Goal: Transaction & Acquisition: Purchase product/service

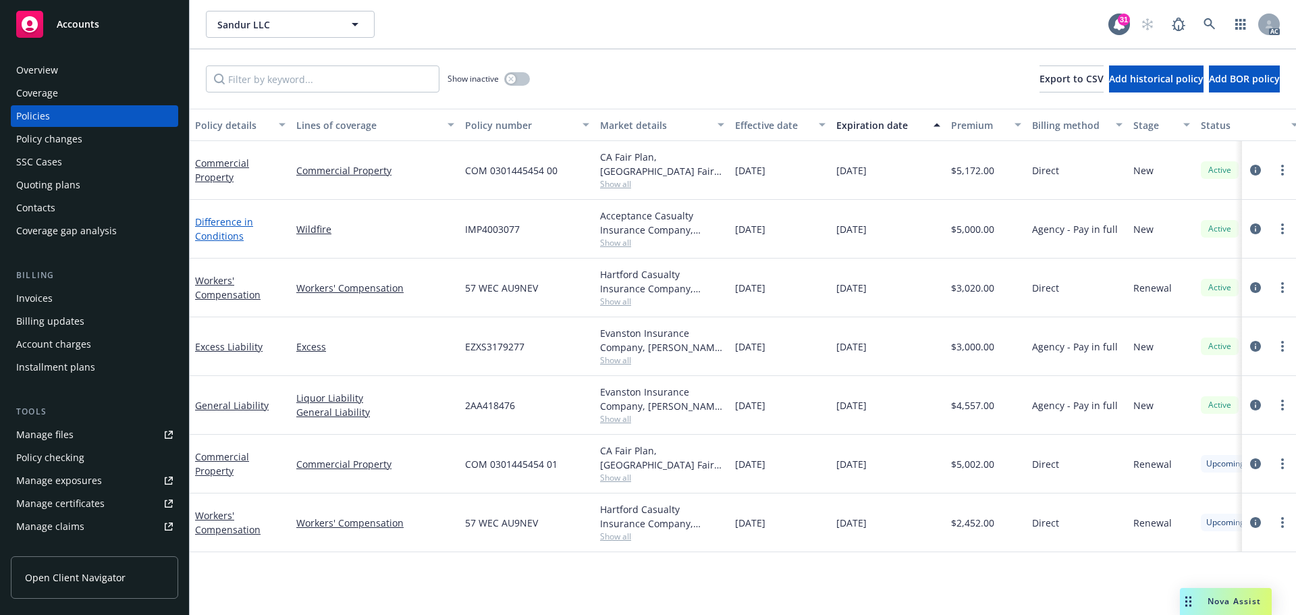
click at [230, 237] on link "Difference in Conditions" at bounding box center [224, 228] width 58 height 27
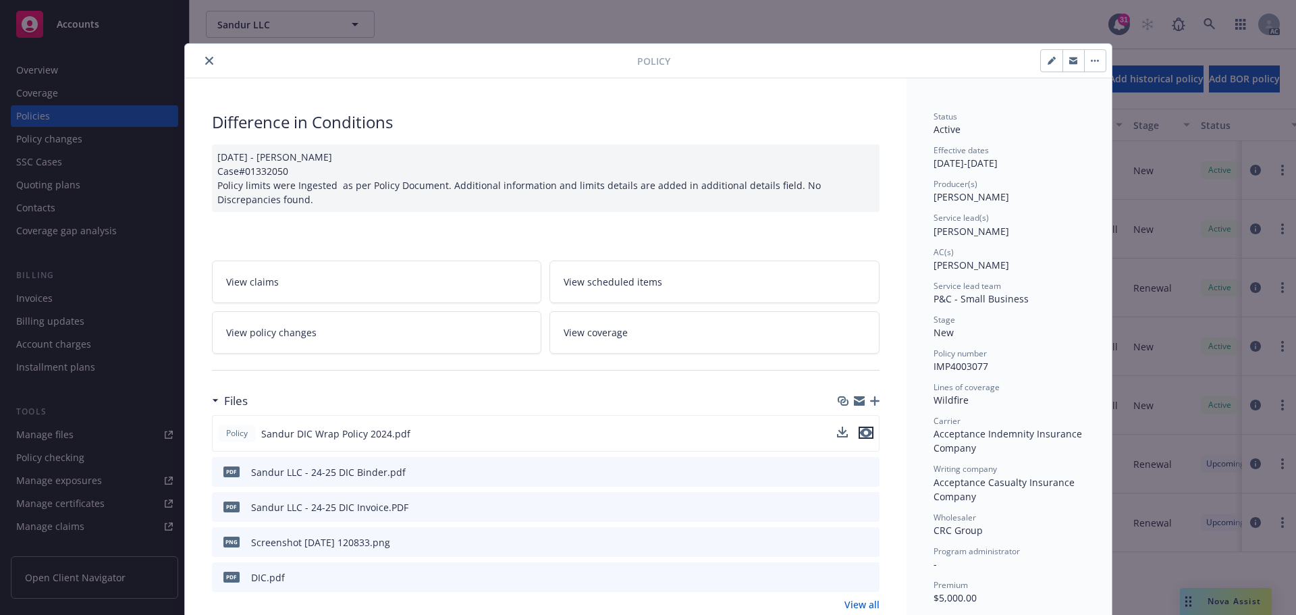
click at [860, 433] on icon "preview file" at bounding box center [866, 432] width 12 height 9
click at [201, 58] on button "close" at bounding box center [209, 61] width 16 height 16
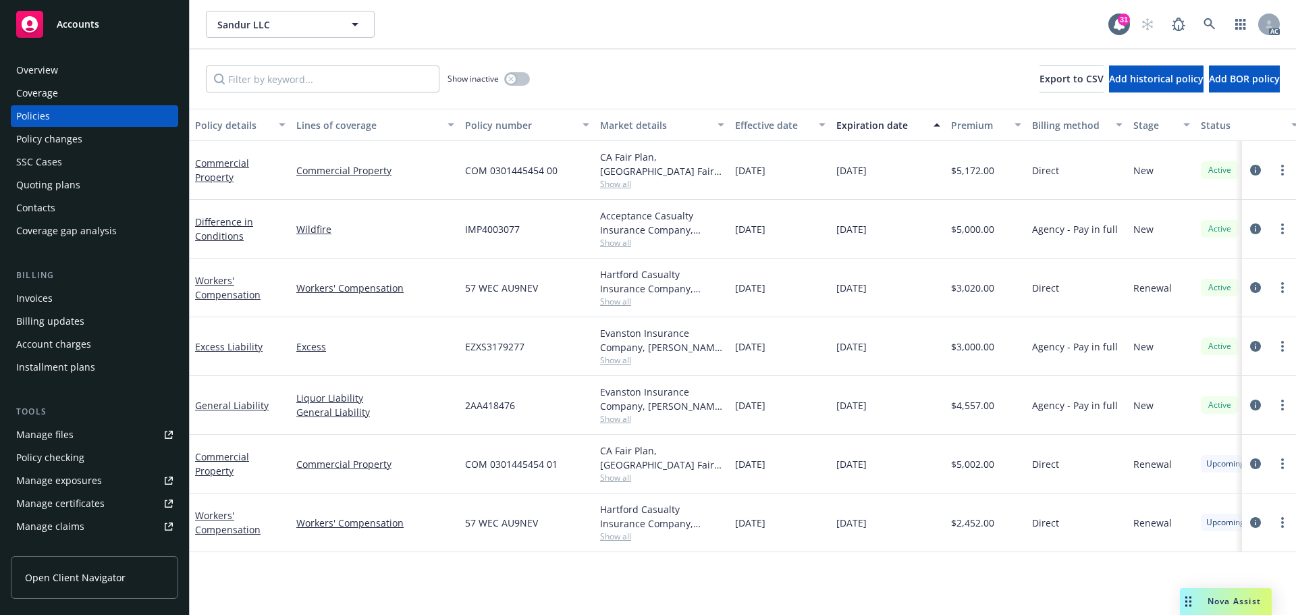
click at [1238, 601] on span "Nova Assist" at bounding box center [1234, 600] width 53 height 11
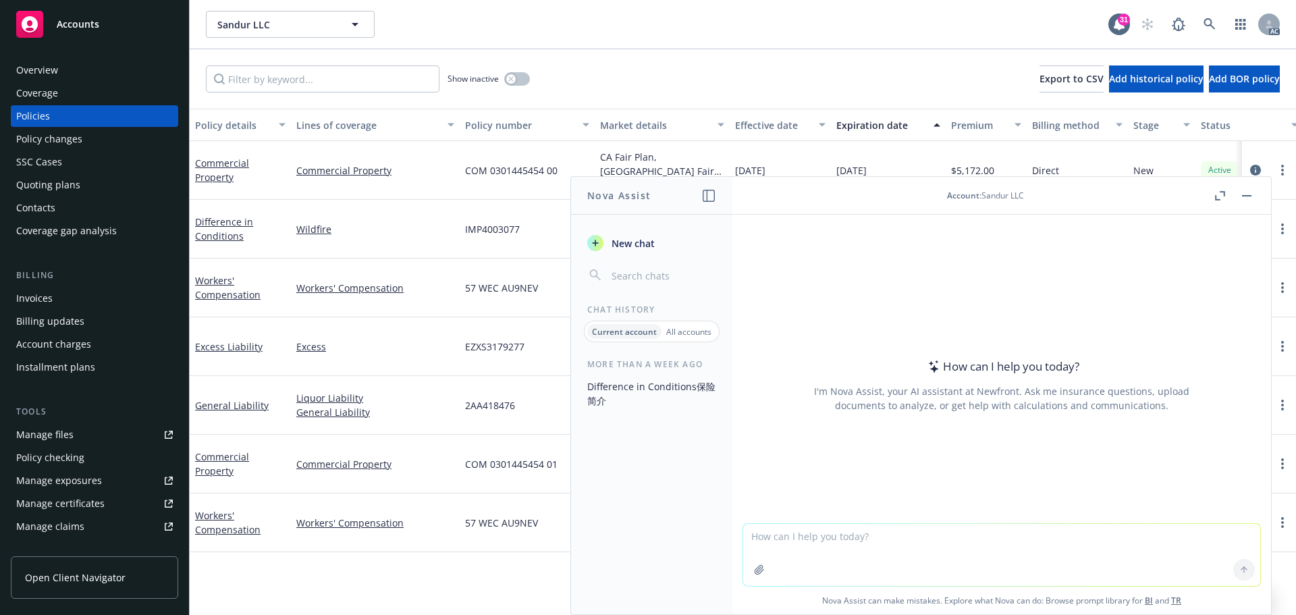
click at [782, 546] on textarea at bounding box center [1001, 555] width 517 height 62
paste textarea "Discharge From Sewer, Drain Or Sump Limits Of Insurance"
drag, startPoint x: 243, startPoint y: 240, endPoint x: 191, endPoint y: 224, distance: 54.2
click at [191, 224] on div "Difference in Conditions" at bounding box center [240, 229] width 101 height 59
copy link "Difference in Conditions"
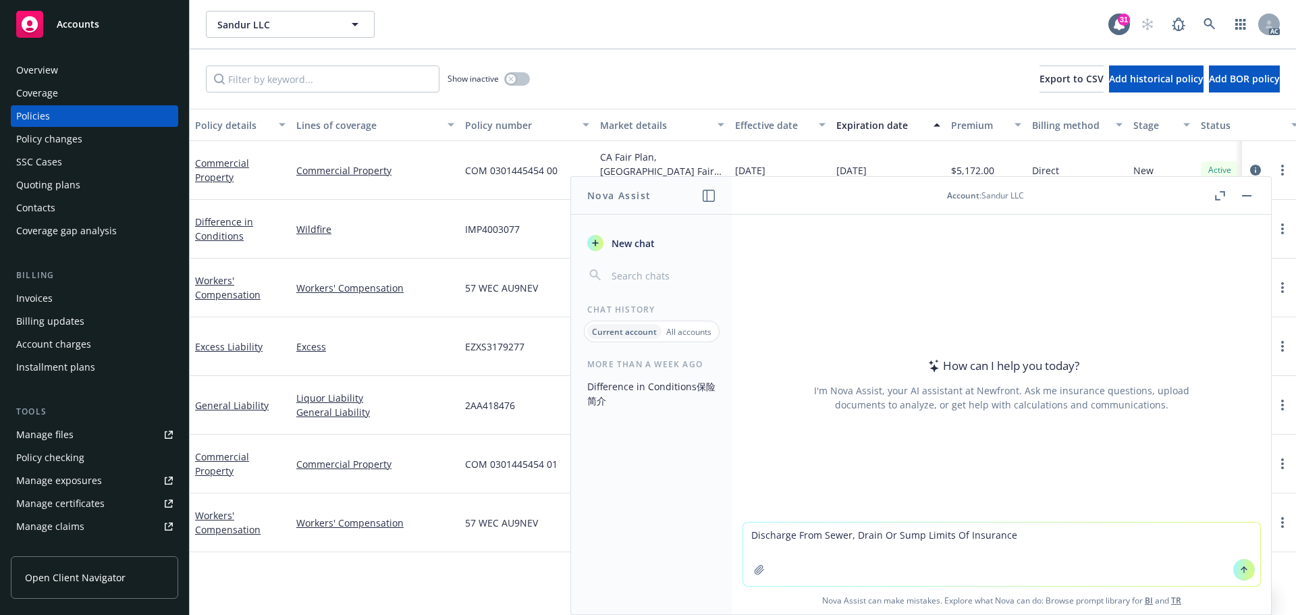
click at [743, 535] on textarea "Discharge From Sewer, Drain Or Sump Limits Of Insurance" at bounding box center [1001, 553] width 517 height 63
paste textarea "fference in ConditionsDi"
click at [1196, 540] on textarea "In Difference in Conditions policy, Discharge From Sewer, Drain Or Sump Limits …" at bounding box center [1001, 553] width 517 height 63
click at [1172, 539] on textarea "In Difference in Conditions policy, Discharge From Sewer, Drain Or Sump Limits …" at bounding box center [1001, 553] width 517 height 63
drag, startPoint x: 968, startPoint y: 536, endPoint x: 1028, endPoint y: 535, distance: 60.1
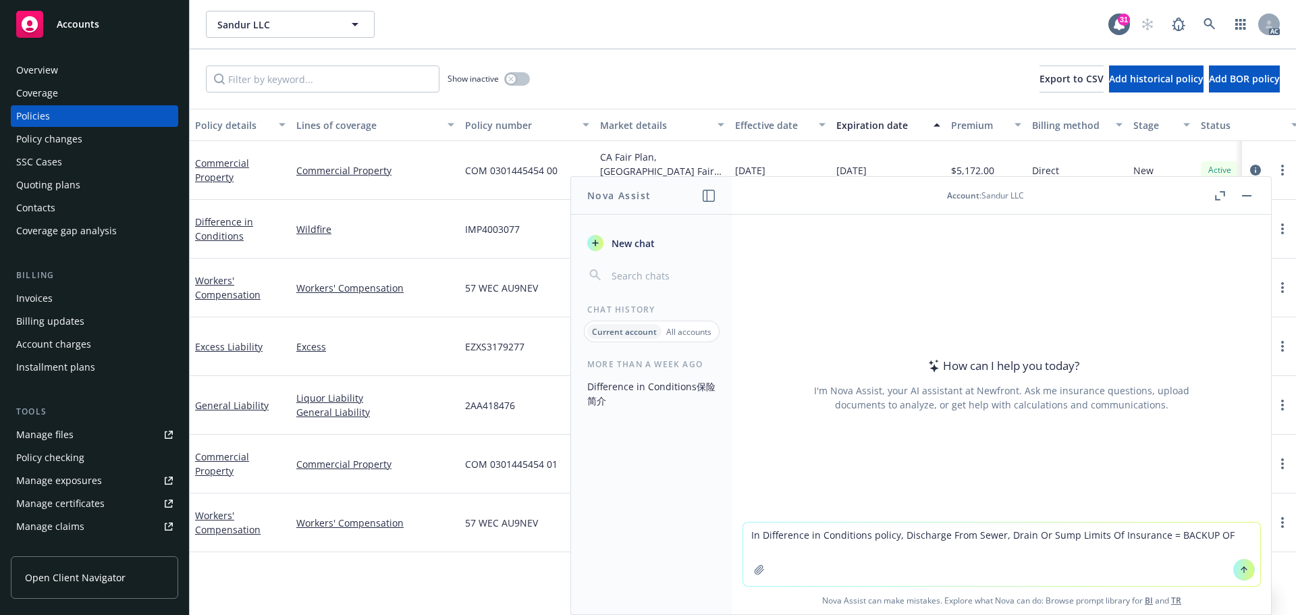
click at [1028, 535] on textarea "In Difference in Conditions policy, Discharge From Sewer, Drain Or Sump Limits …" at bounding box center [1001, 553] width 517 height 63
click at [1220, 533] on textarea "In Difference in Conditions policy, Discharge From Sewer, Drain Or Sump Limits …" at bounding box center [1001, 553] width 517 height 63
paste textarea "Sewer, Drain"
click at [771, 549] on textarea "In Difference in Conditions policy, Discharge From Sewer, Drain Or Sump Limits …" at bounding box center [1001, 553] width 517 height 63
click at [815, 546] on textarea "In Difference in Conditions policy, Discharge From Sewer, Drain Or Sump Limits …" at bounding box center [1001, 553] width 517 height 63
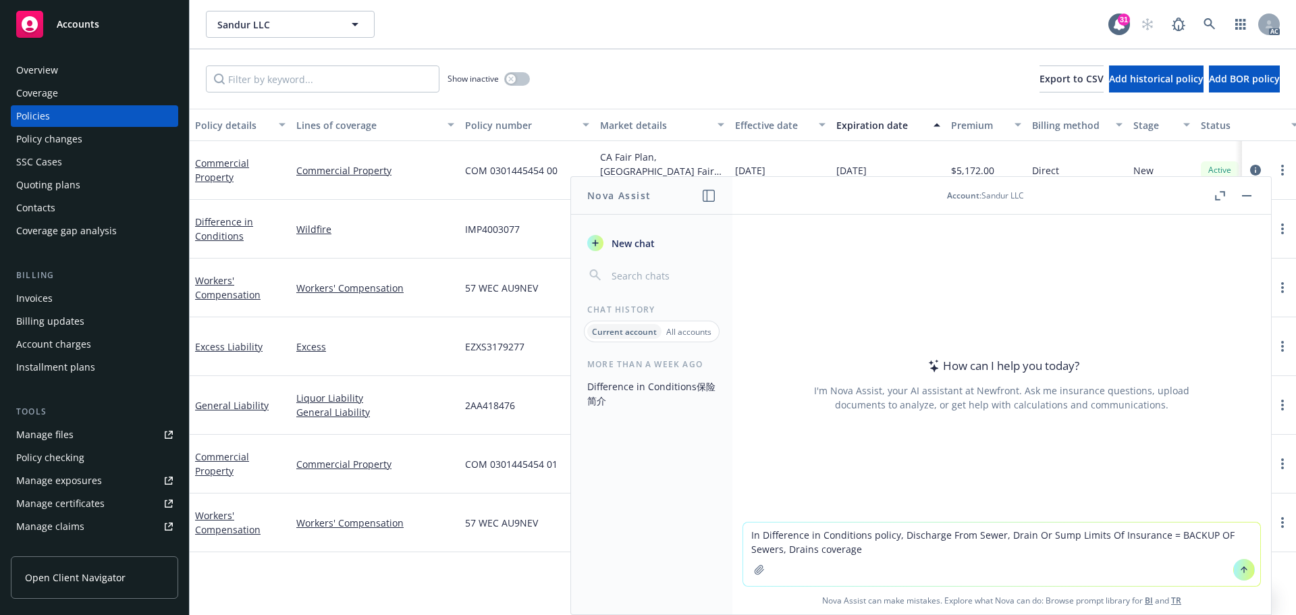
click at [776, 548] on textarea "In Difference in Conditions policy, Discharge From Sewer, Drain Or Sump Limits …" at bounding box center [1001, 553] width 517 height 63
drag, startPoint x: 1166, startPoint y: 535, endPoint x: 1242, endPoint y: 535, distance: 76.3
click at [1242, 535] on textarea "In Difference in Conditions policy, Discharge From Sewer, Drain Or Sump Limits …" at bounding box center [1001, 553] width 517 height 63
click at [869, 554] on textarea "In Difference in Conditions policy, Discharge From Sewer, Drain Or Sump Limits …" at bounding box center [1001, 553] width 517 height 63
type textarea "In Difference in Conditions policy, Discharge From Sewer, Drain Or Sump Limits …"
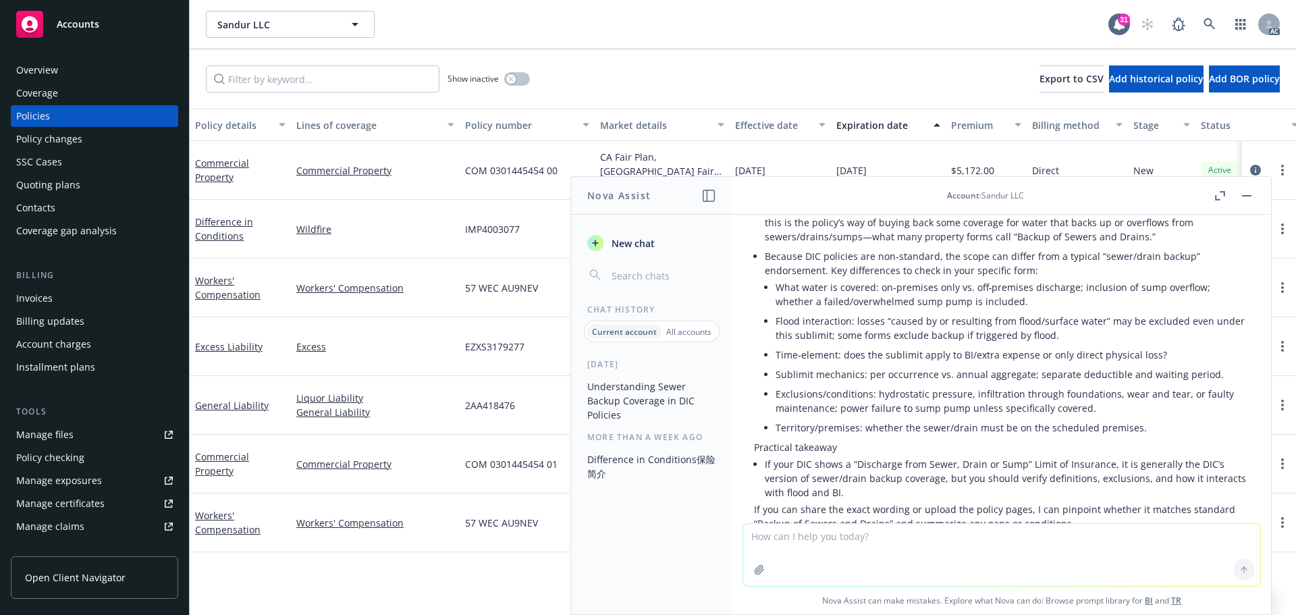
scroll to position [11, 0]
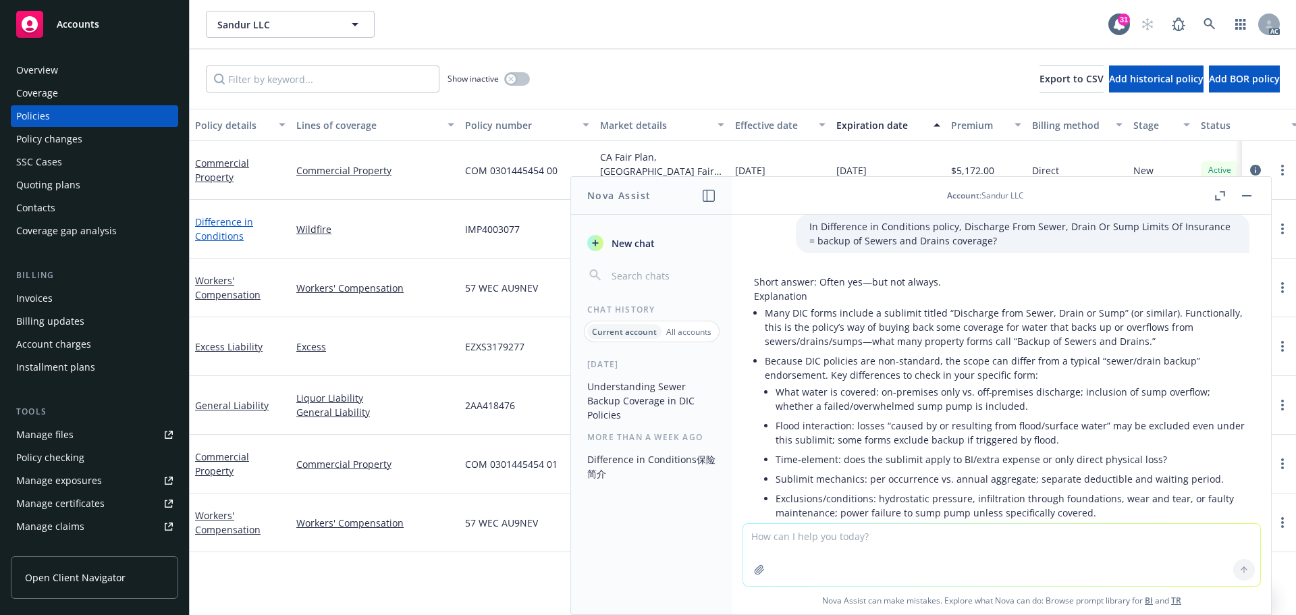
click at [223, 236] on link "Difference in Conditions" at bounding box center [224, 228] width 58 height 27
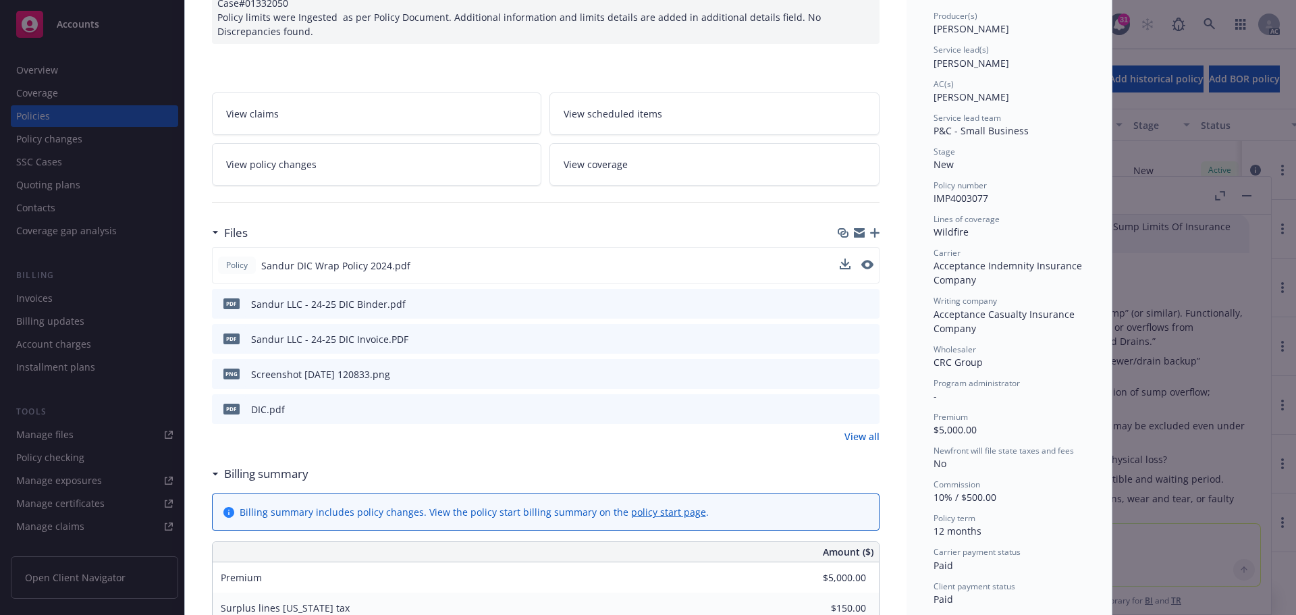
scroll to position [175, 0]
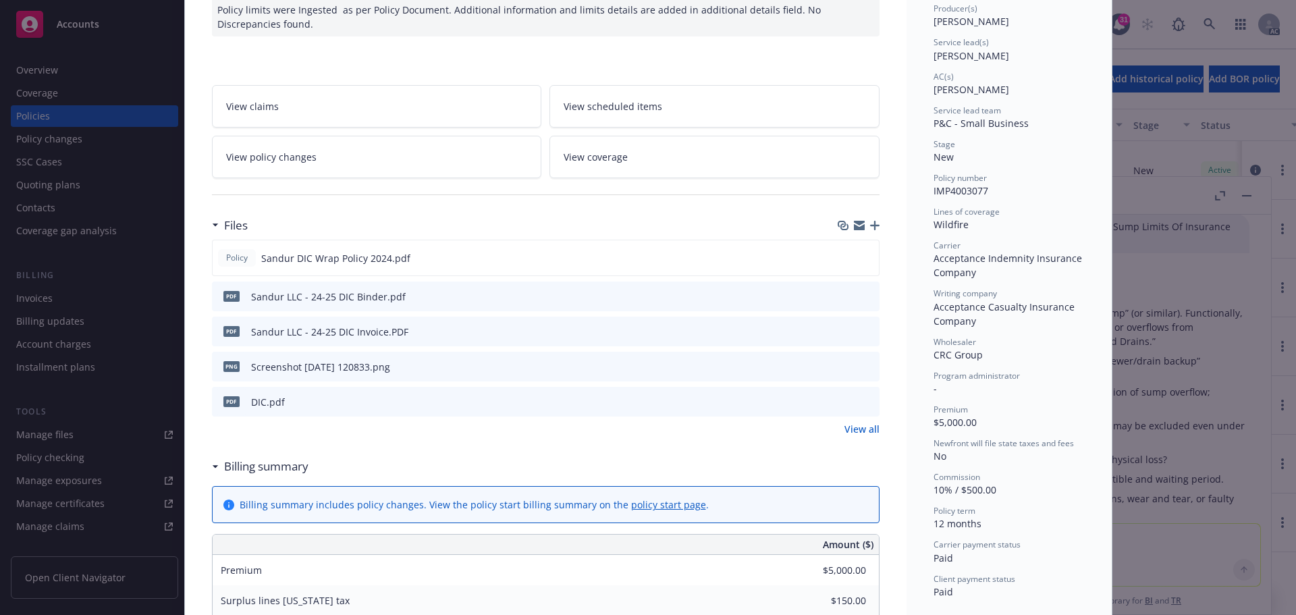
click at [865, 296] on icon "preview file" at bounding box center [867, 295] width 12 height 9
click at [1184, 444] on div "Policy Difference in Conditions 12/16/2024 - Venkata Reddy Case#01332050 Policy…" at bounding box center [648, 307] width 1296 height 615
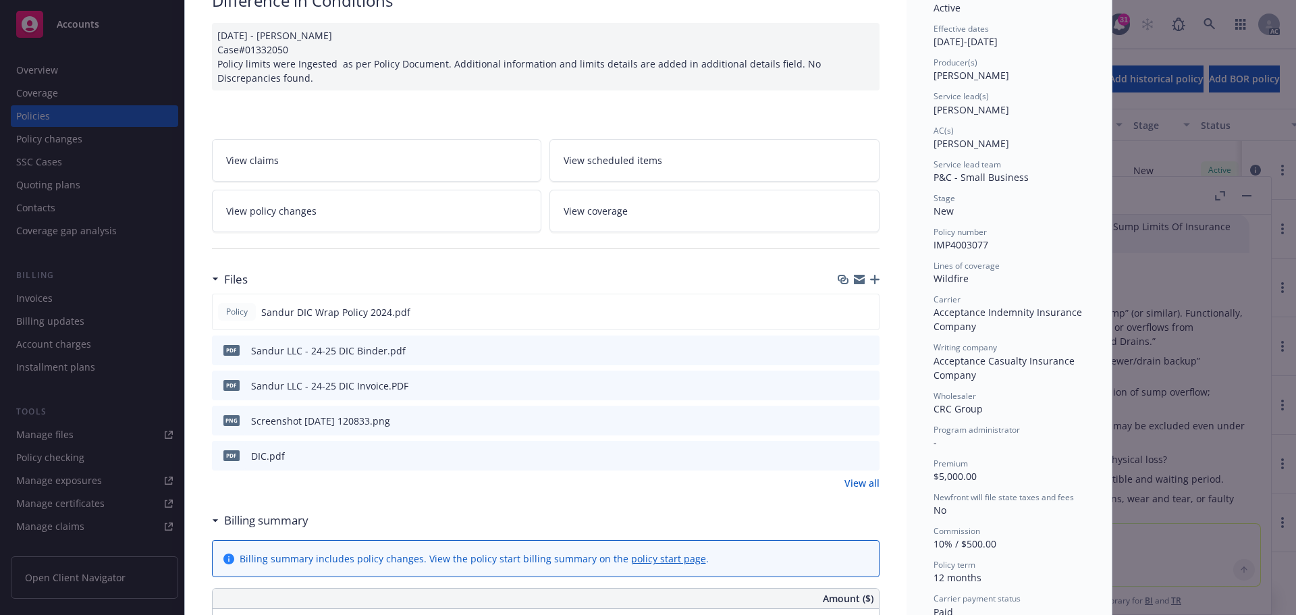
scroll to position [0, 0]
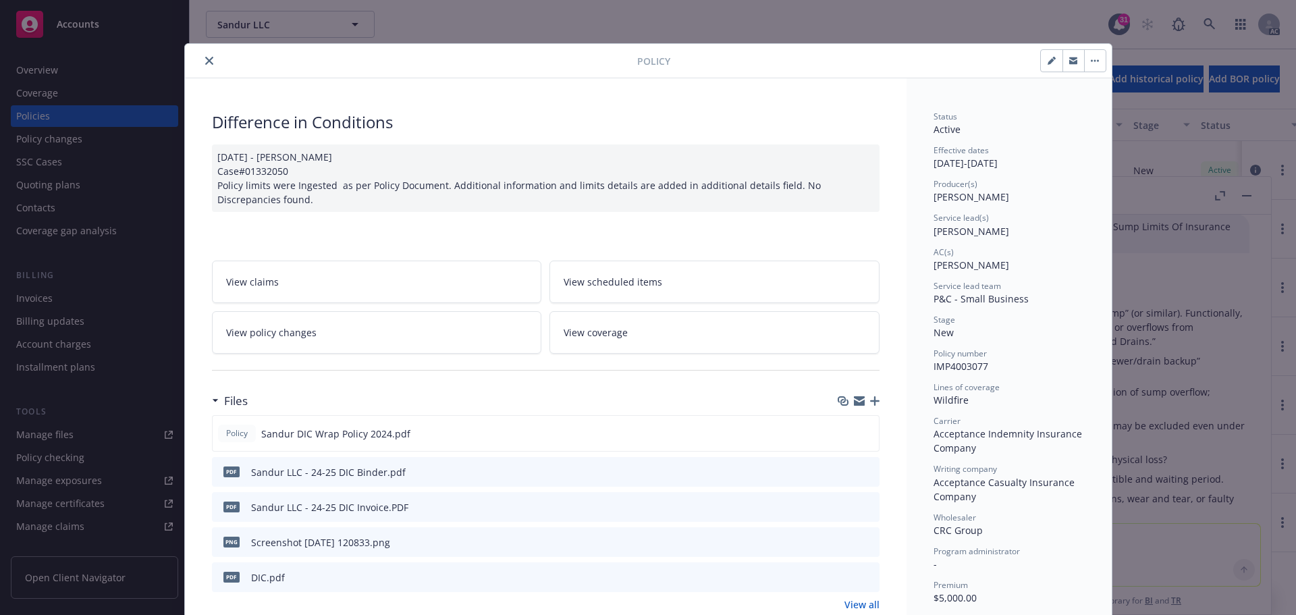
click at [210, 61] on button "close" at bounding box center [209, 61] width 16 height 16
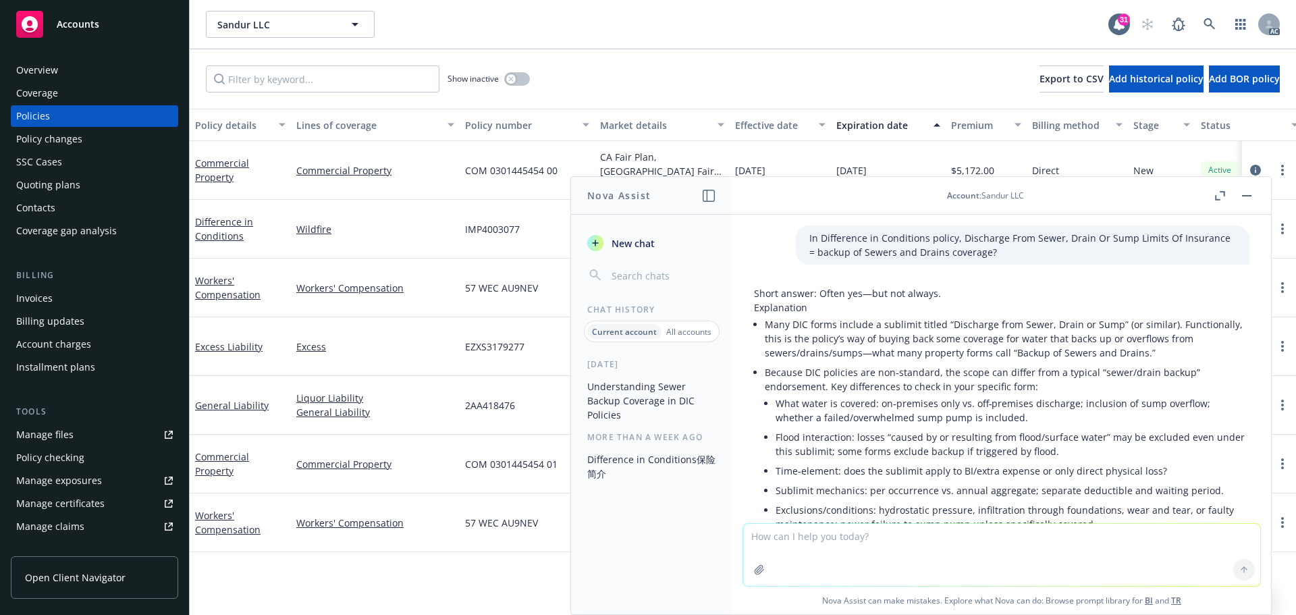
click at [823, 342] on li "Many DIC forms include a sublimit titled “Discharge from Sewer, Drain or Sump” …" at bounding box center [1007, 339] width 485 height 48
drag, startPoint x: 1010, startPoint y: 353, endPoint x: 1139, endPoint y: 358, distance: 129.0
click at [1139, 358] on li "Many DIC forms include a sublimit titled “Discharge from Sewer, Drain or Sump” …" at bounding box center [1007, 339] width 485 height 48
copy li "Backup of Sewers and Drains."
click at [56, 132] on div "Policy changes" at bounding box center [49, 139] width 66 height 22
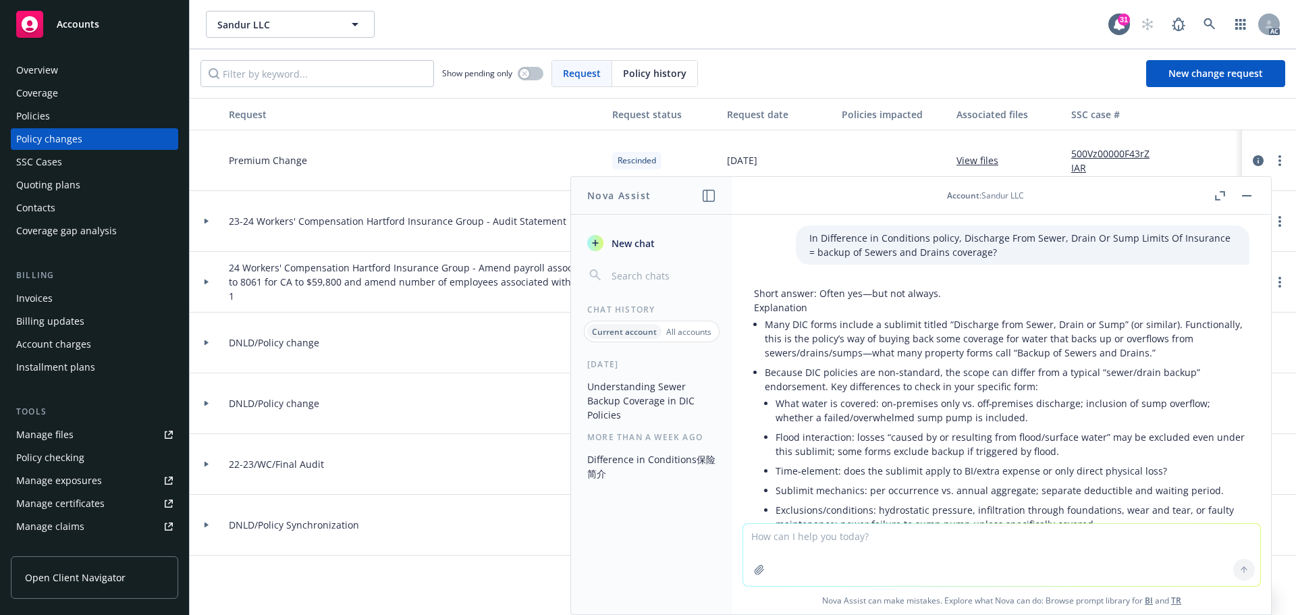
click at [1002, 75] on div "Show pending only Request Policy history New change request" at bounding box center [742, 73] width 1085 height 27
click at [1240, 195] on button "button" at bounding box center [1247, 196] width 16 height 16
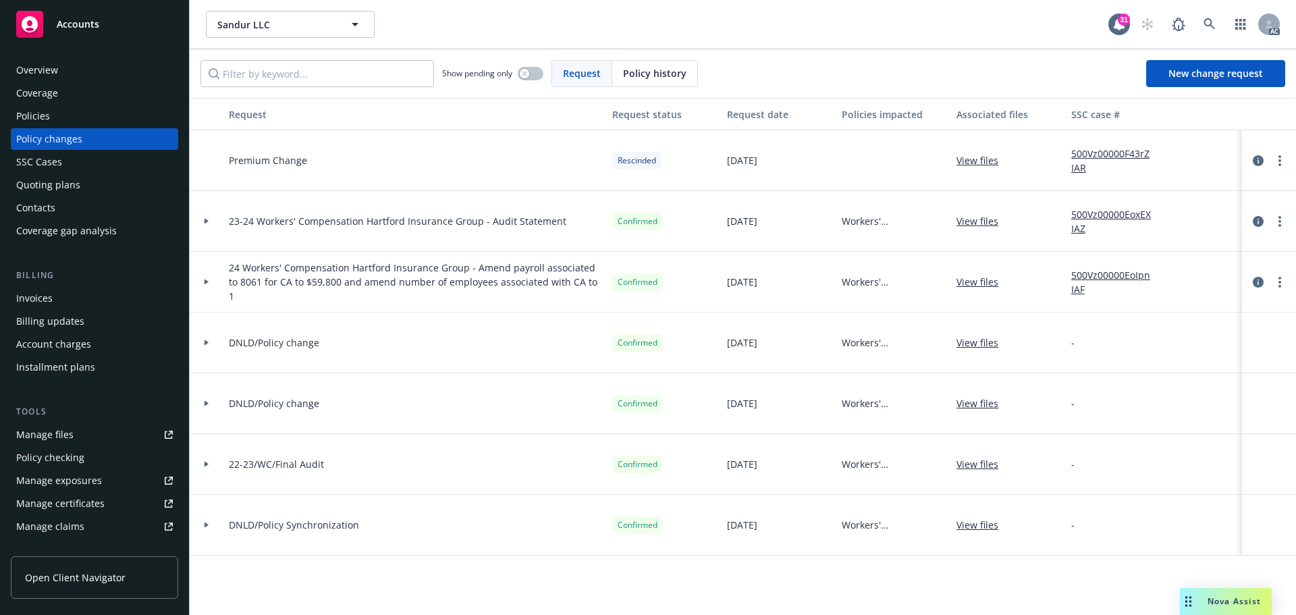
click at [46, 115] on div "Policies" at bounding box center [33, 116] width 34 height 22
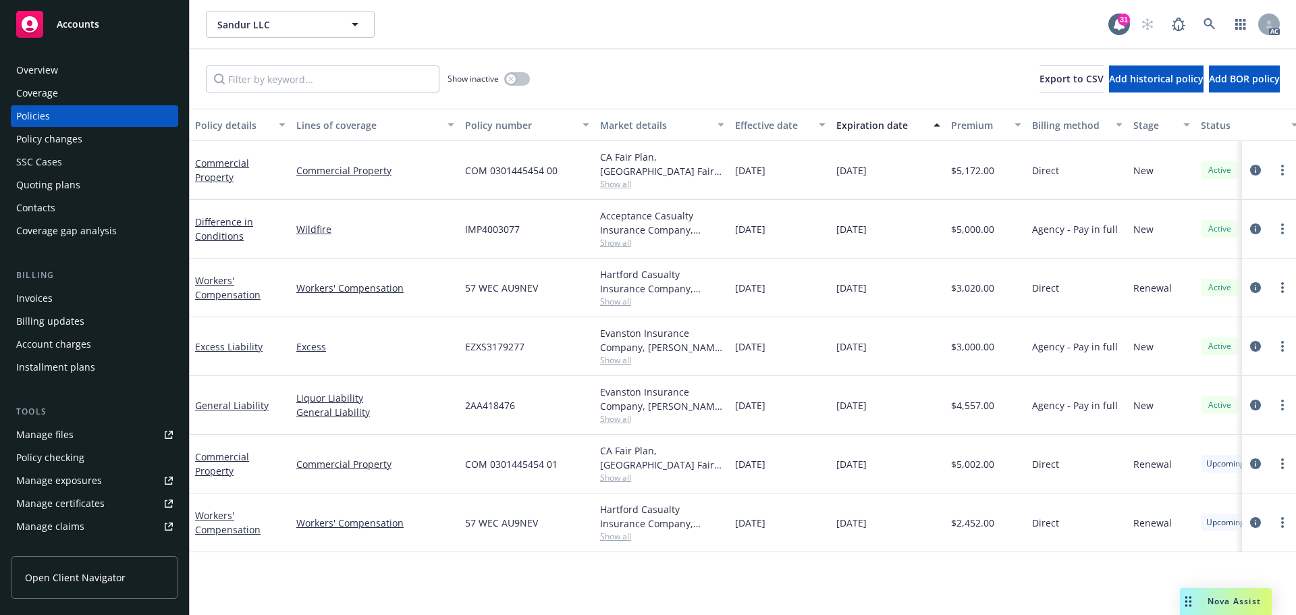
click at [61, 437] on div "Manage files" at bounding box center [44, 435] width 57 height 22
click at [229, 234] on link "Difference in Conditions" at bounding box center [224, 228] width 58 height 27
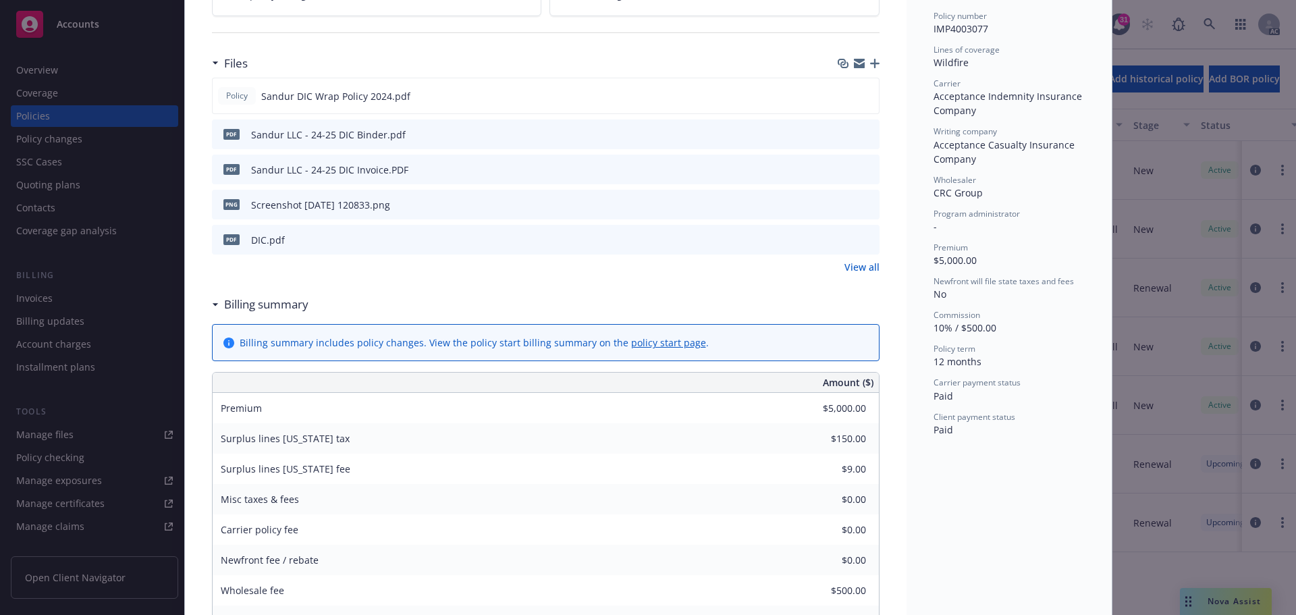
scroll to position [540, 0]
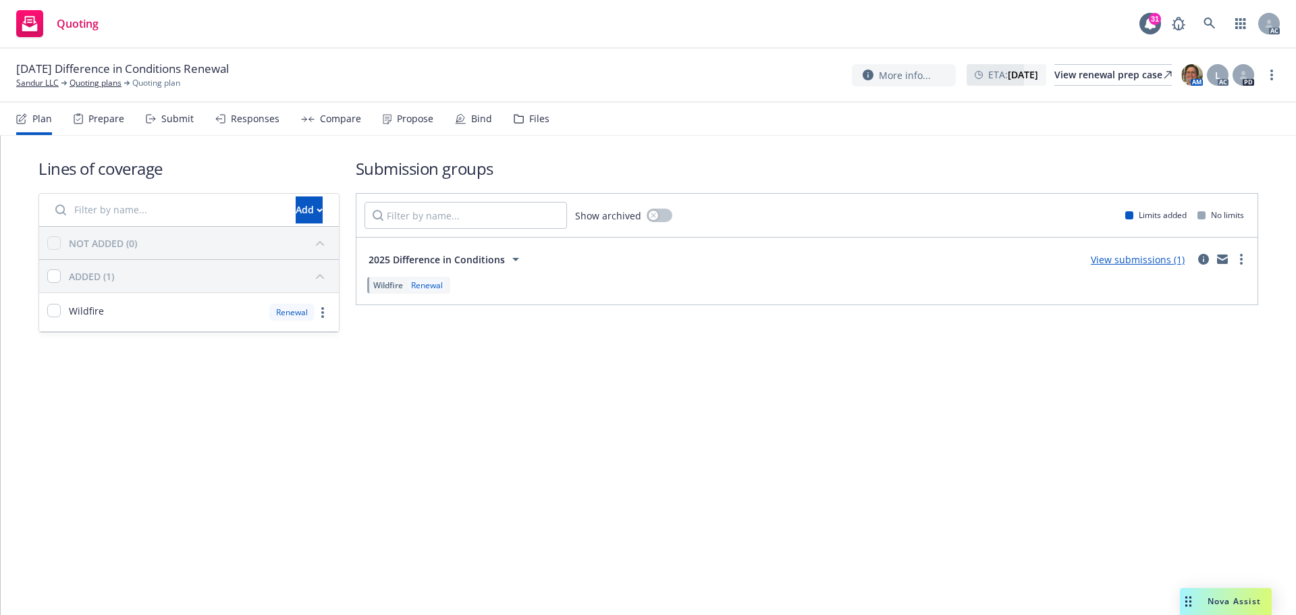
click at [186, 120] on div "Submit" at bounding box center [177, 118] width 32 height 11
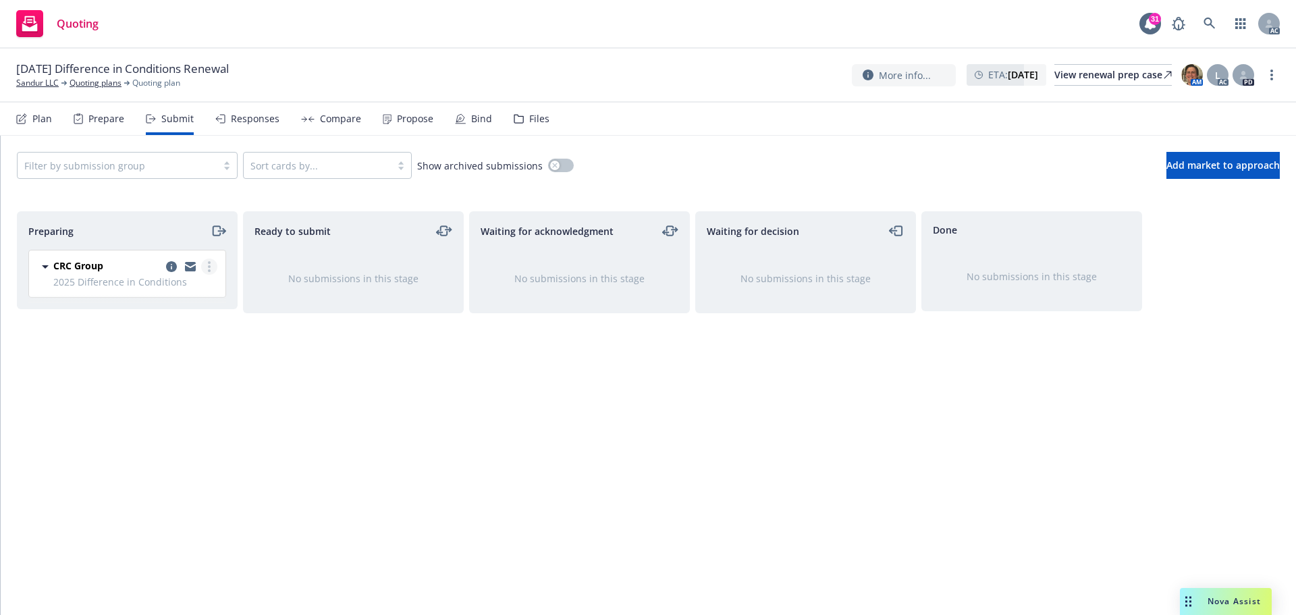
click at [209, 269] on circle "more" at bounding box center [209, 270] width 3 height 3
click at [177, 377] on span "Add accepted decision" at bounding box center [149, 375] width 135 height 13
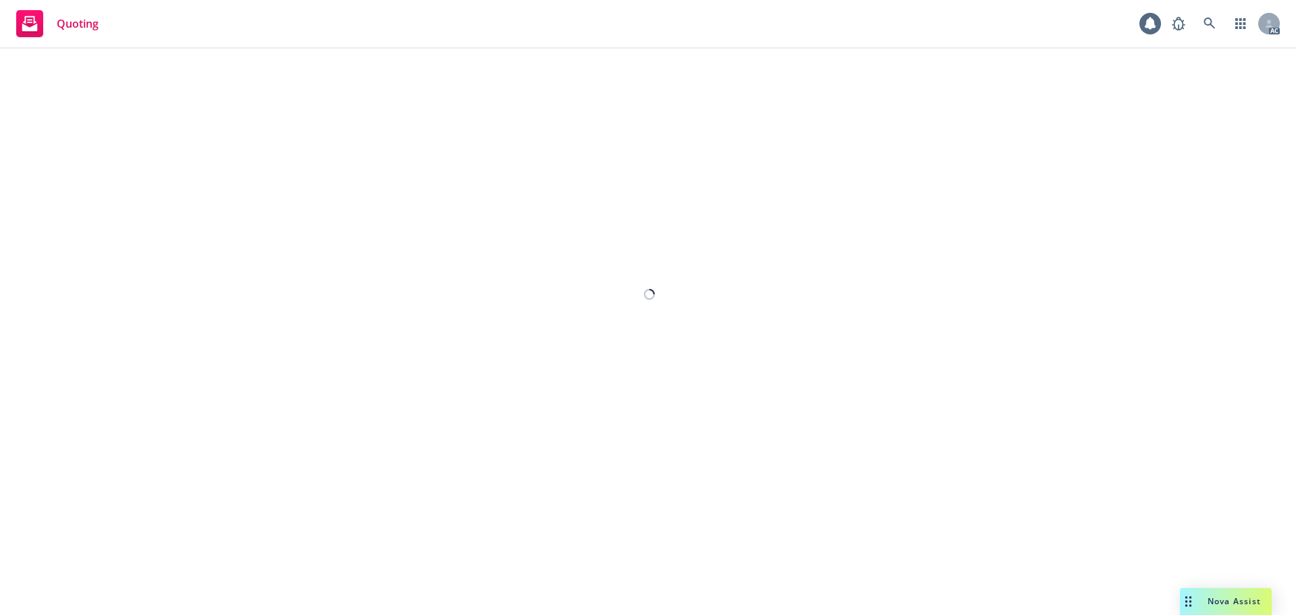
select select "12"
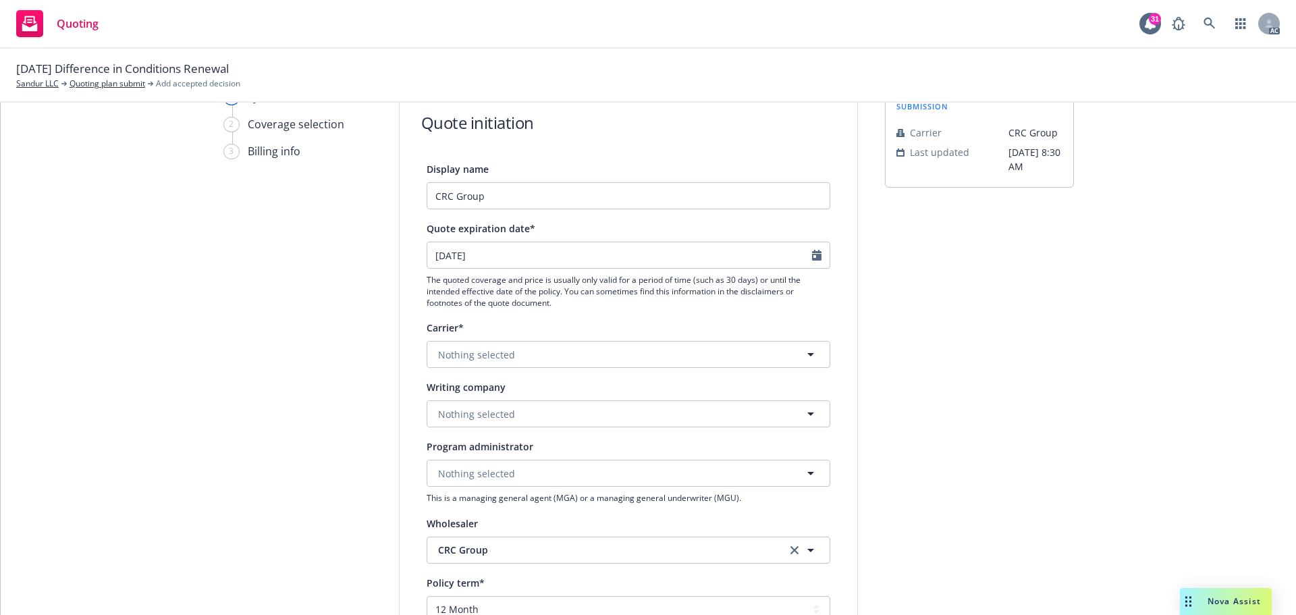
scroll to position [135, 0]
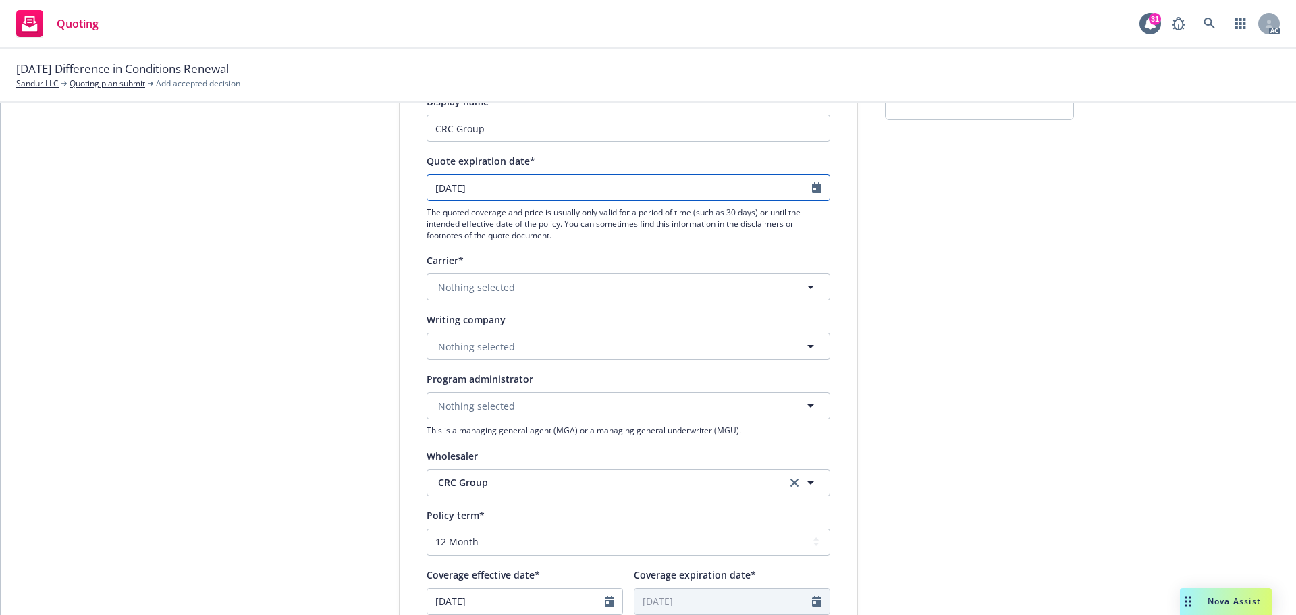
click at [535, 188] on input "[DATE]" at bounding box center [619, 188] width 385 height 26
select select "11"
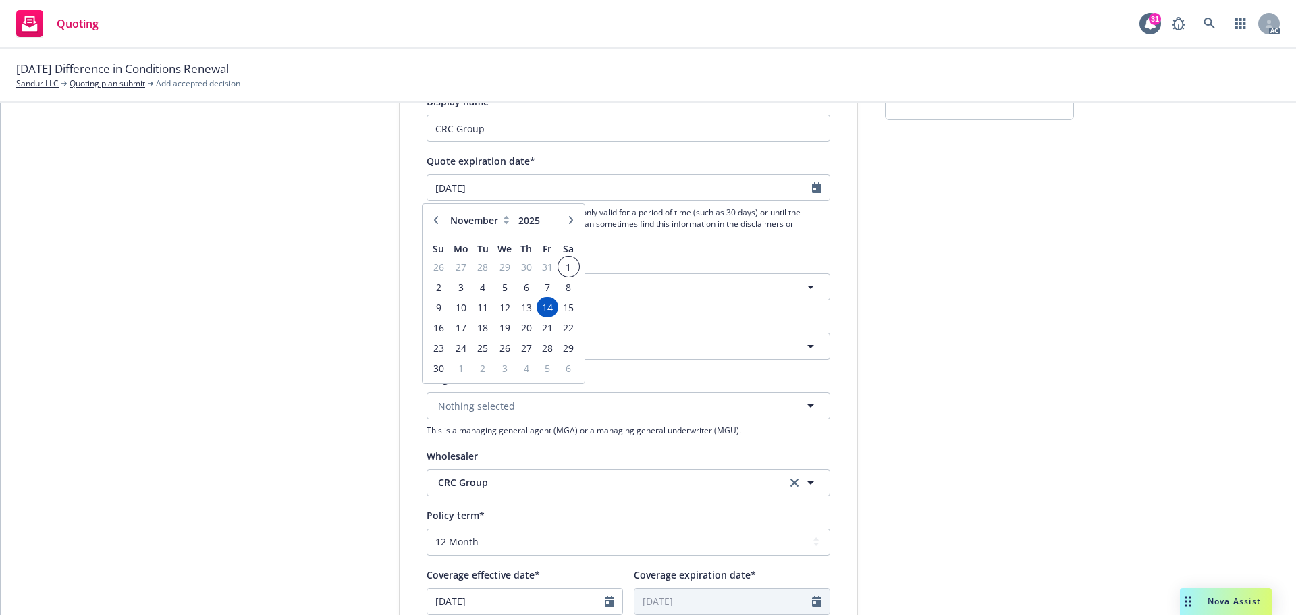
click at [568, 269] on span "1" at bounding box center [569, 267] width 18 height 17
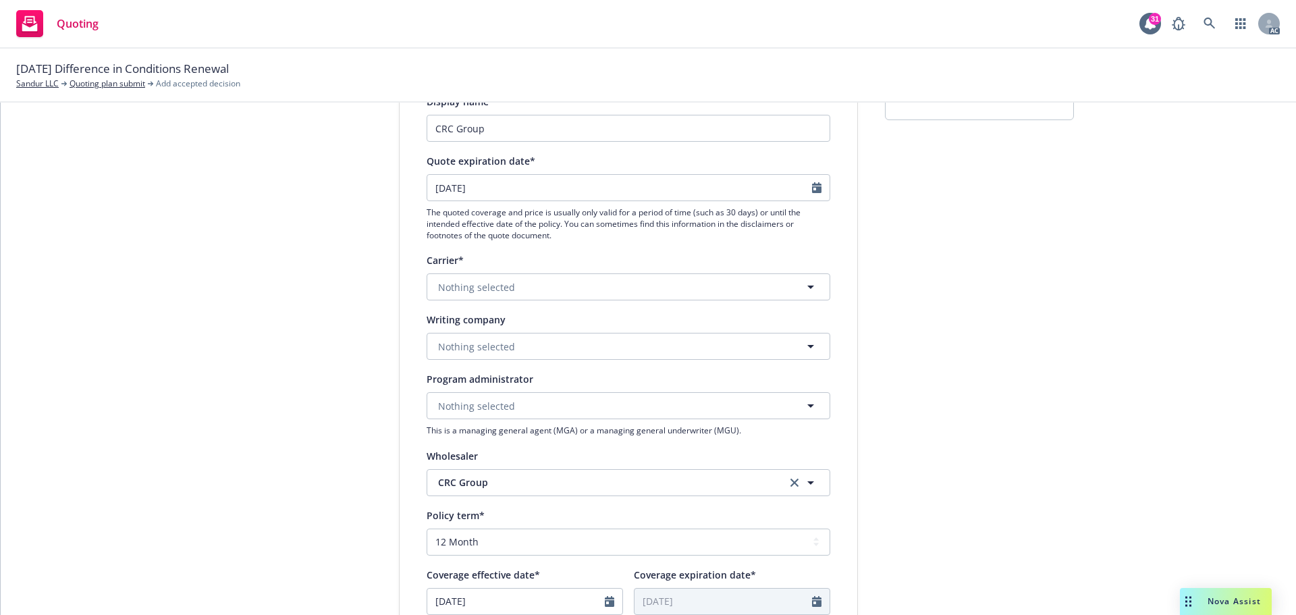
type input "[DATE]"
click at [489, 345] on span "Nothing selected" at bounding box center [476, 347] width 77 height 14
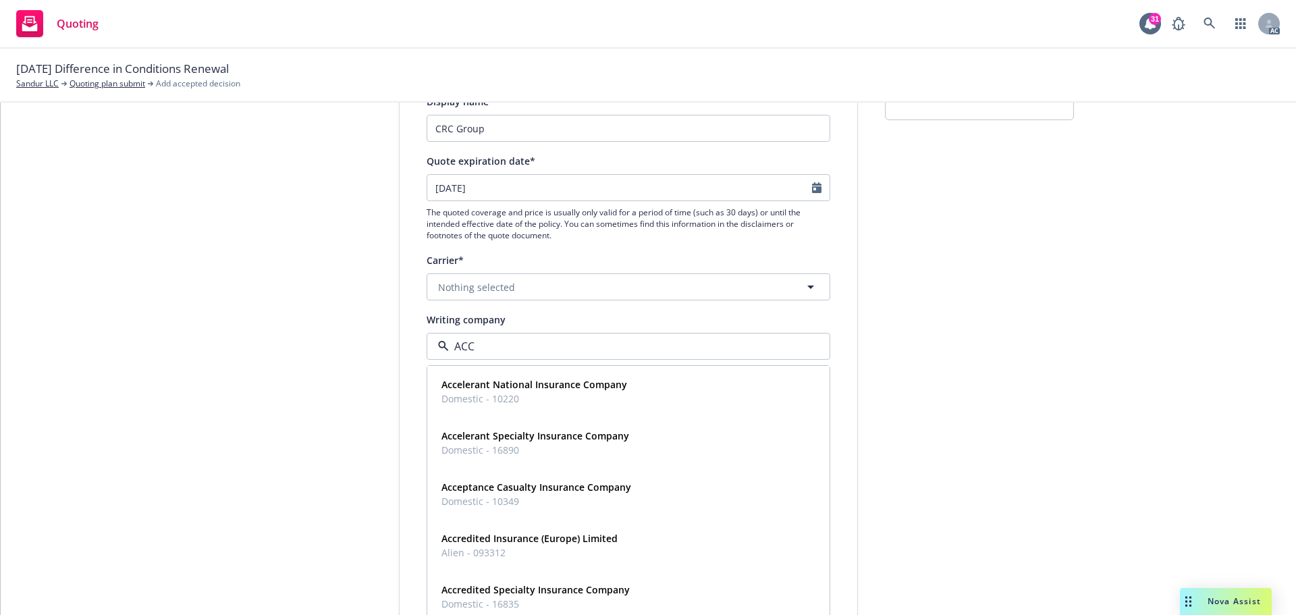
type input "ACCE"
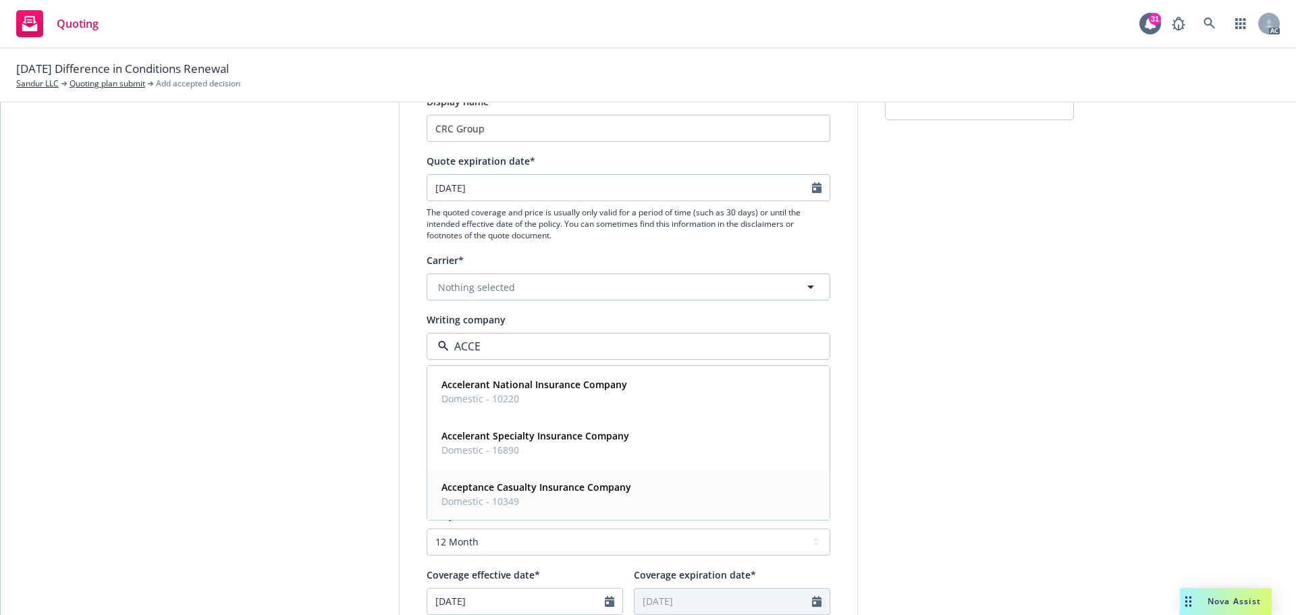
click at [639, 494] on div "Acceptance Casualty Insurance Company Domestic - 10349" at bounding box center [628, 494] width 385 height 34
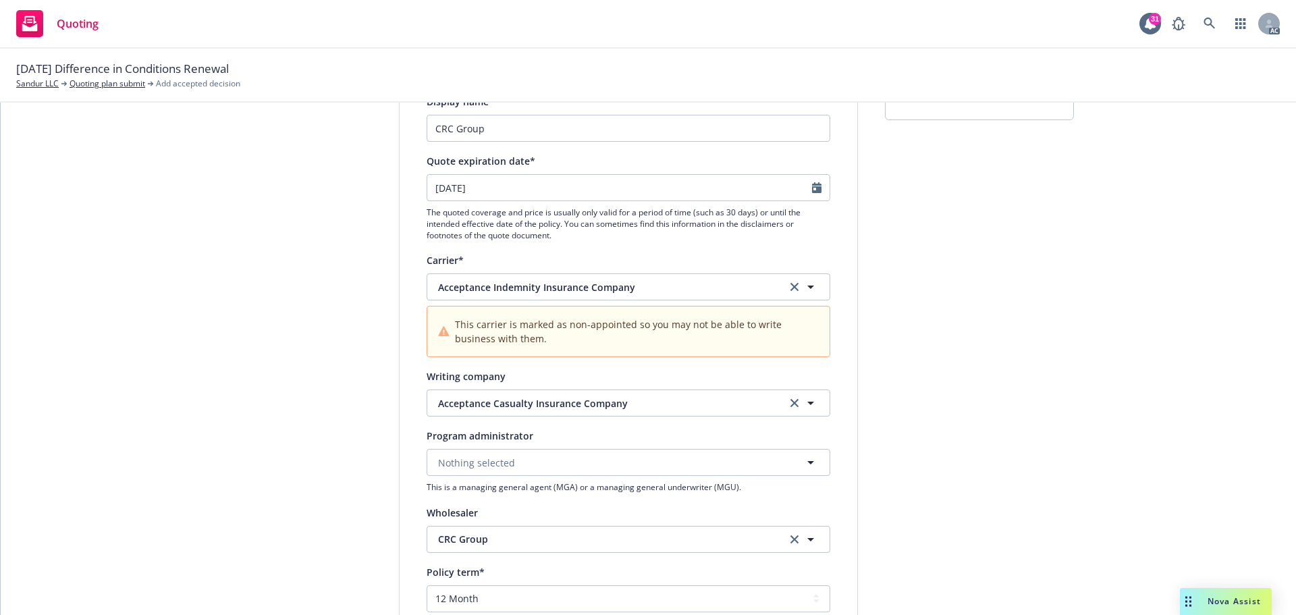
click at [297, 392] on div "1 Quote initiation 2 Coverage selection 3 Billing info" at bounding box center [297, 503] width 148 height 962
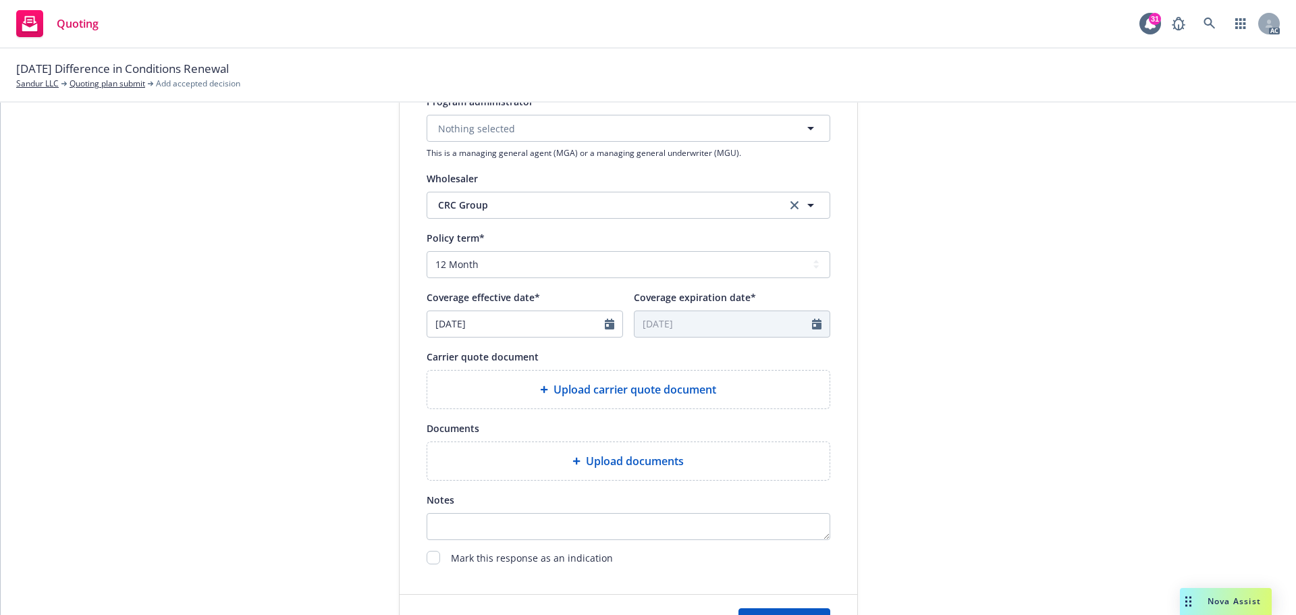
scroll to position [472, 0]
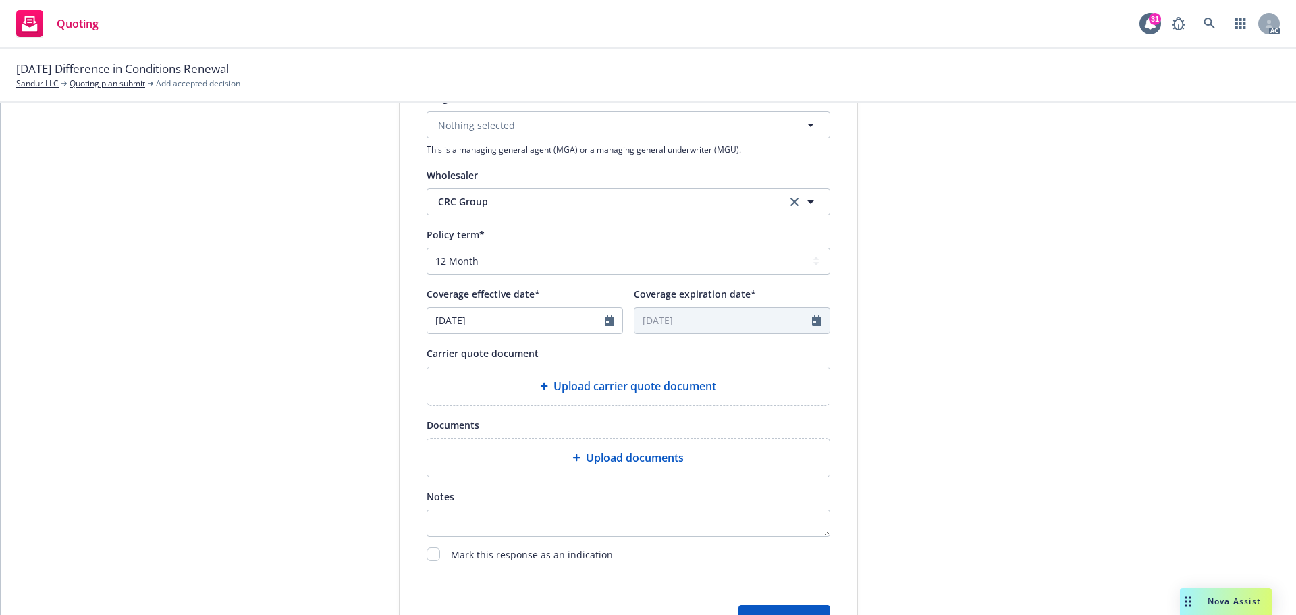
click at [630, 393] on span "Upload carrier quote document" at bounding box center [634, 386] width 163 height 16
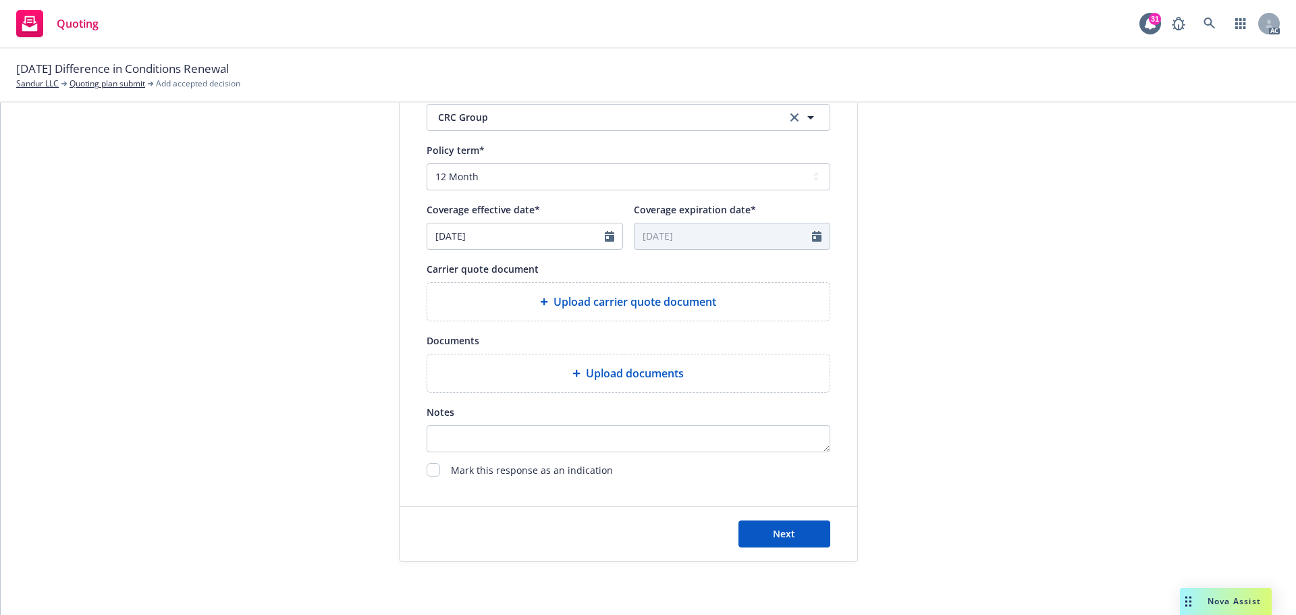
scroll to position [558, 0]
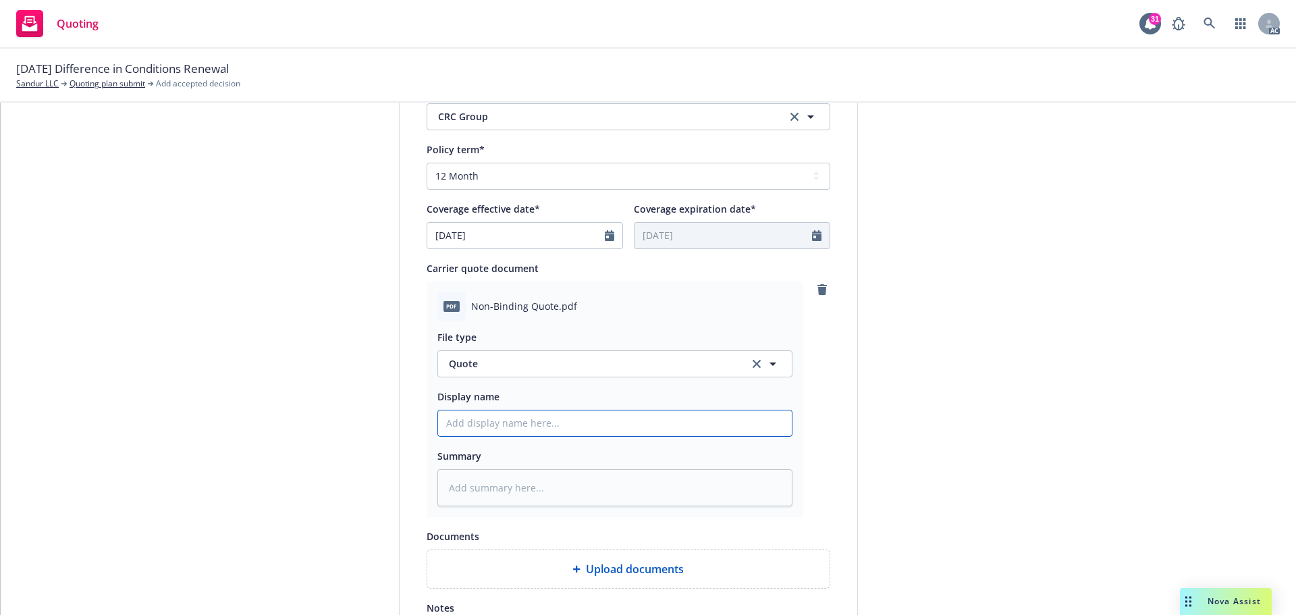
click at [485, 423] on input "Display name" at bounding box center [615, 423] width 354 height 26
type textarea "x"
type input "2"
type textarea "x"
type input "25"
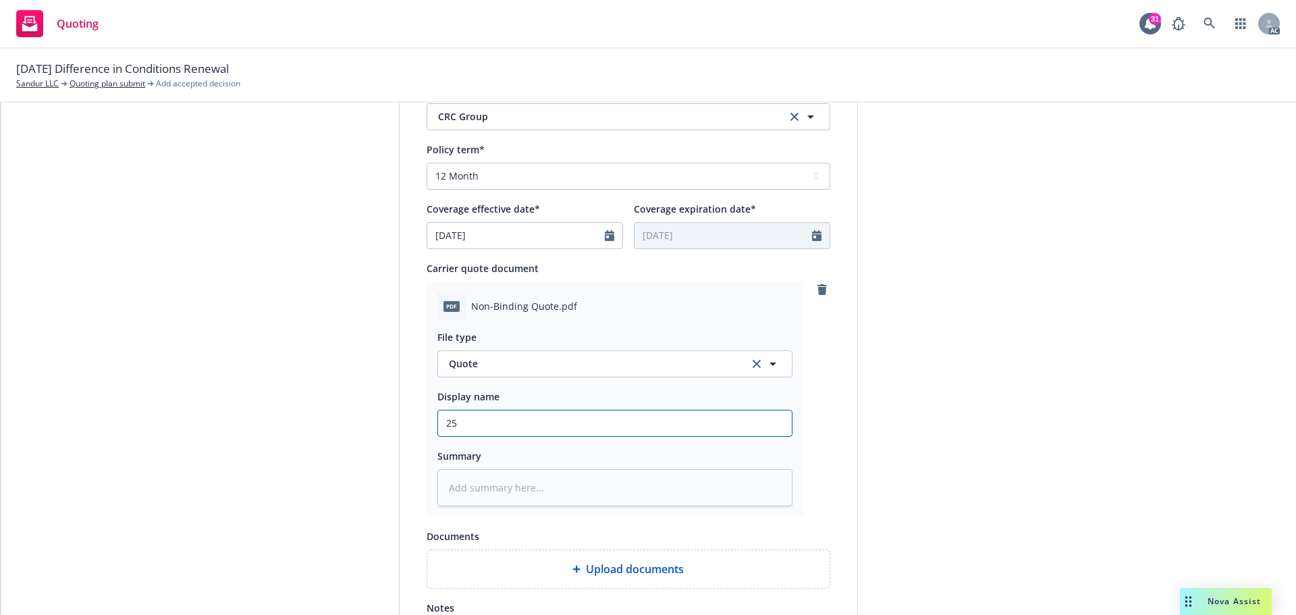
type textarea "x"
type input "25-"
type textarea "x"
type input "25-2"
type textarea "x"
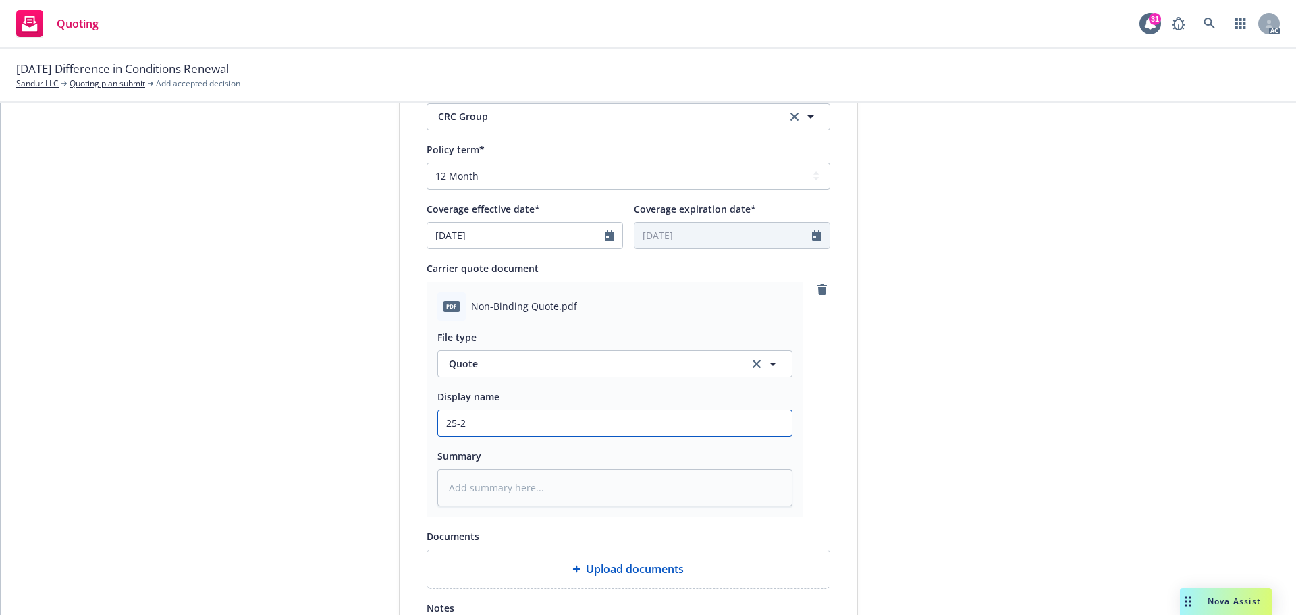
type input "25-26"
type textarea "x"
type input "25-26"
type textarea "x"
type input "25-26 d"
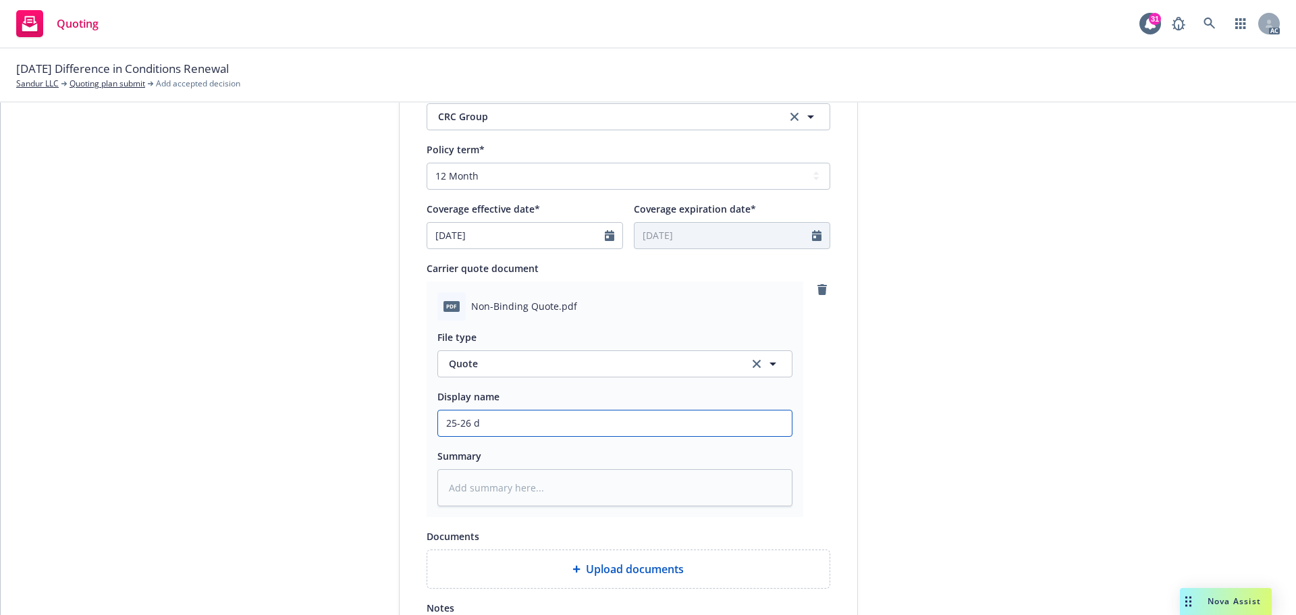
type textarea "x"
type input "25-26"
type textarea "x"
type input "25-26 D"
type textarea "x"
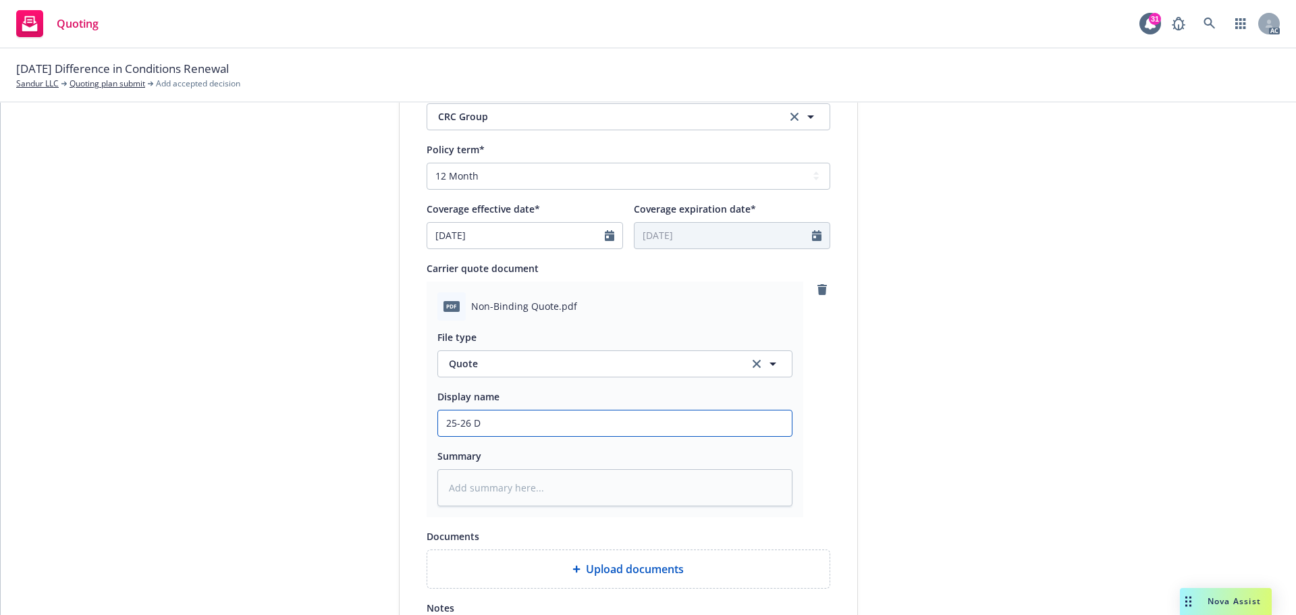
type input "25-26 DI"
type textarea "x"
type input "25-26 DIC"
type textarea "x"
type input "25-26 DIC"
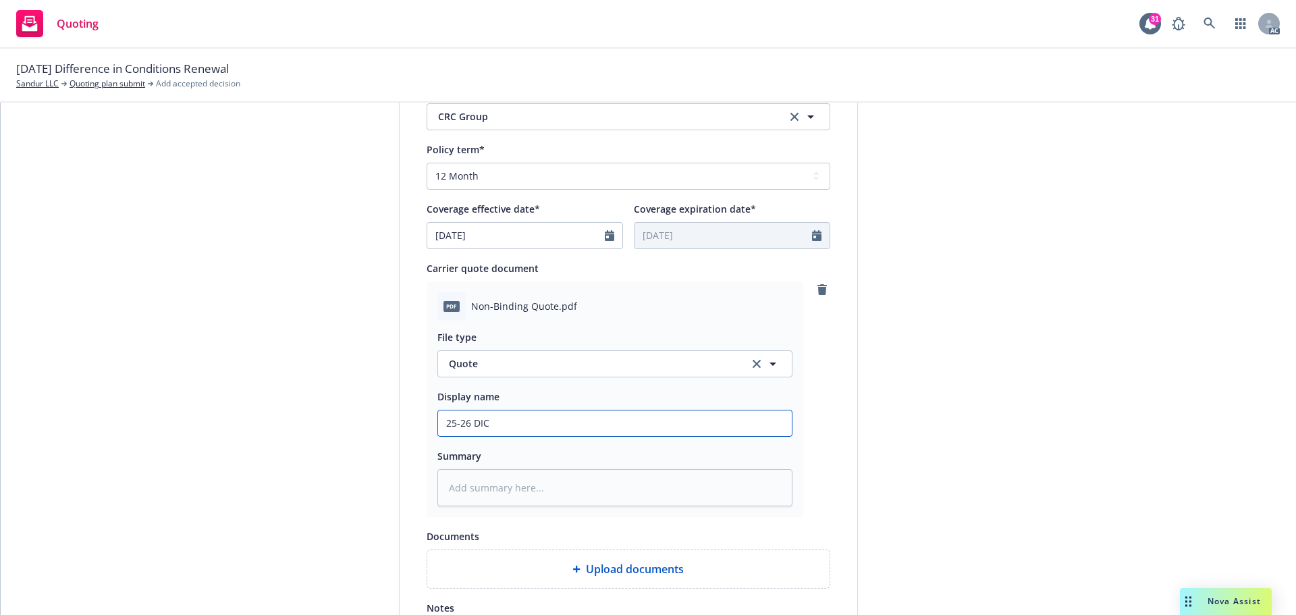
type textarea "x"
type input "25-26 DIC Q"
type textarea "x"
type input "25-26 DIC Qu"
type textarea "x"
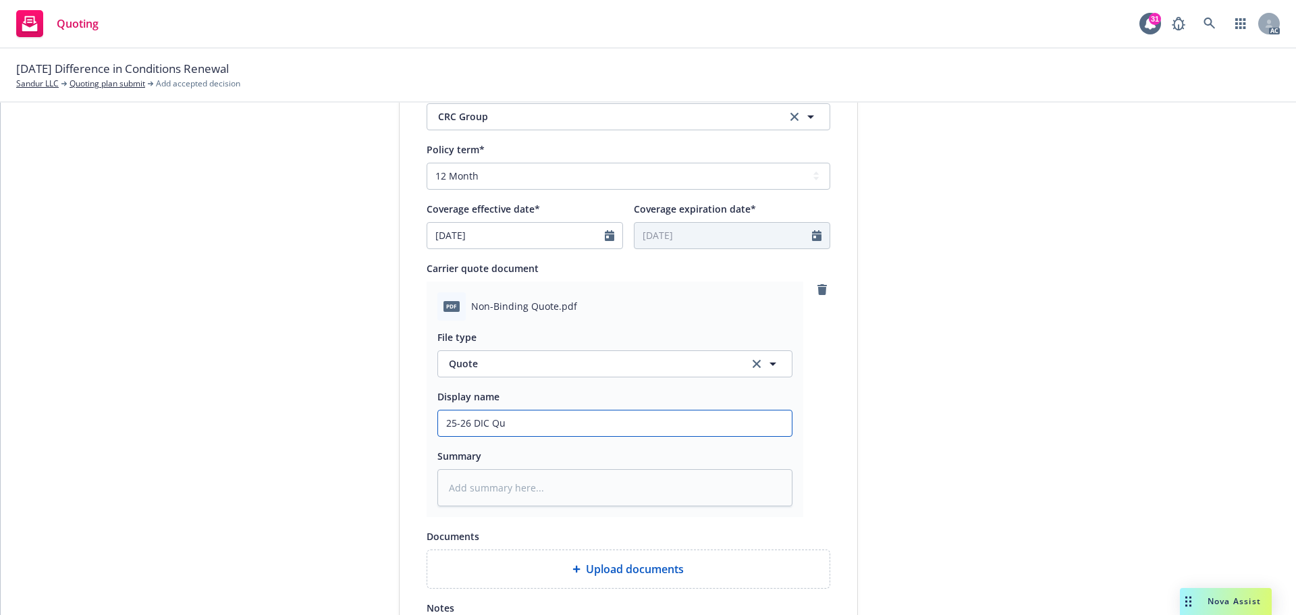
type input "25-26 DIC Quo"
type textarea "x"
type input "25-26 DIC Quot"
type textarea "x"
type input "25-26 DIC Quote"
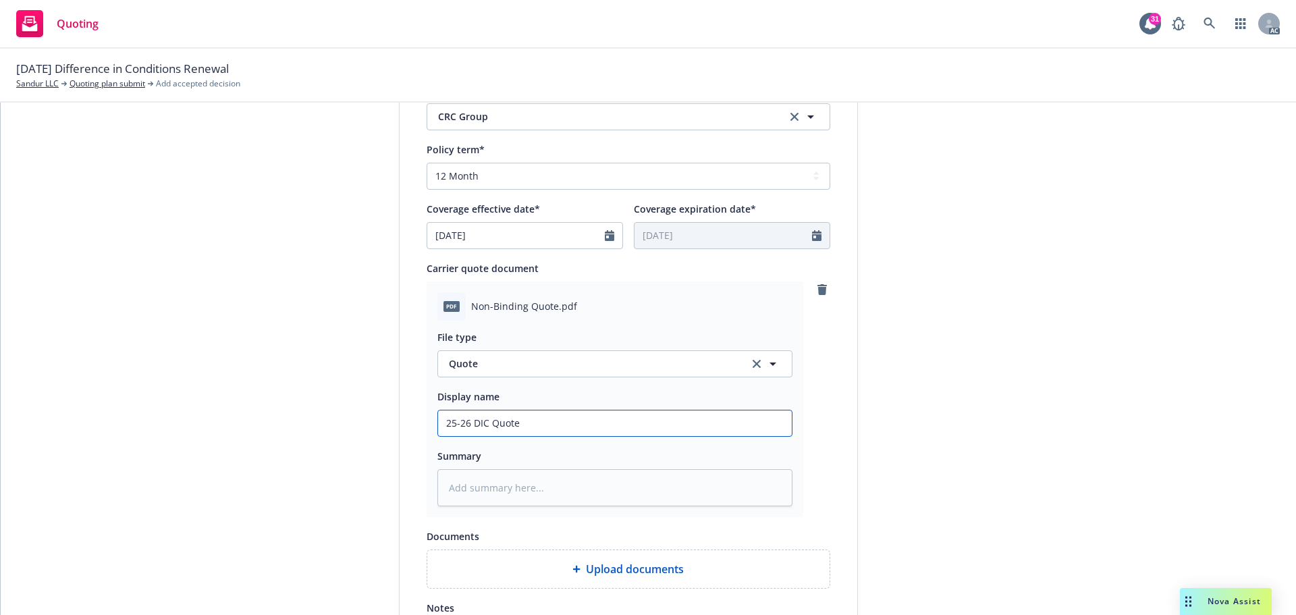
click at [483, 421] on input "25-26 DIC Quote" at bounding box center [615, 423] width 354 height 26
type textarea "x"
type input "25-26 DIC Quote"
type textarea "x"
type input "25-26 DIC - Quote"
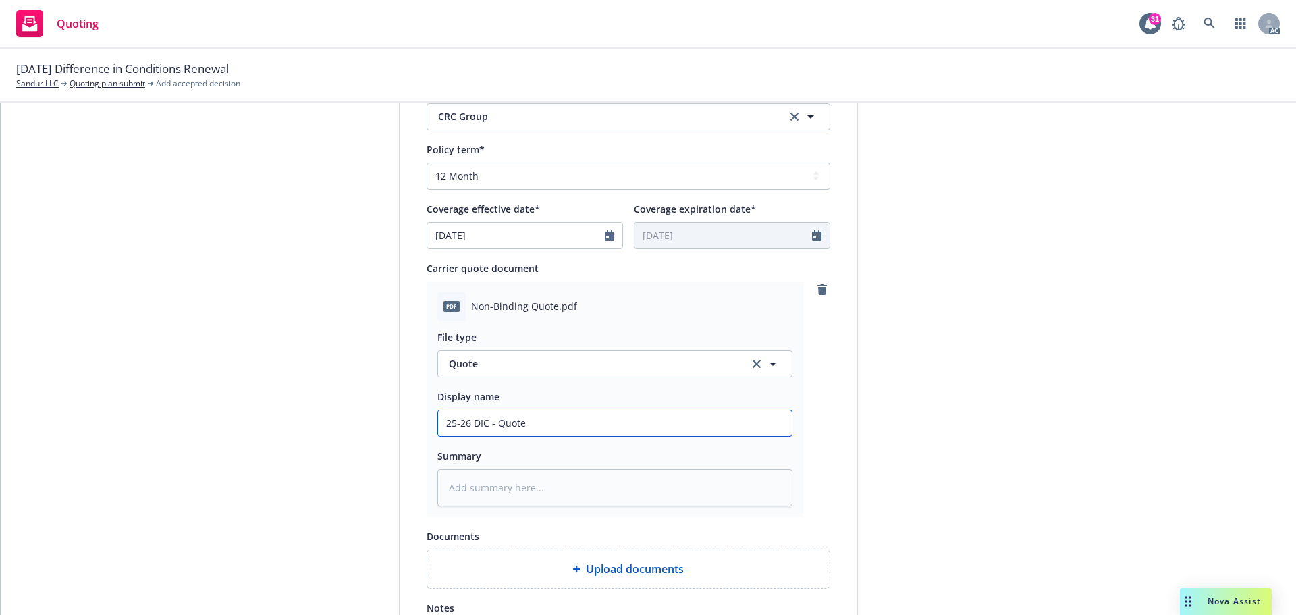
type textarea "x"
type input "25-26 DIC - Quote"
type textarea "x"
type input "25-26 DIC - N Quote"
type textarea "x"
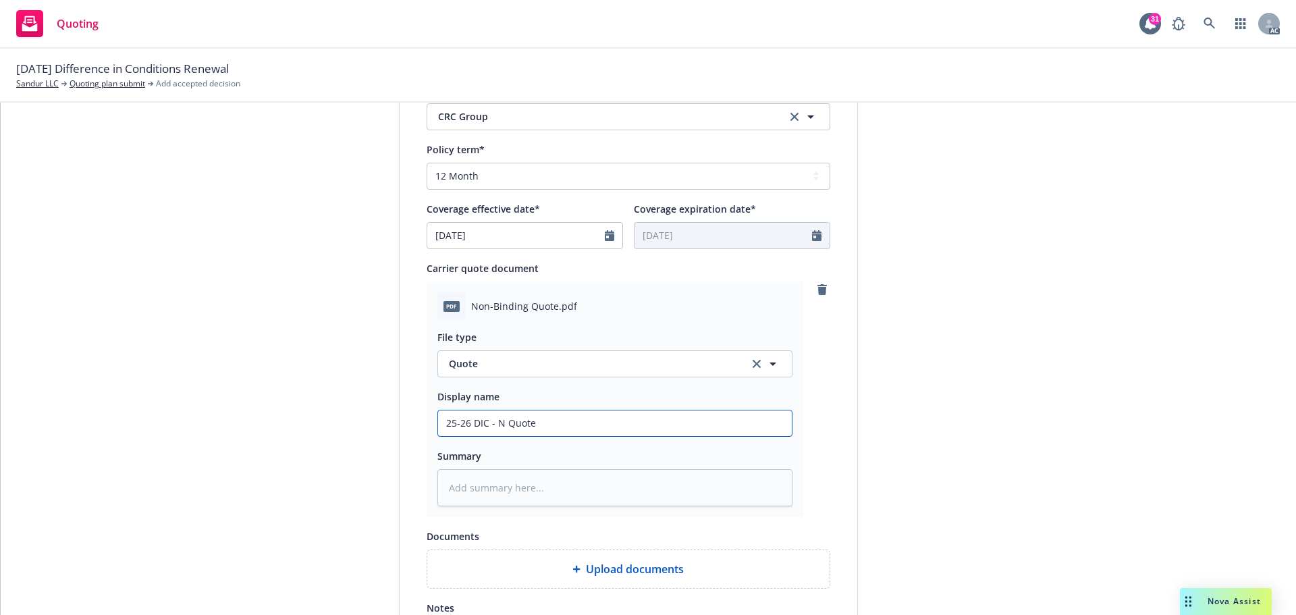
type input "25-26 DIC - No Quote"
type textarea "x"
type input "25-26 DIC - Non Quote"
type textarea "x"
type input "25-26 DIC - Non-B Quote"
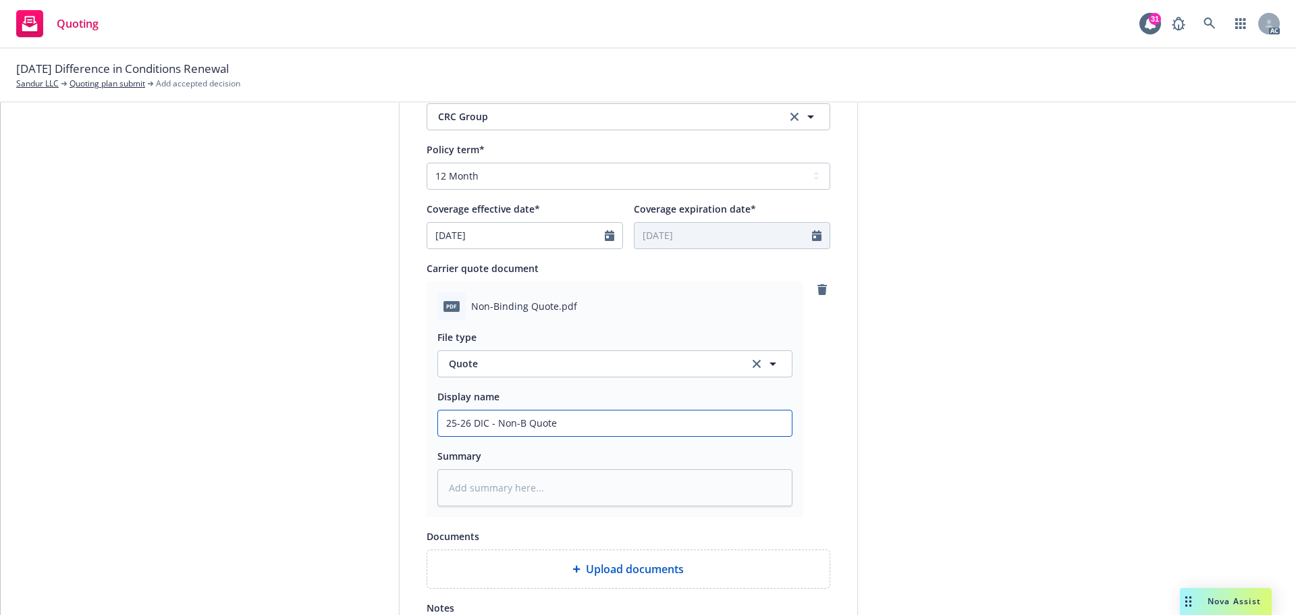
type textarea "x"
type input "25-26 DIC - Non-Bi Quote"
type textarea "x"
type input "25-26 DIC - Non-Bind Quote"
type textarea "x"
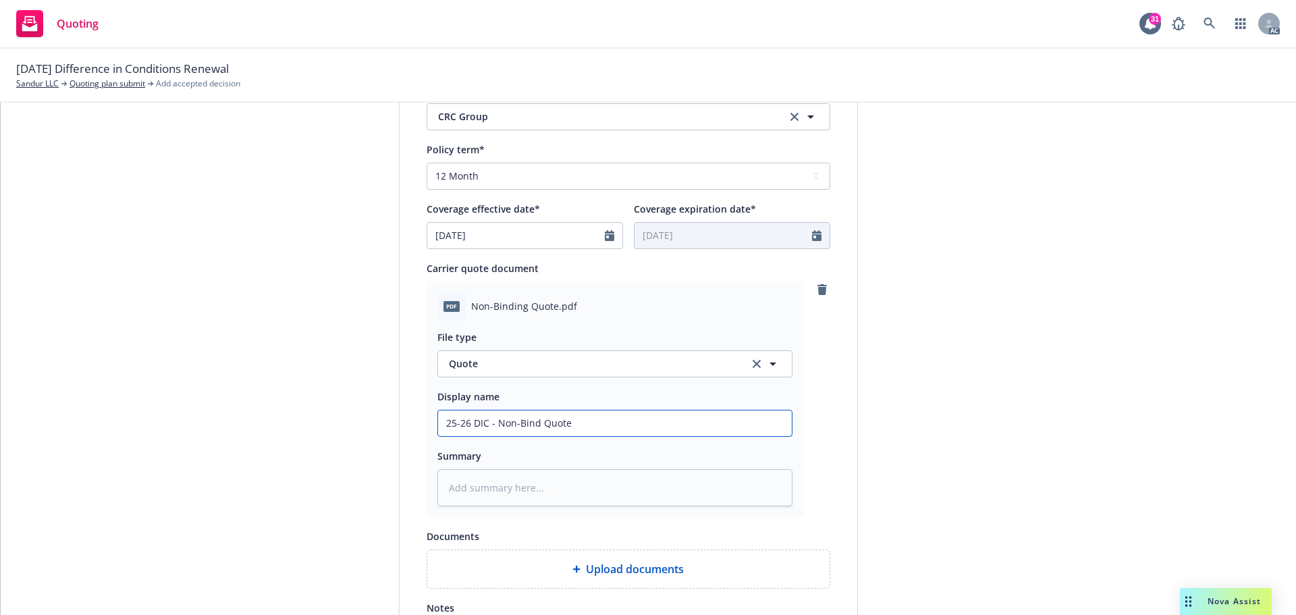
type input "25-26 DIC - Non-Bindi Quote"
type textarea "x"
type input "25-26 DIC - Non-Bindin Quote"
type textarea "x"
type input "25-26 DIC - Non-Binding Quote"
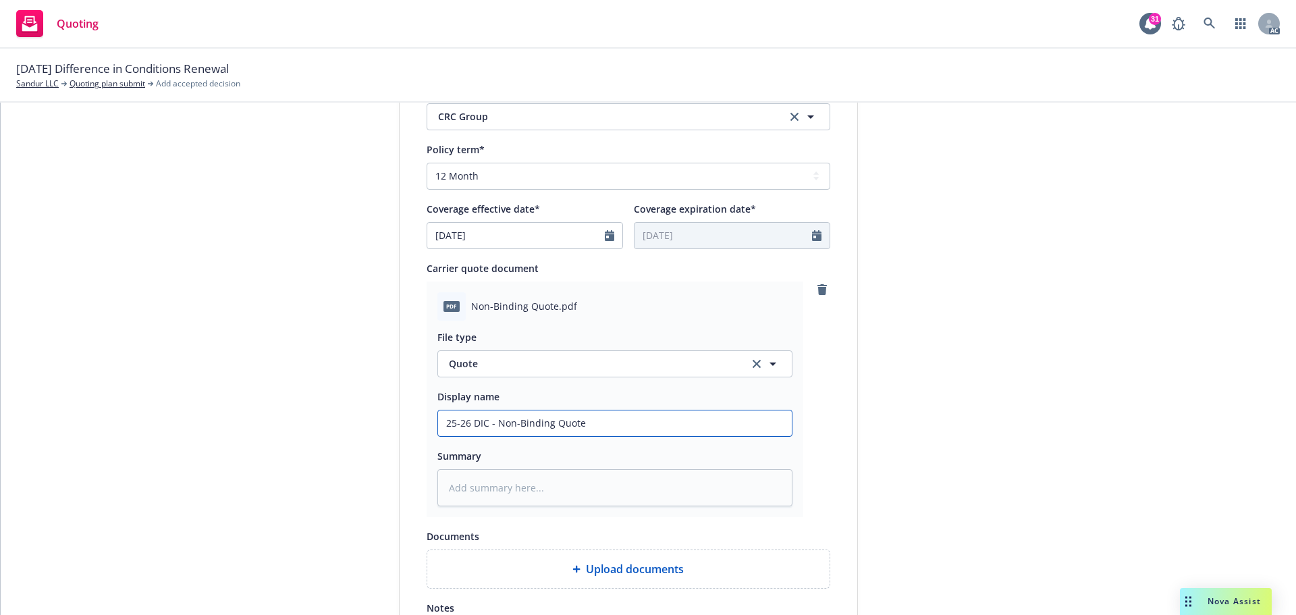
click at [487, 421] on input "25-26 DIC - Non-Binding Quote" at bounding box center [615, 423] width 354 height 26
type textarea "x"
type input "25-26 DIC Non-Binding Quote"
type textarea "x"
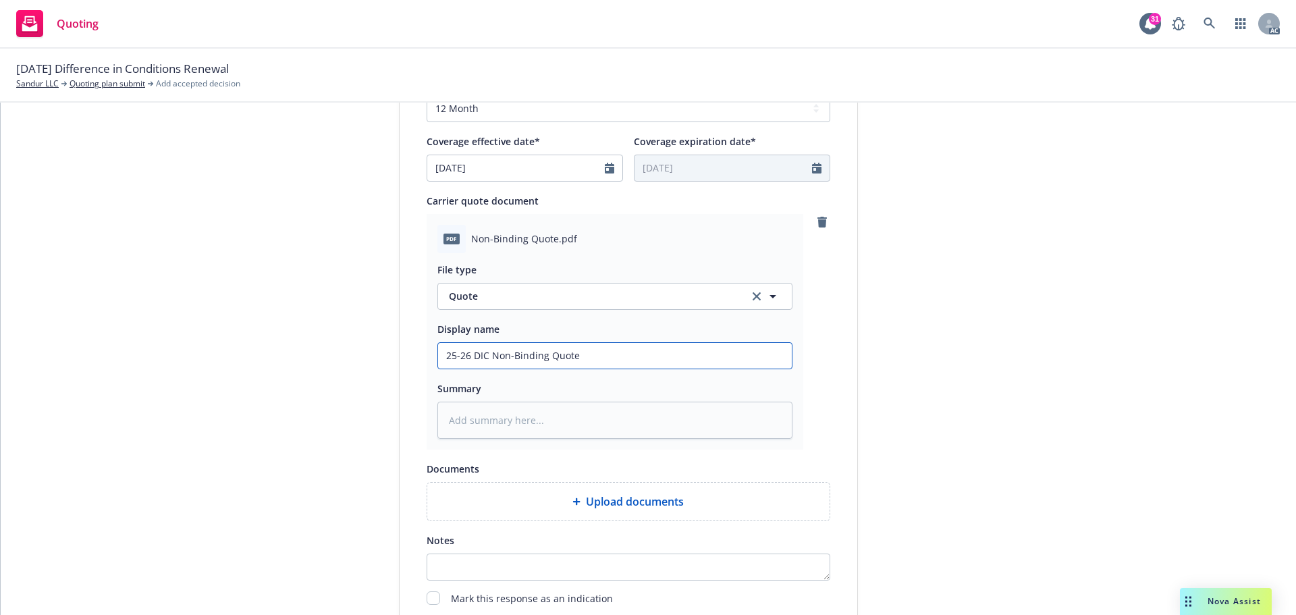
scroll to position [754, 0]
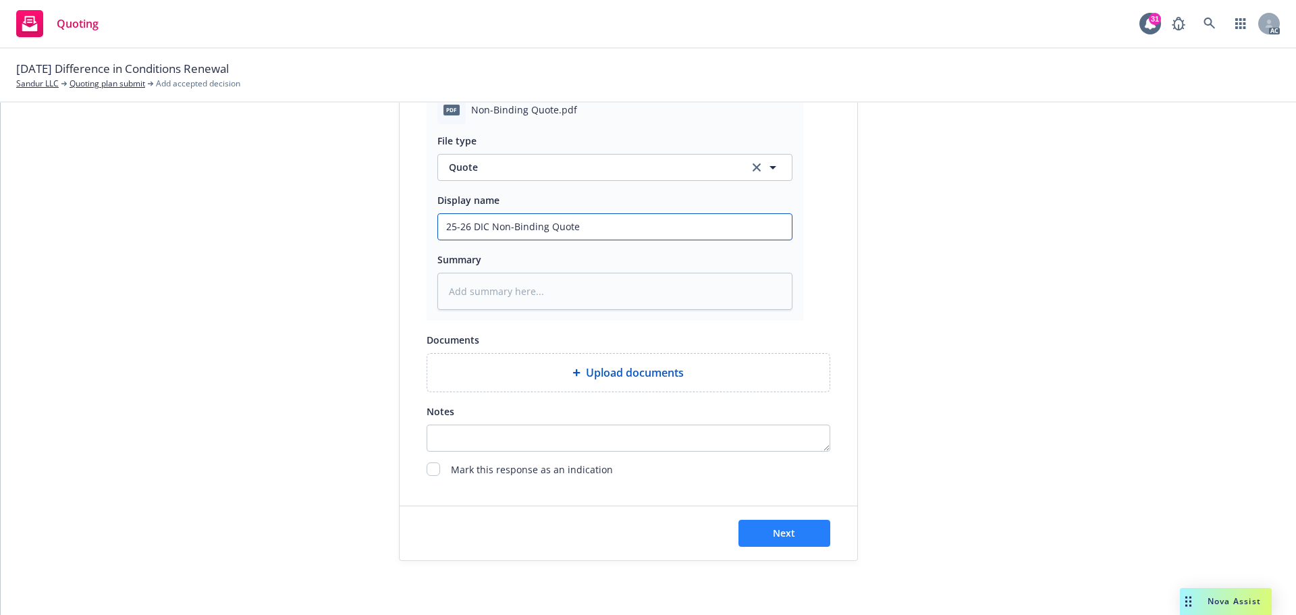
type input "25-26 DIC Non-Binding Quote"
click at [795, 531] on button "Next" at bounding box center [784, 533] width 92 height 27
type textarea "x"
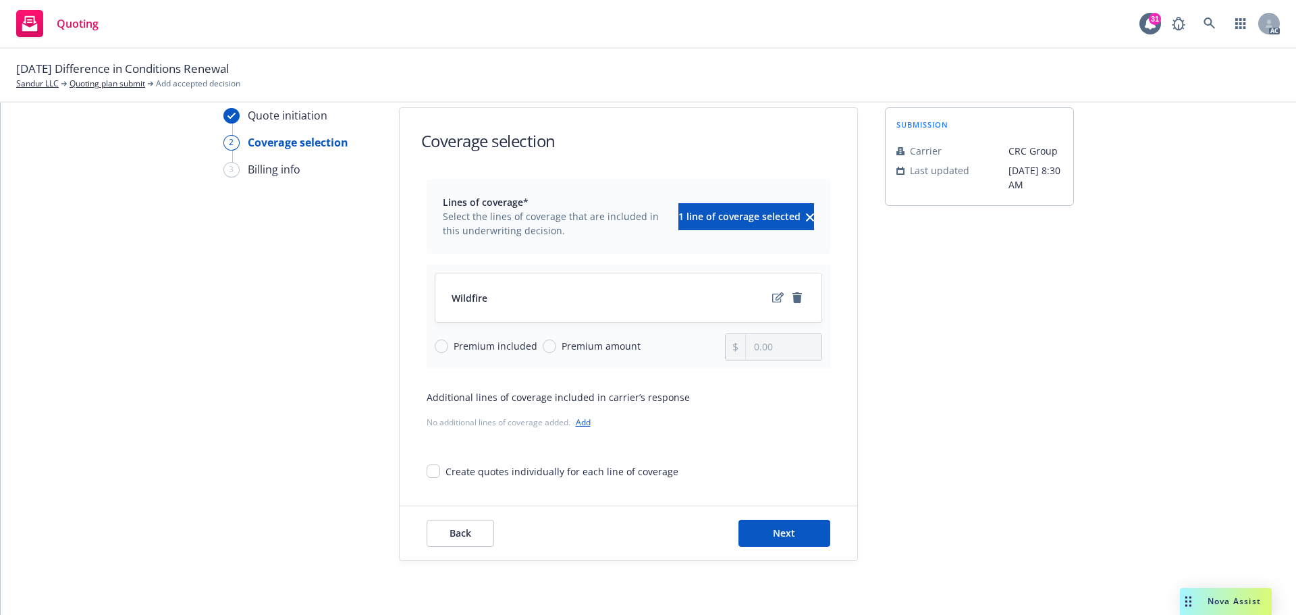
scroll to position [49, 0]
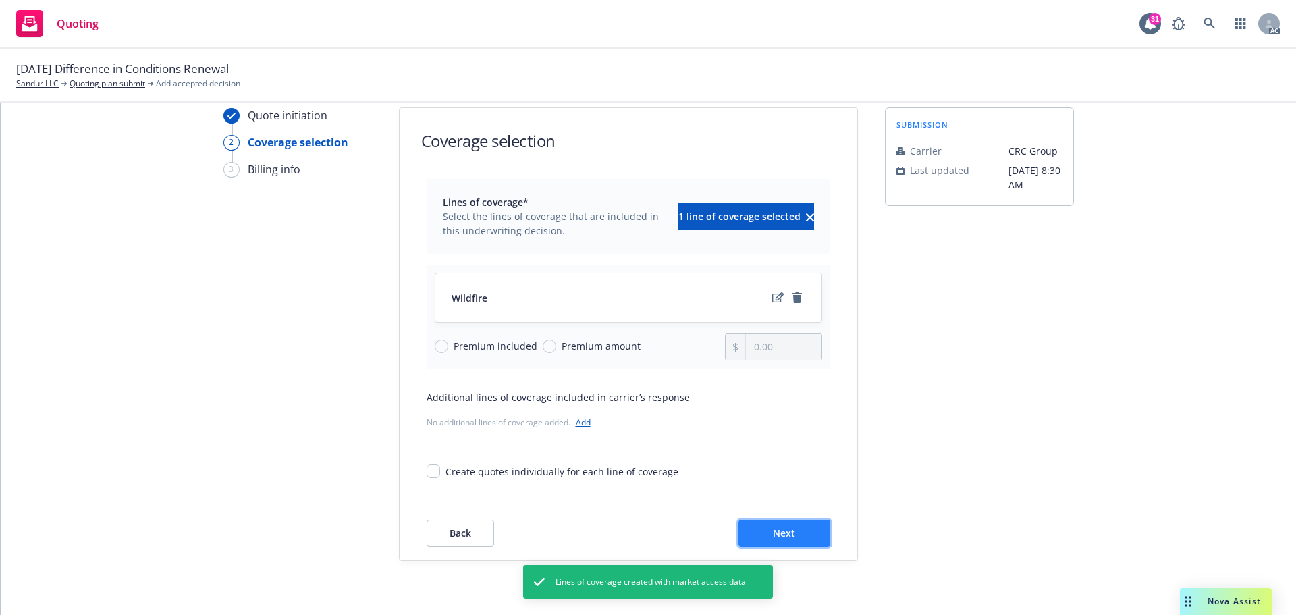
click at [805, 537] on button "Next" at bounding box center [784, 533] width 92 height 27
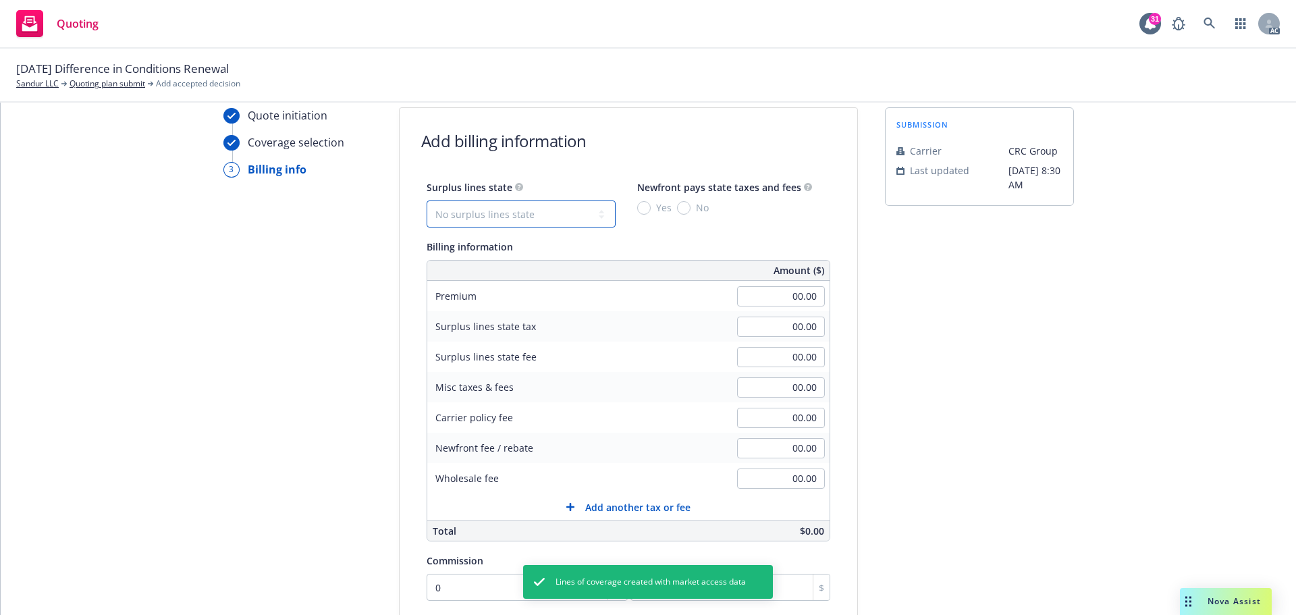
click at [544, 214] on select "No surplus lines state [US_STATE] [US_STATE] [US_STATE] [US_STATE] [US_STATE] […" at bounding box center [521, 213] width 189 height 27
select select "CA"
click at [427, 200] on select "No surplus lines state [US_STATE] [US_STATE] [US_STATE] [US_STATE] [US_STATE] […" at bounding box center [521, 213] width 189 height 27
click at [677, 213] on input "No" at bounding box center [683, 207] width 13 height 13
radio input "true"
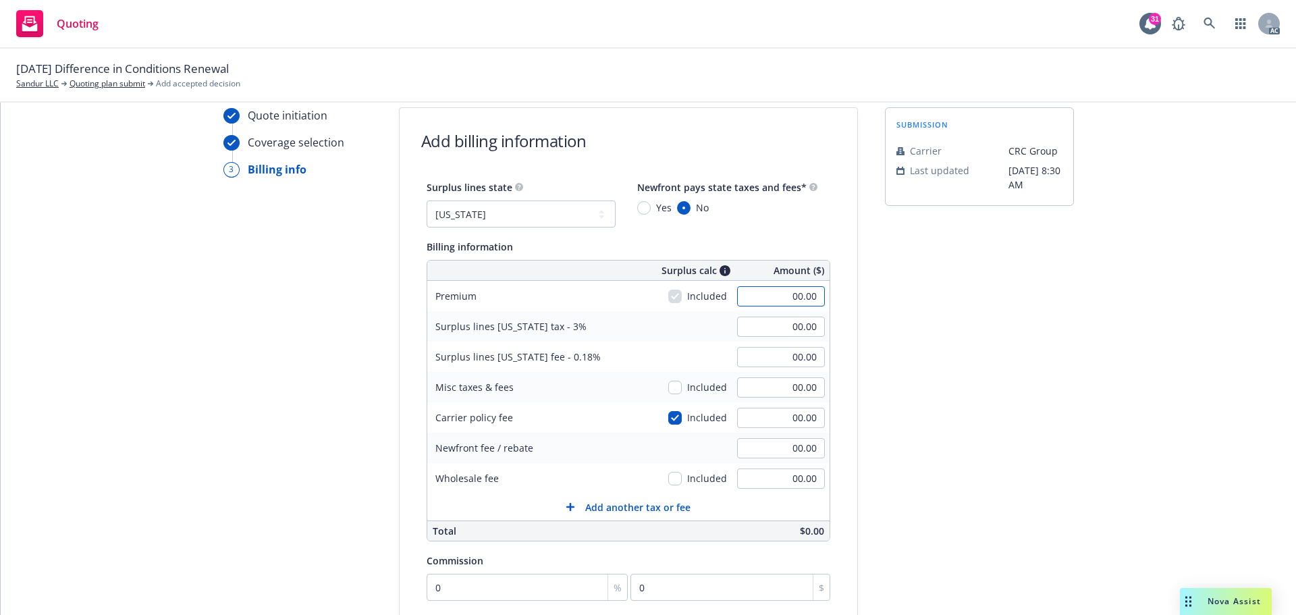
click at [803, 294] on input "00.00" at bounding box center [781, 296] width 88 height 20
type input "5,000.00"
type input "150.00"
type input "9.00"
click at [998, 362] on div "submission Carrier CRC Group Last updated [DATE] 8:30 AM" at bounding box center [979, 452] width 189 height 691
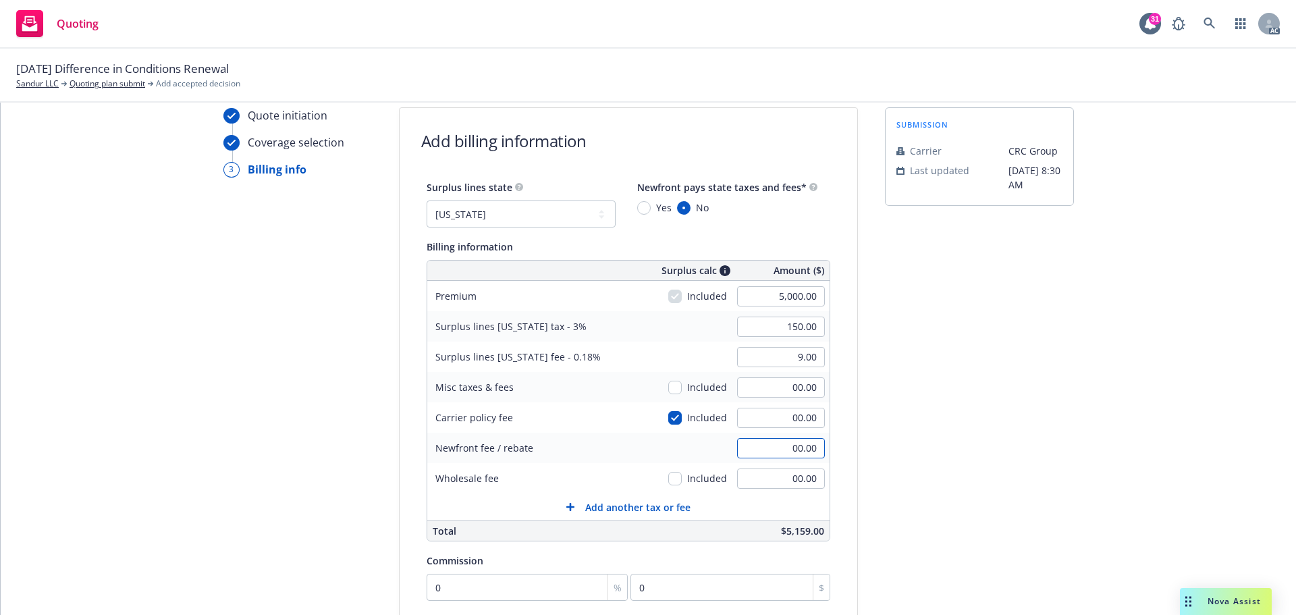
click at [778, 443] on input "00.00" at bounding box center [781, 448] width 88 height 20
click at [779, 478] on input "00.00" at bounding box center [781, 478] width 88 height 20
type input "500.00"
click at [983, 460] on div "submission Carrier CRC Group Last updated [DATE] 8:30 AM" at bounding box center [979, 452] width 189 height 691
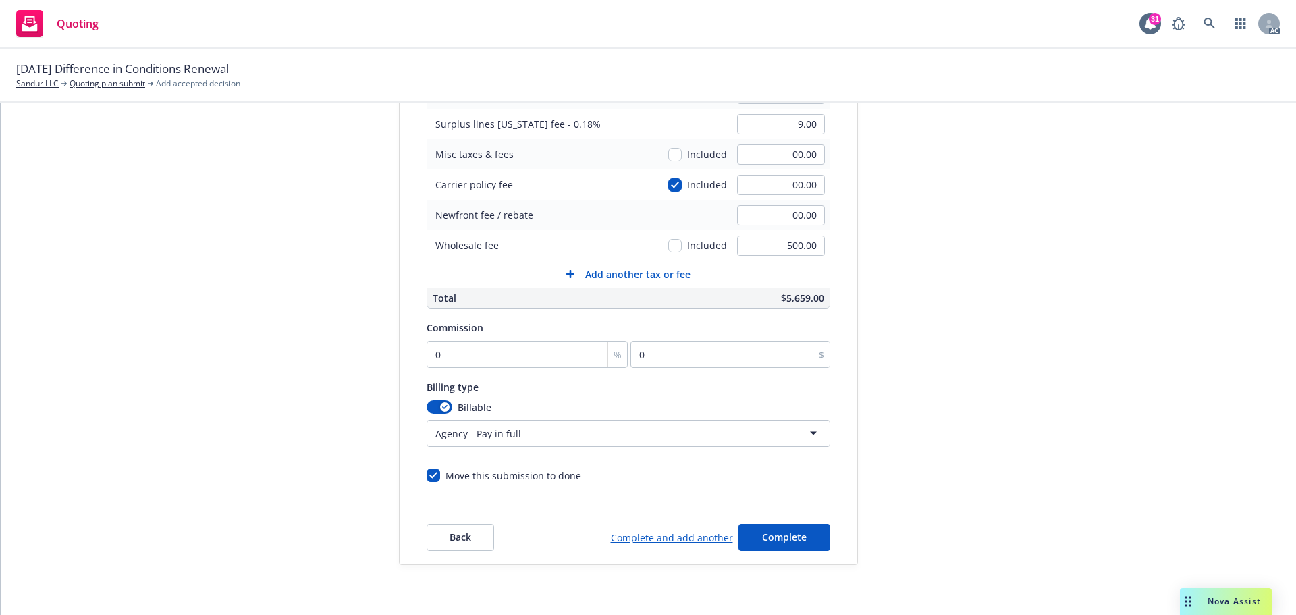
scroll to position [286, 0]
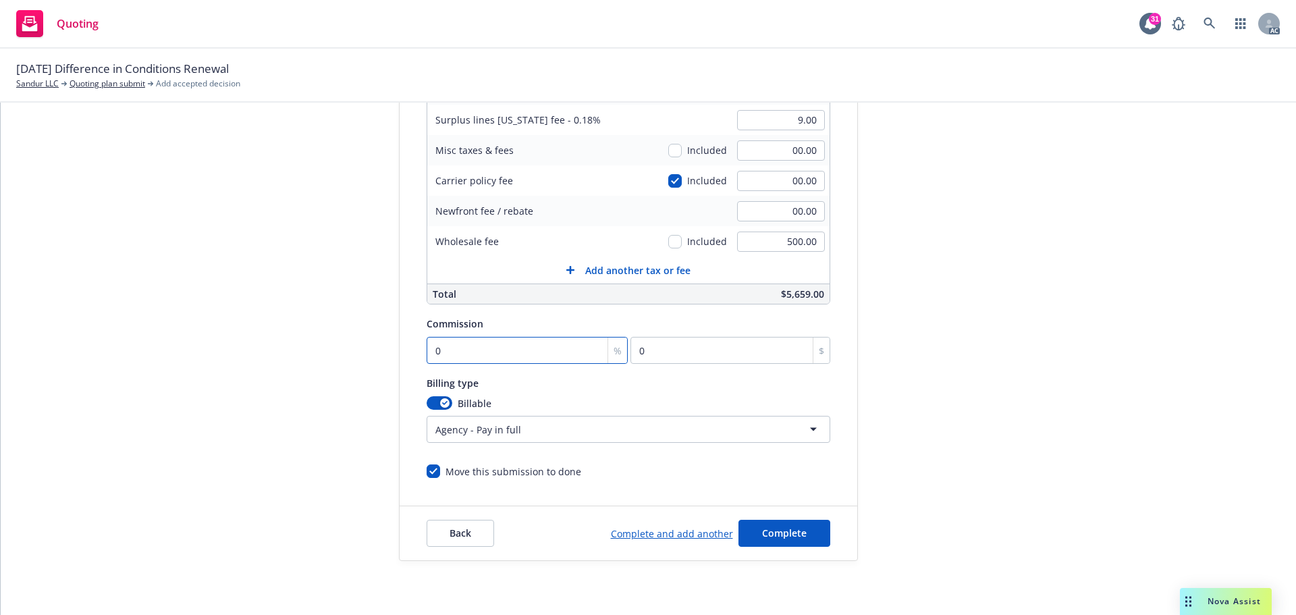
click at [490, 354] on input "0" at bounding box center [528, 350] width 202 height 27
click at [480, 346] on input "0" at bounding box center [528, 350] width 202 height 27
type input "01"
type input "50"
type input "010"
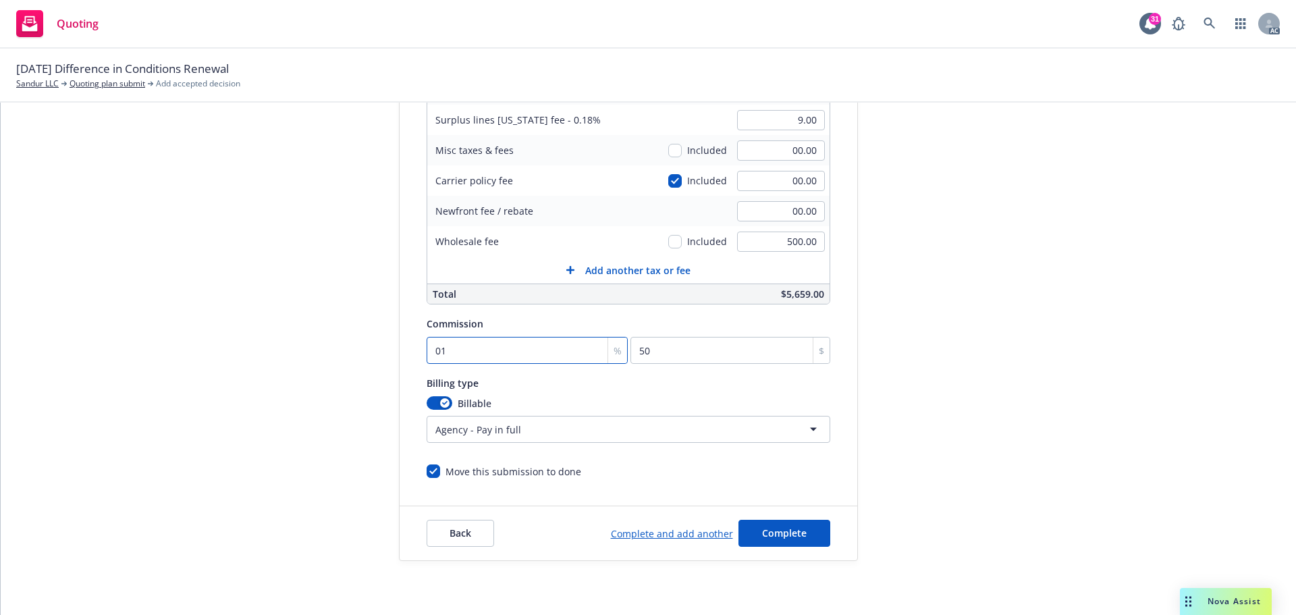
type input "500"
click at [955, 395] on div "submission Carrier CRC Group Last updated [DATE] 8:30 AM" at bounding box center [979, 215] width 189 height 691
click at [432, 351] on input "010" at bounding box center [528, 350] width 202 height 27
type input "10"
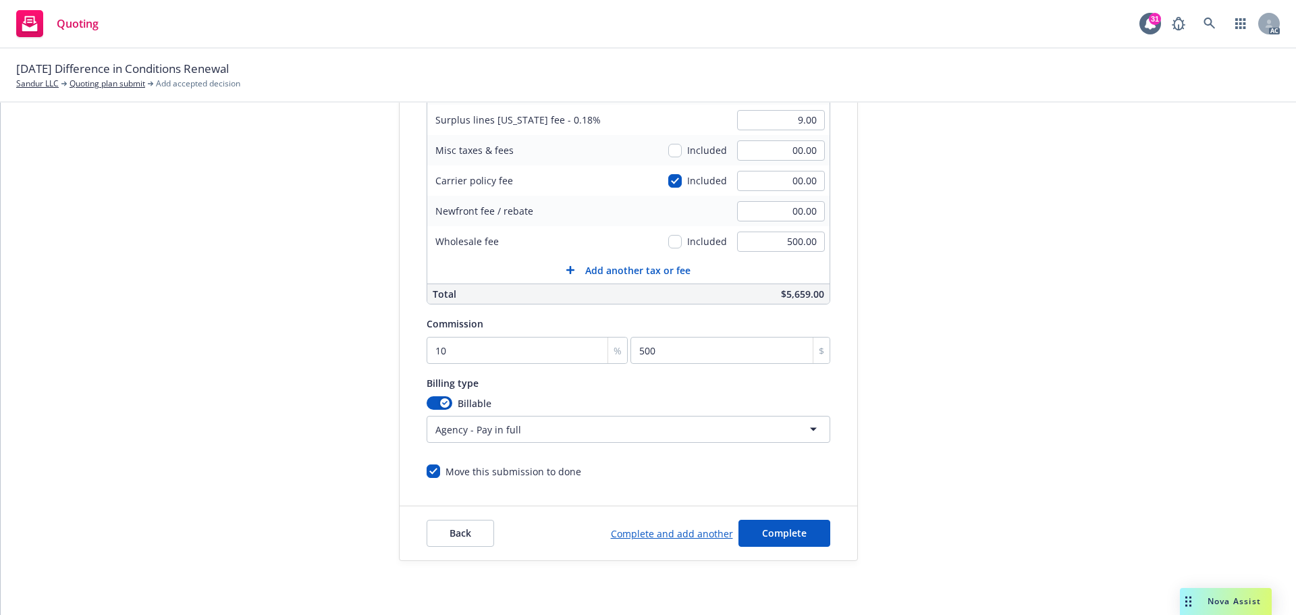
click at [1105, 372] on div "Quote initiation Coverage selection 3 Billing info Add billing information Surp…" at bounding box center [648, 215] width 1263 height 691
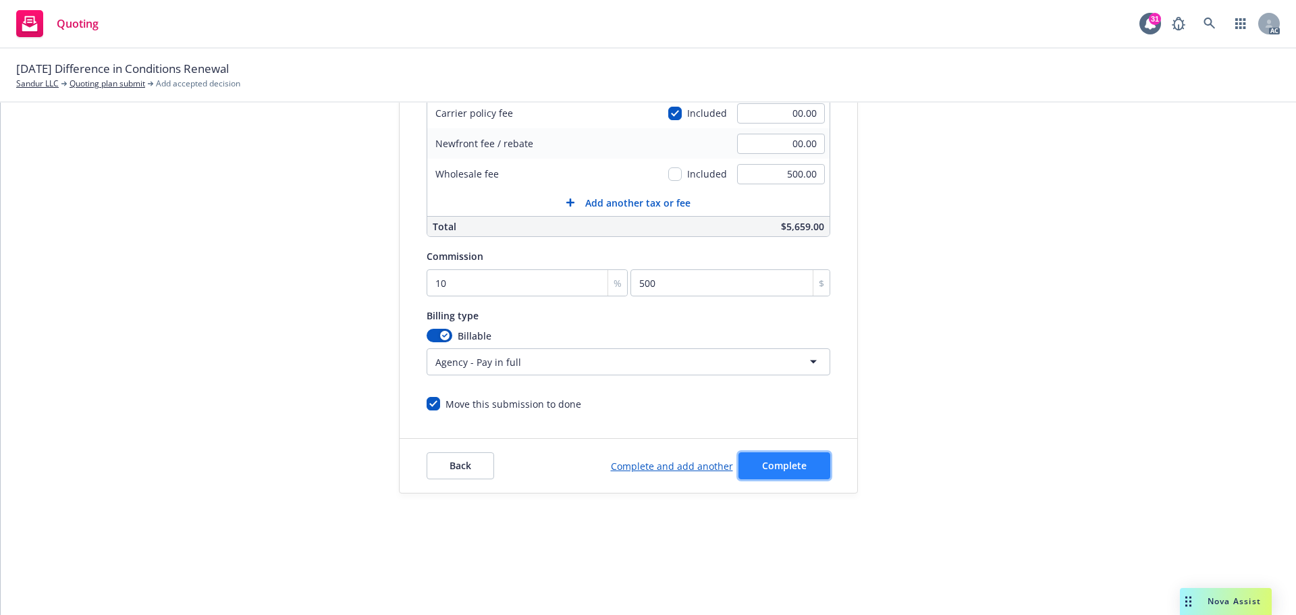
click at [792, 468] on span "Complete" at bounding box center [784, 465] width 45 height 13
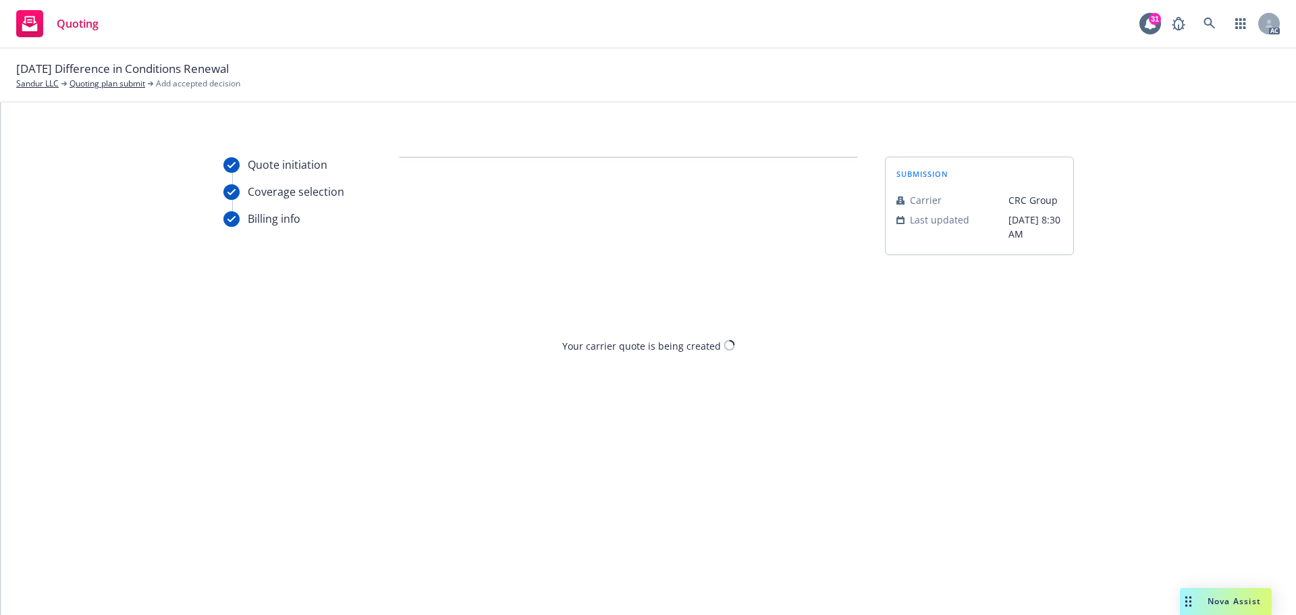
scroll to position [0, 0]
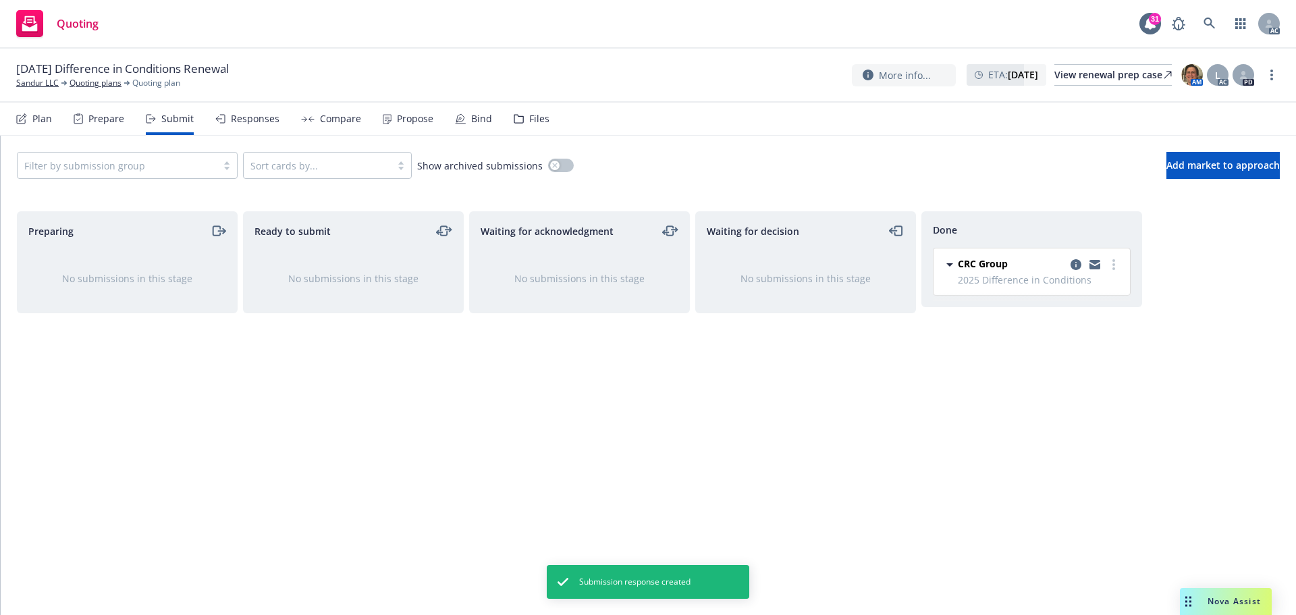
click at [410, 121] on div "Propose" at bounding box center [415, 118] width 36 height 11
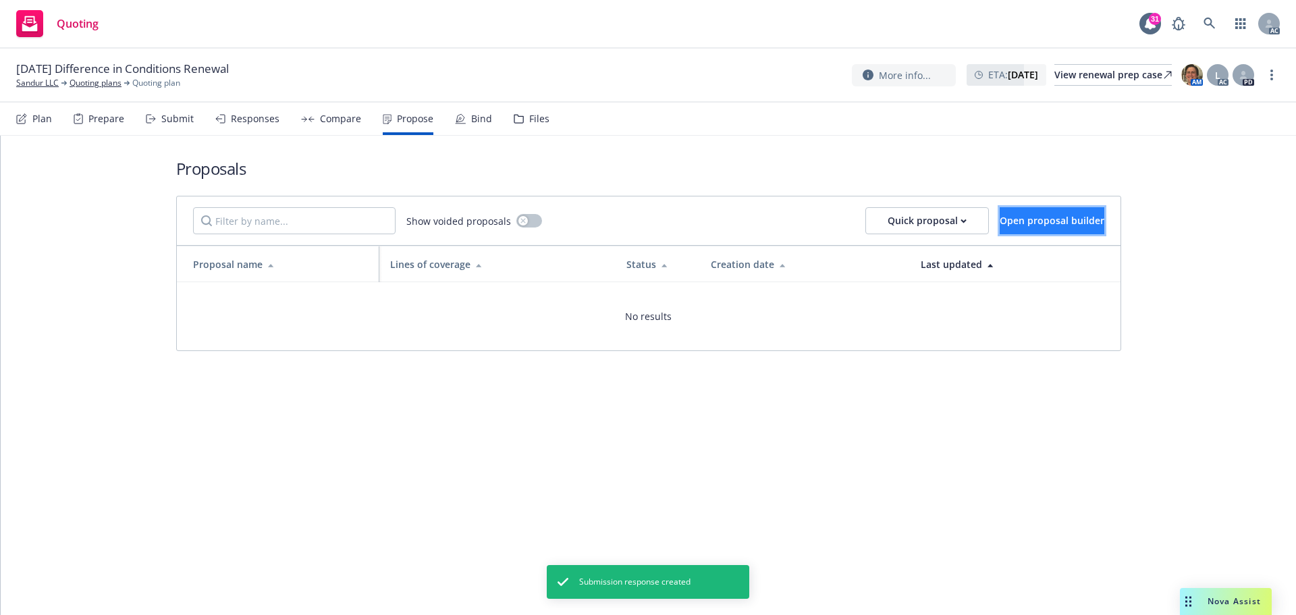
click at [1037, 220] on span "Open proposal builder" at bounding box center [1052, 220] width 105 height 13
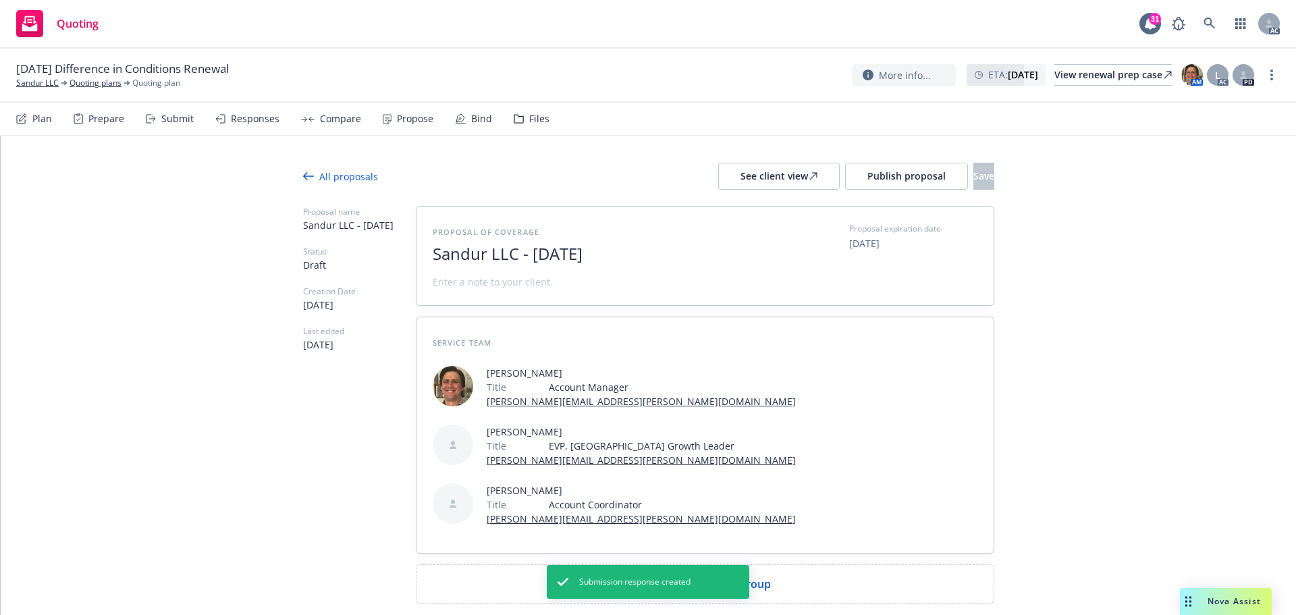
click at [668, 254] on span "Sandur LLC - [DATE]" at bounding box center [598, 254] width 331 height 20
drag, startPoint x: 597, startPoint y: 252, endPoint x: 213, endPoint y: 248, distance: 384.8
click at [213, 248] on div "All proposals See client view Publish proposal Save Proposal name Sandur LLC - …" at bounding box center [648, 410] width 1295 height 549
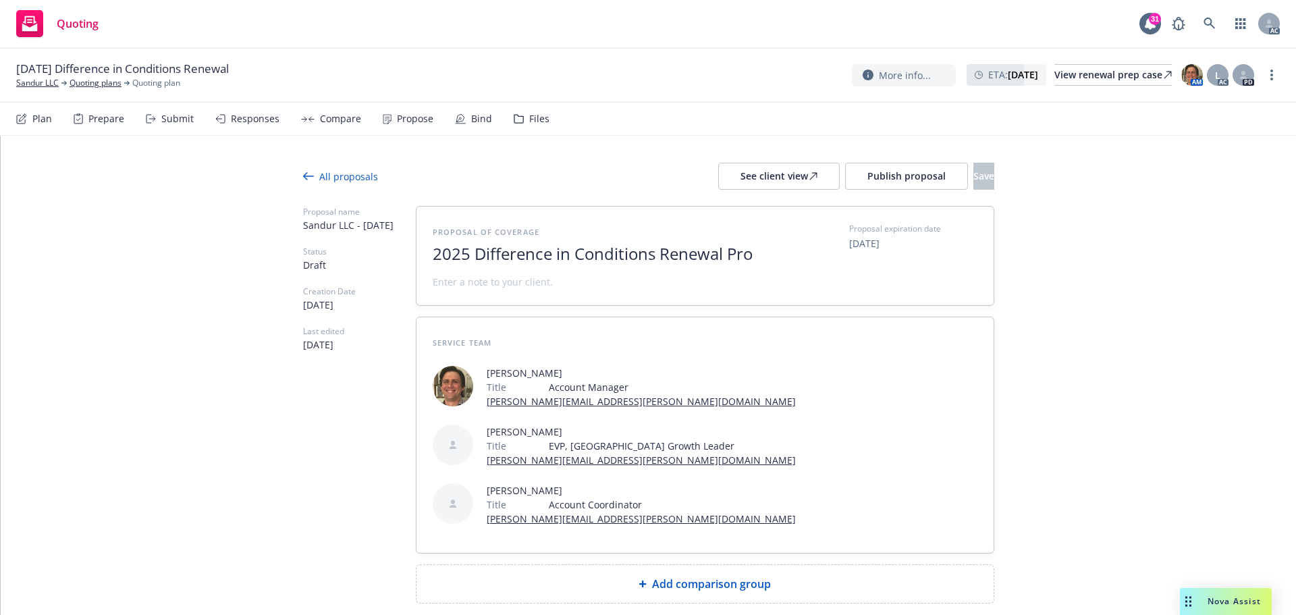
scroll to position [1, 0]
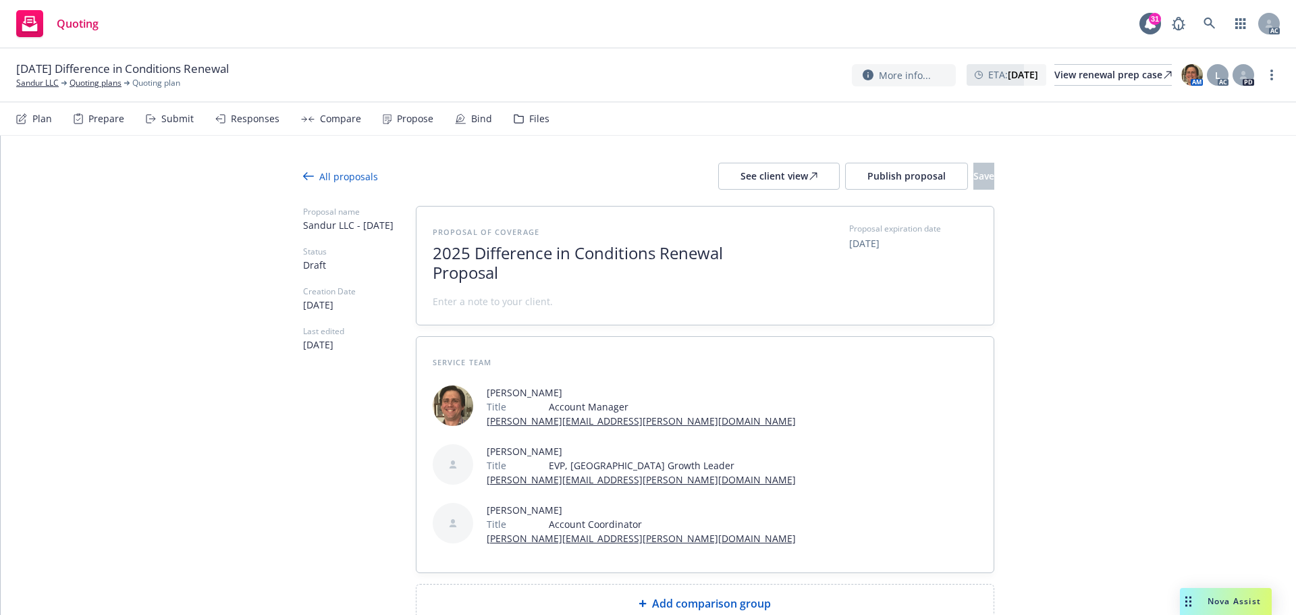
click at [455, 305] on span at bounding box center [493, 301] width 120 height 14
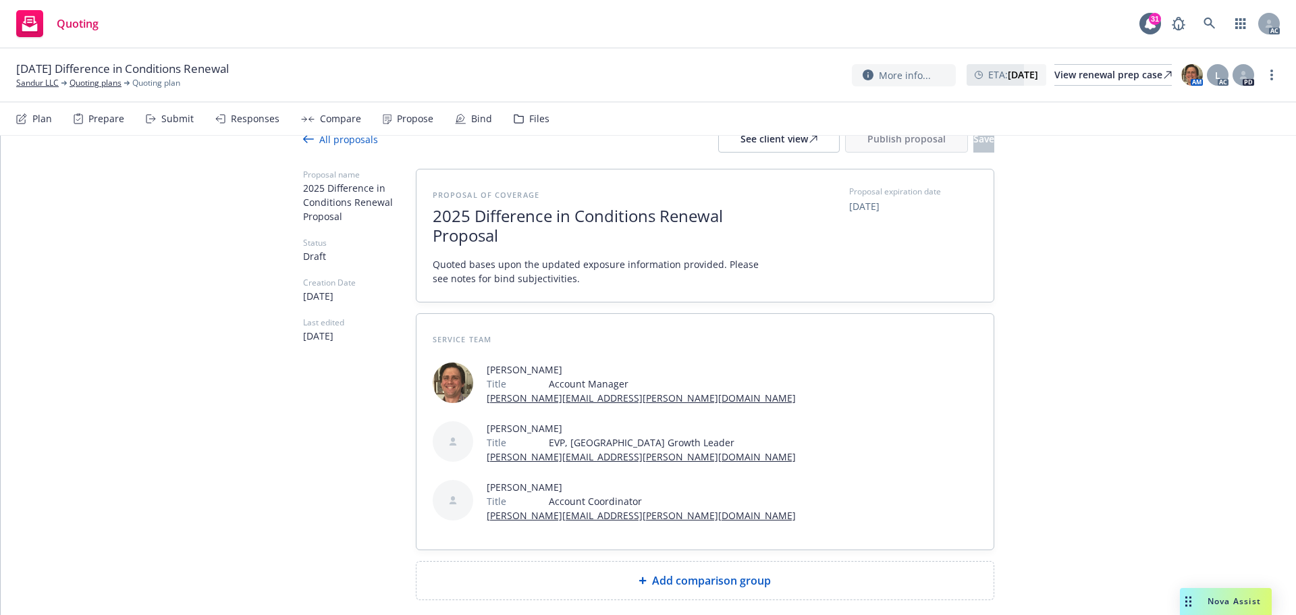
scroll to position [45, 0]
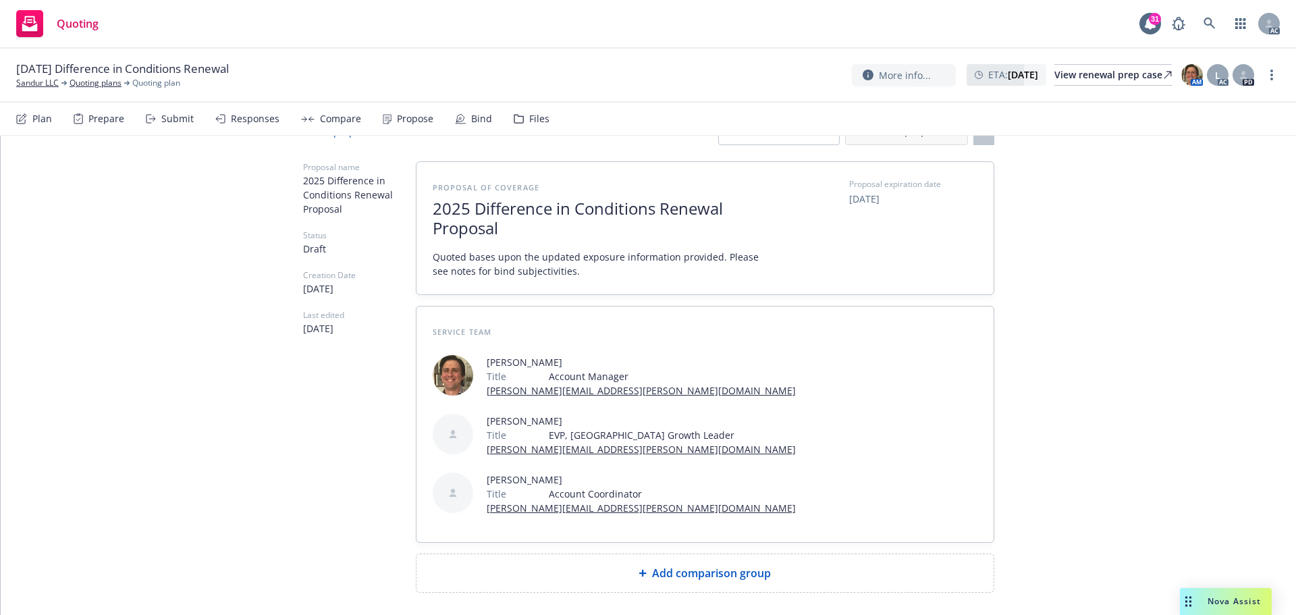
click at [507, 229] on span "2025 Difference in Conditions Renewal Proposal" at bounding box center [598, 218] width 331 height 39
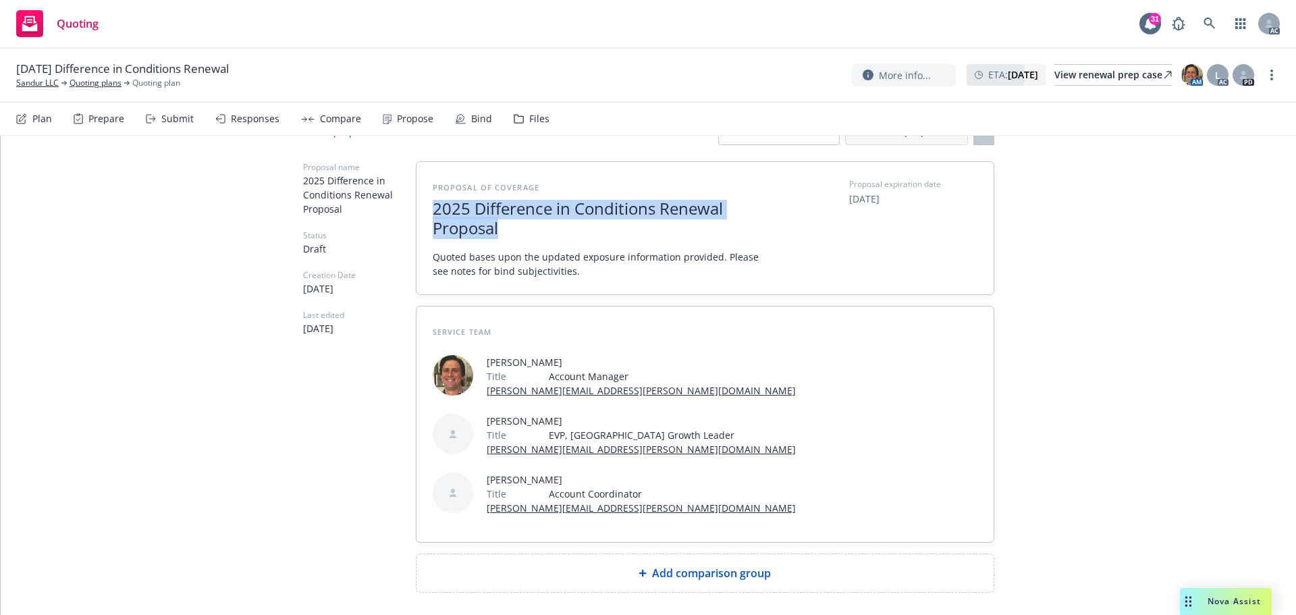
drag, startPoint x: 509, startPoint y: 230, endPoint x: 405, endPoint y: 207, distance: 106.6
click at [405, 207] on div "Proposal name 2025 Difference in Conditions Renewal Proposal Status Draft Creat…" at bounding box center [648, 376] width 691 height 431
copy span "2025 Difference in Conditions Renewal Proposal"
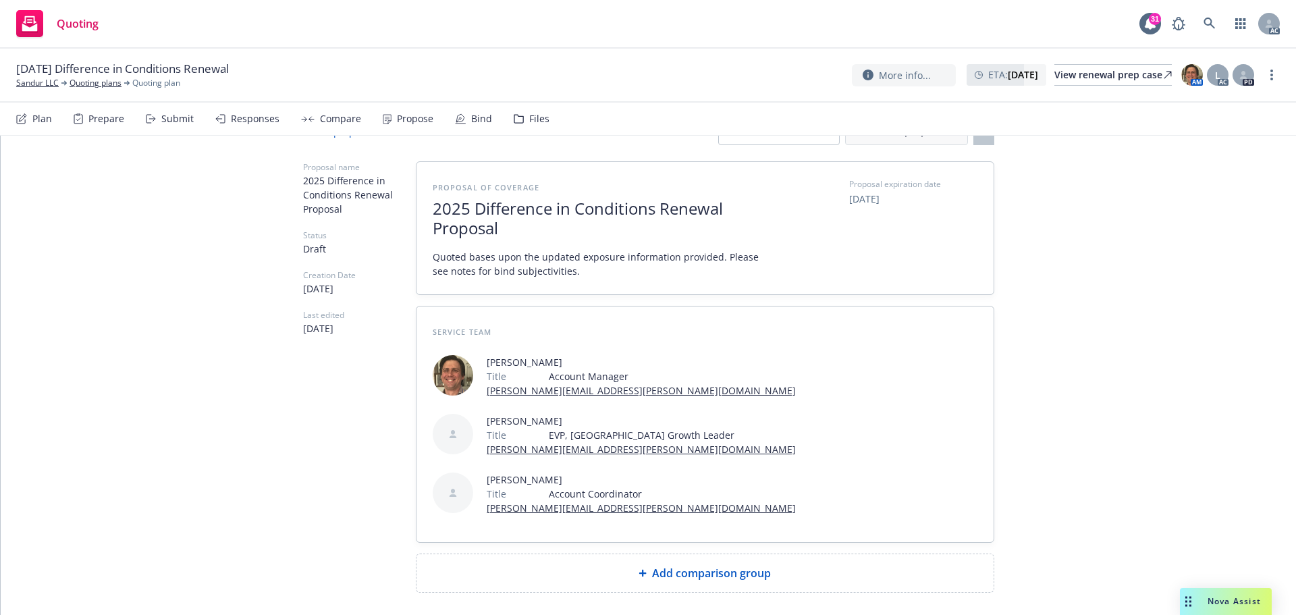
click at [729, 565] on span "Add comparison group" at bounding box center [711, 573] width 119 height 16
type textarea "x"
click at [483, 570] on span at bounding box center [705, 578] width 545 height 16
paste span
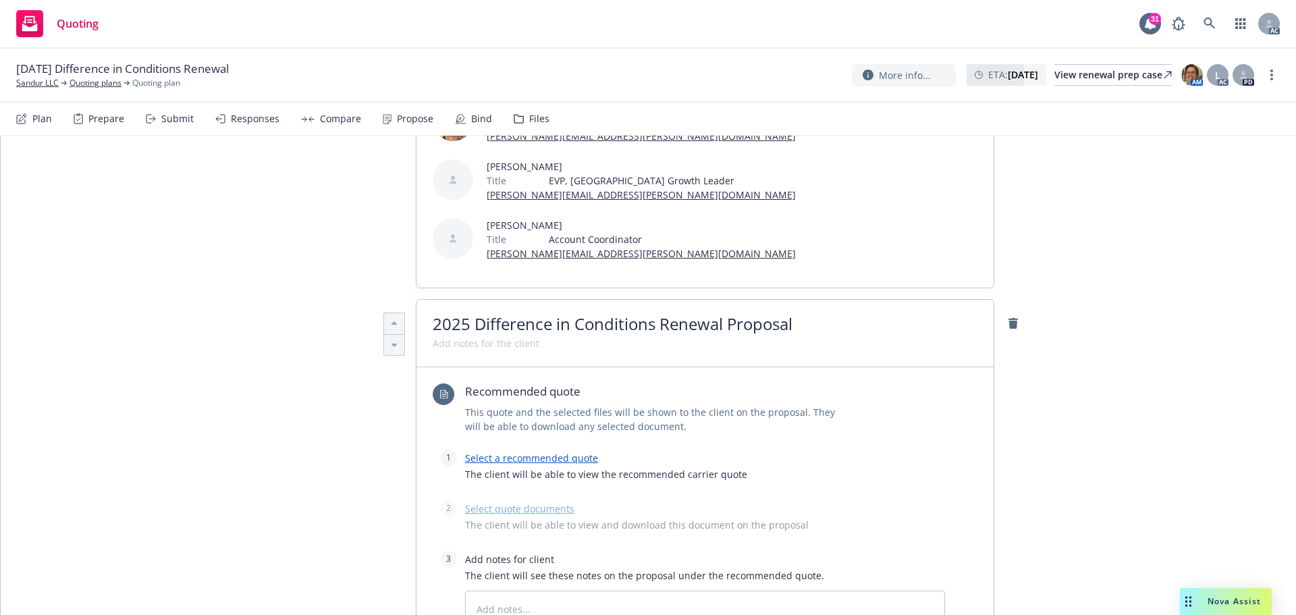
scroll to position [315, 0]
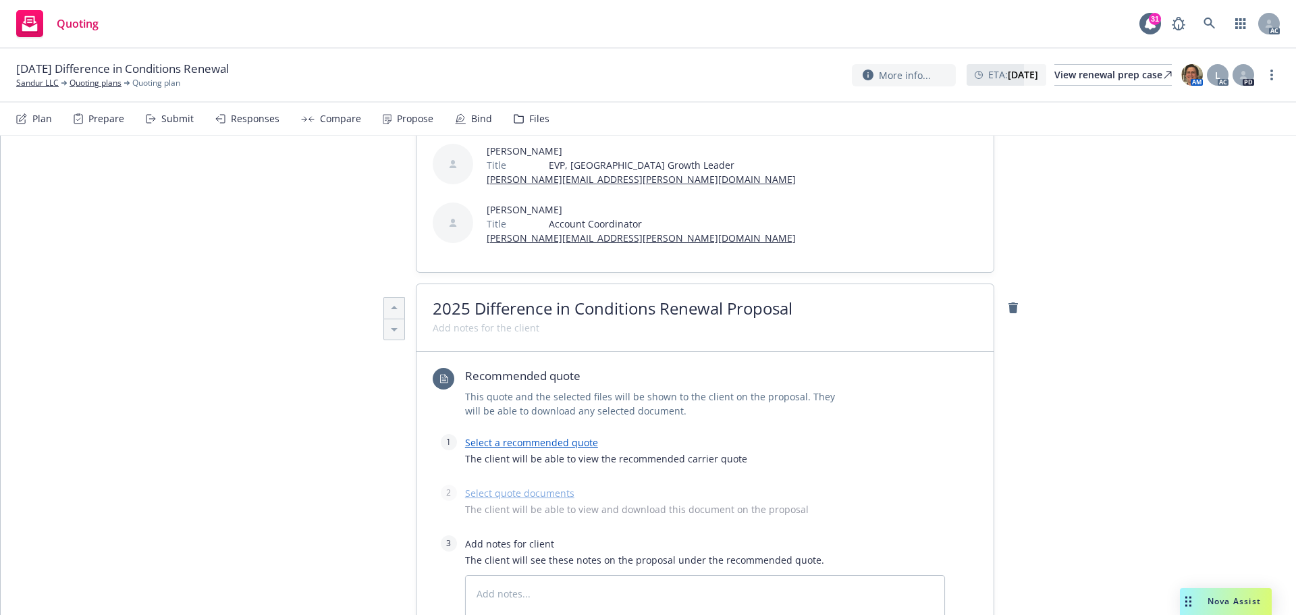
click at [538, 436] on link "Select a recommended quote" at bounding box center [531, 442] width 133 height 13
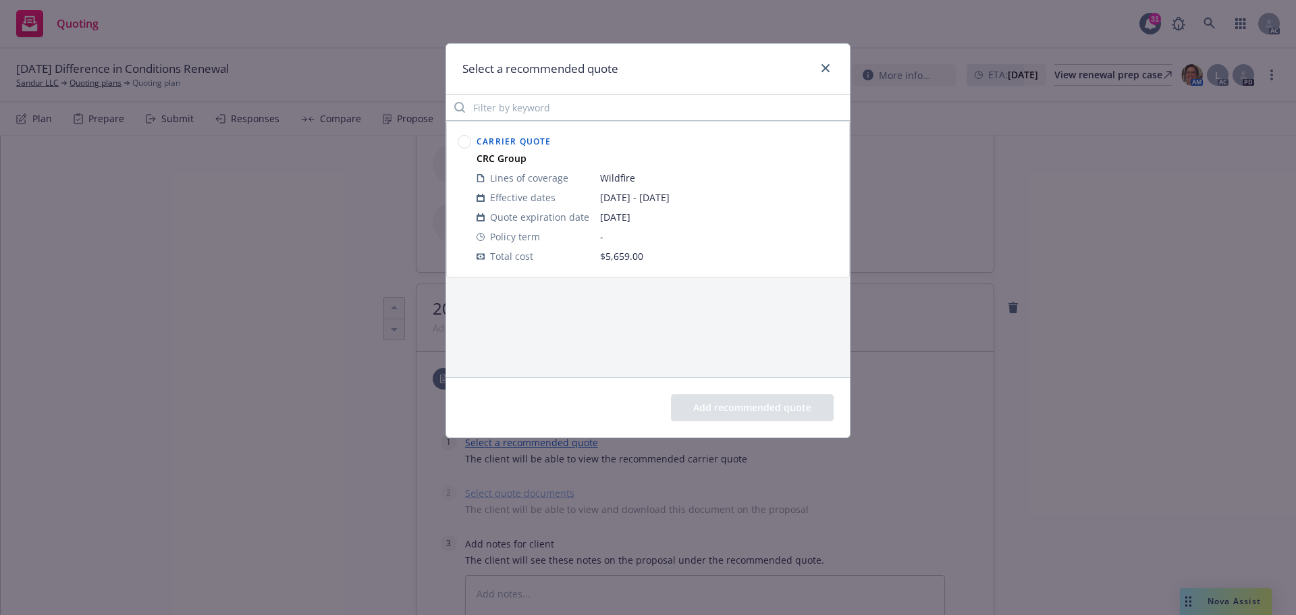
click at [472, 143] on div at bounding box center [464, 199] width 19 height 139
click at [462, 145] on circle at bounding box center [464, 142] width 13 height 13
click at [734, 392] on div "Add recommended quote" at bounding box center [648, 407] width 404 height 60
click at [738, 405] on button "Add recommended quote" at bounding box center [752, 407] width 163 height 27
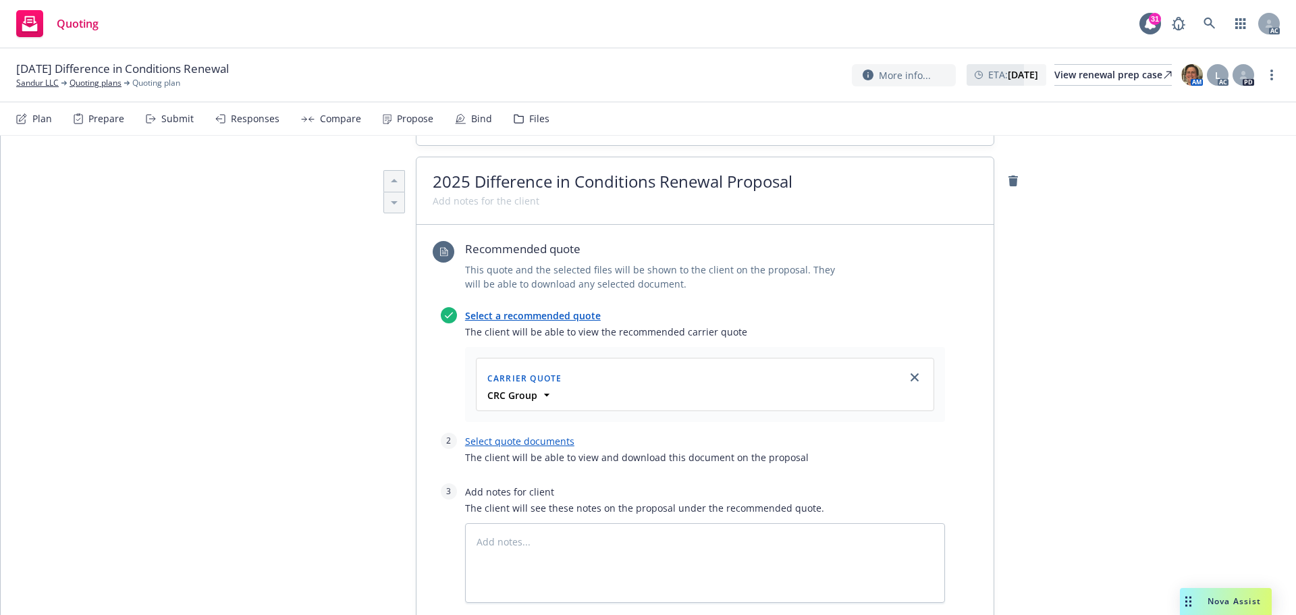
scroll to position [450, 0]
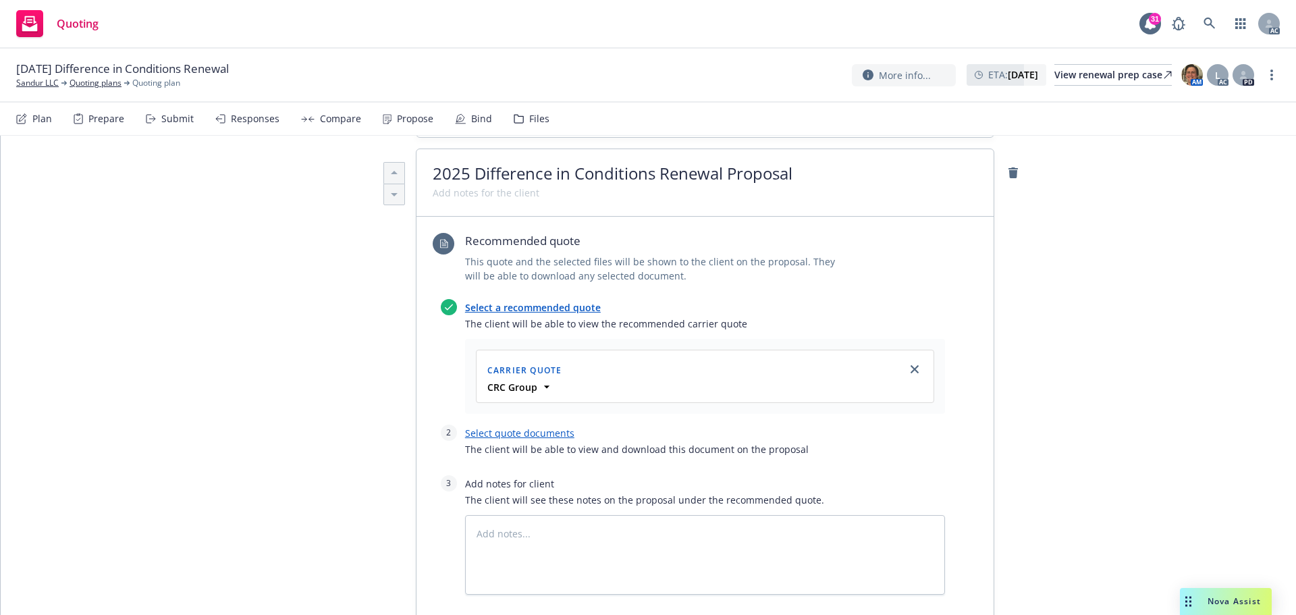
click at [545, 427] on link "Select quote documents" at bounding box center [519, 433] width 109 height 13
type textarea "x"
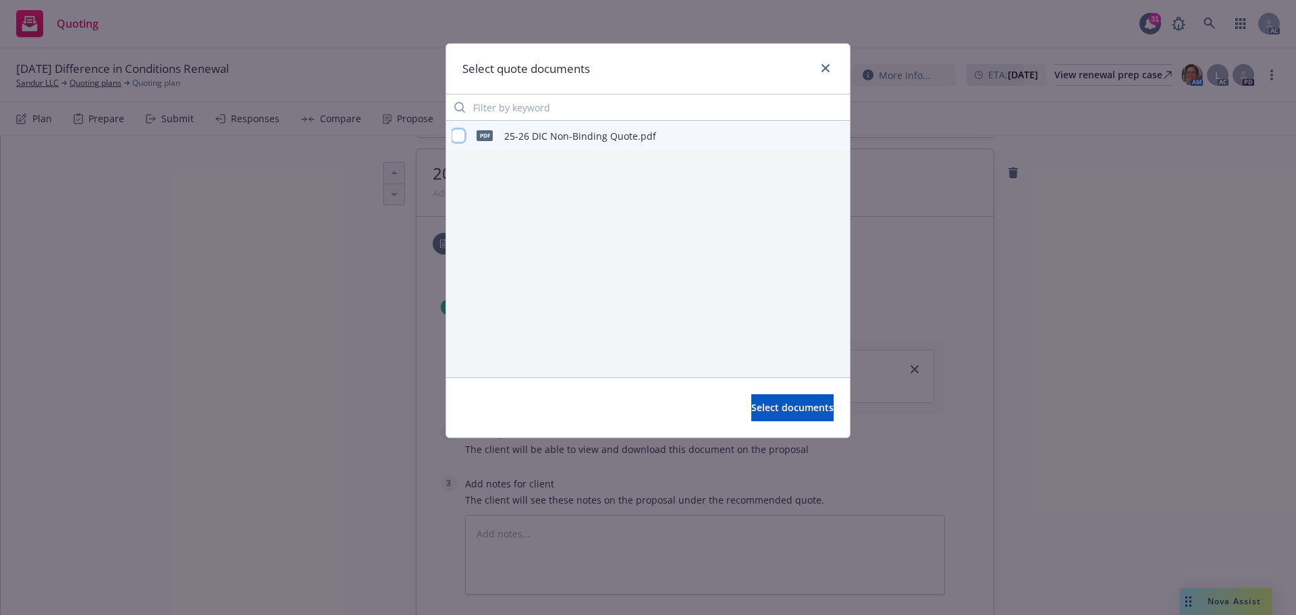
click at [462, 131] on input "checkbox" at bounding box center [458, 135] width 13 height 13
checkbox input "true"
click at [778, 410] on span "Select documents" at bounding box center [792, 407] width 82 height 13
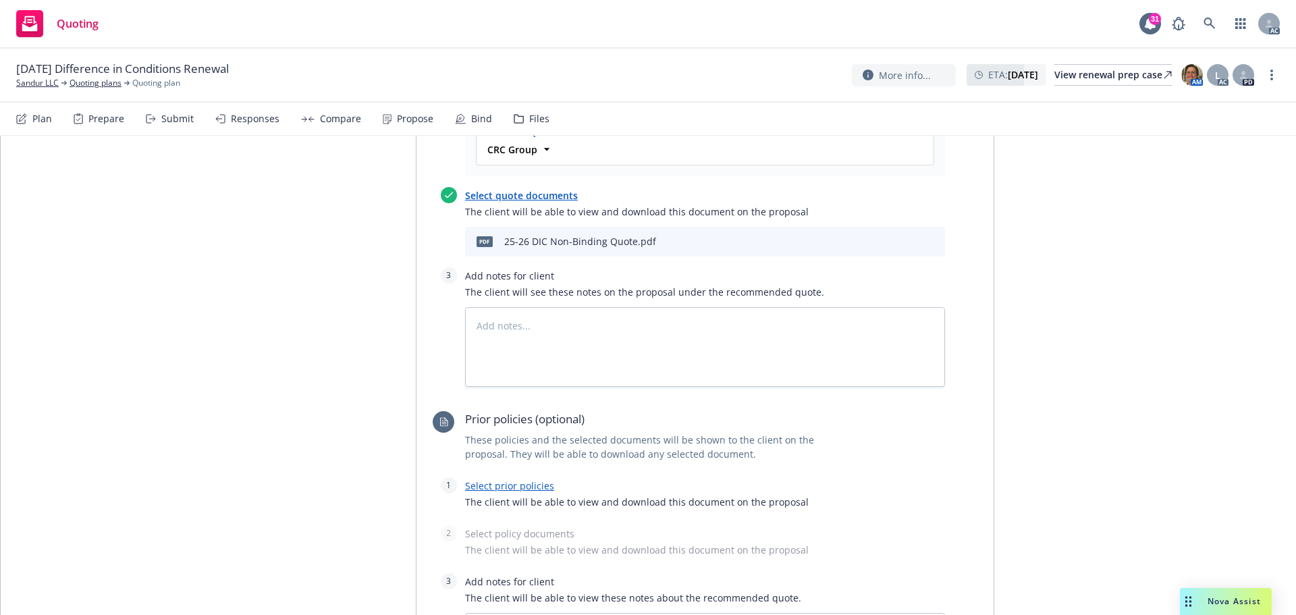
scroll to position [720, 0]
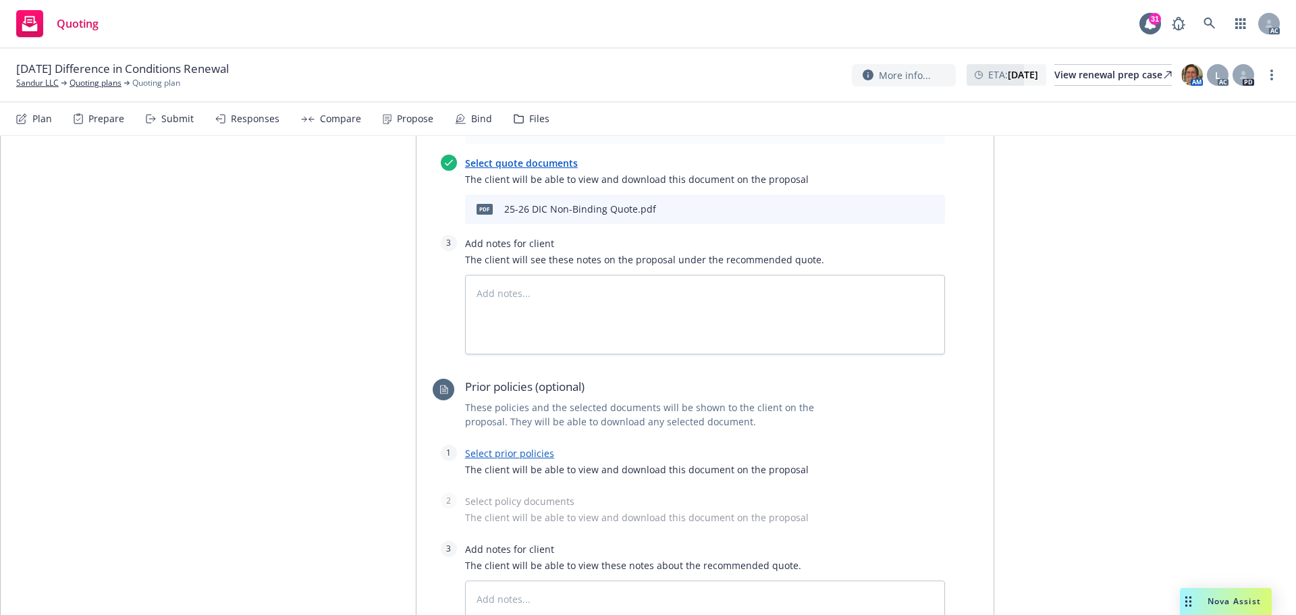
click at [510, 447] on link "Select prior policies" at bounding box center [509, 453] width 89 height 13
type textarea "x"
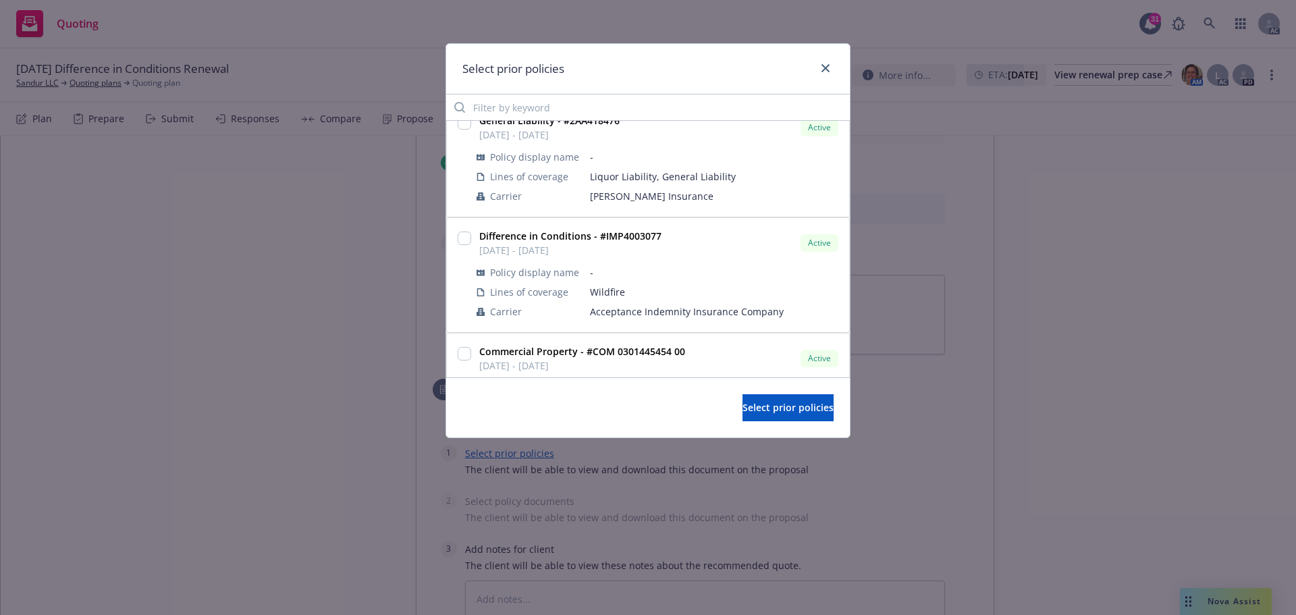
scroll to position [129, 0]
click at [470, 246] on input "checkbox" at bounding box center [464, 243] width 13 height 13
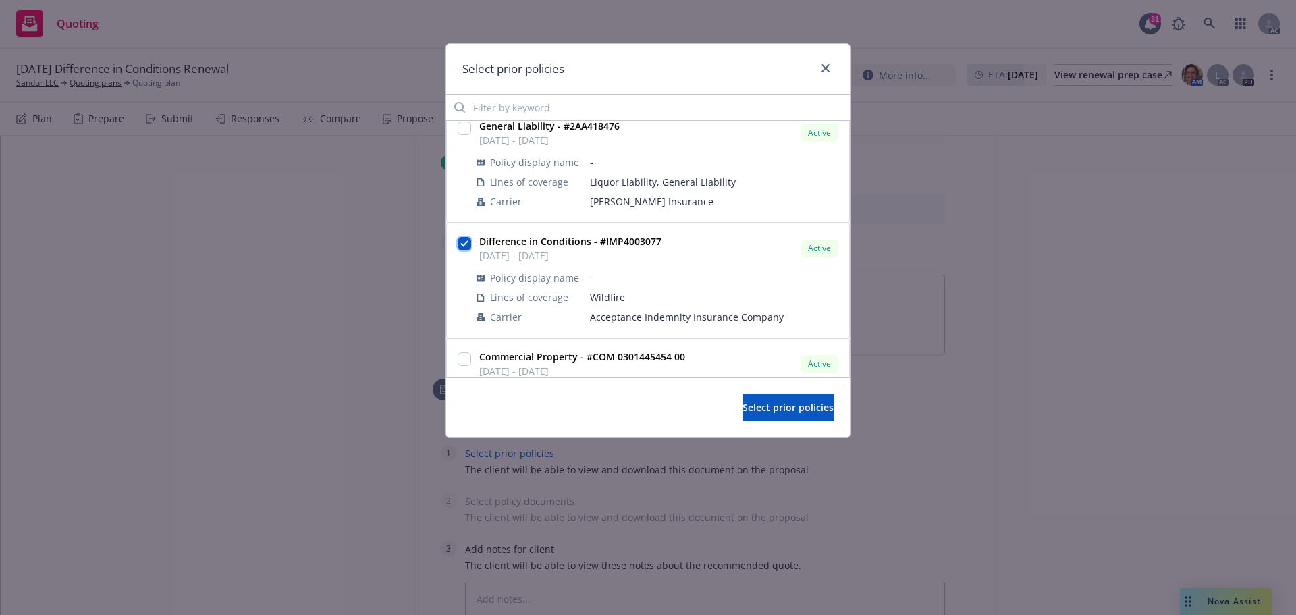
checkbox input "true"
click at [761, 403] on span "Select prior policies" at bounding box center [787, 407] width 91 height 13
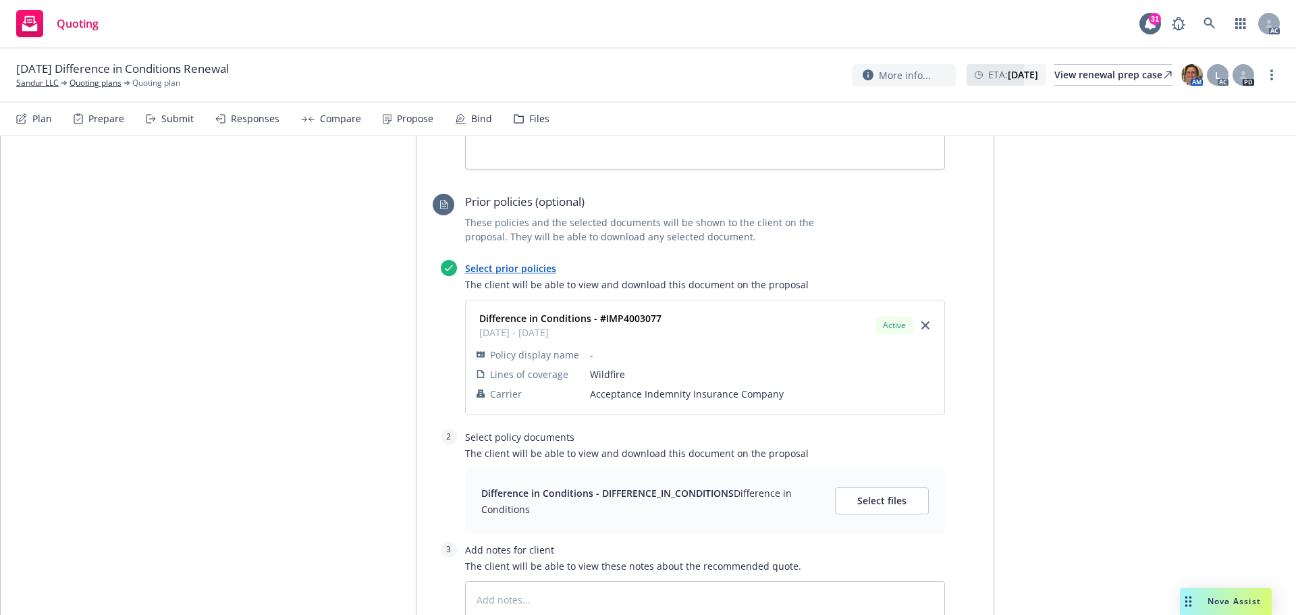
scroll to position [990, 0]
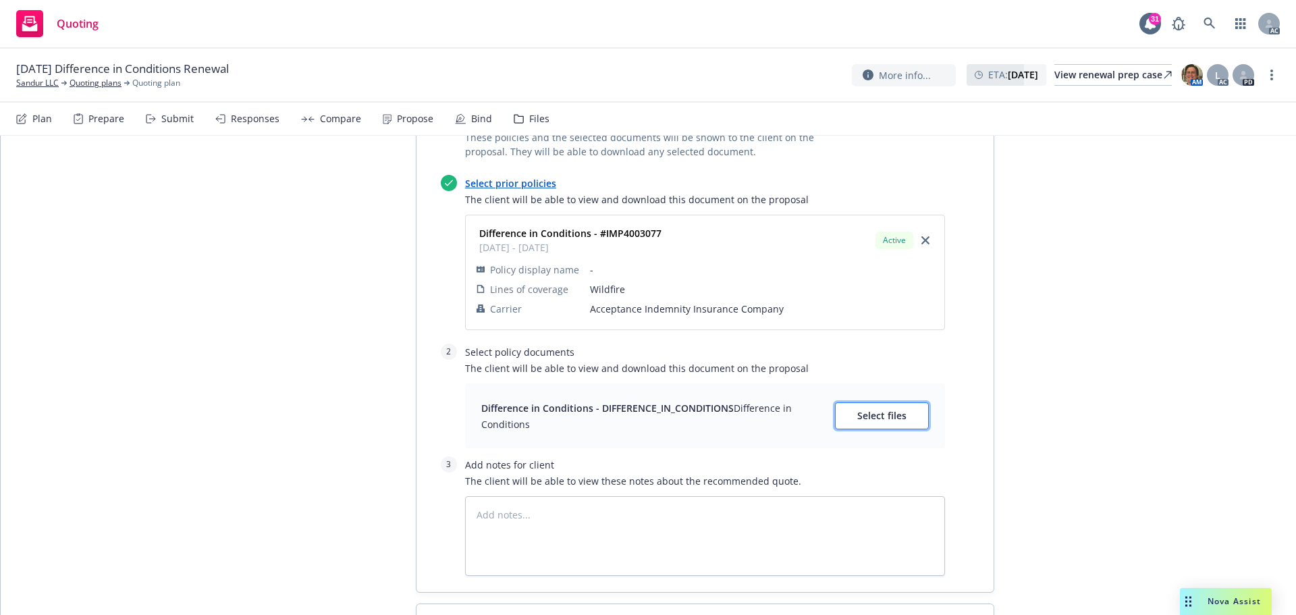
click at [867, 409] on span "Select files" at bounding box center [881, 415] width 49 height 13
type textarea "x"
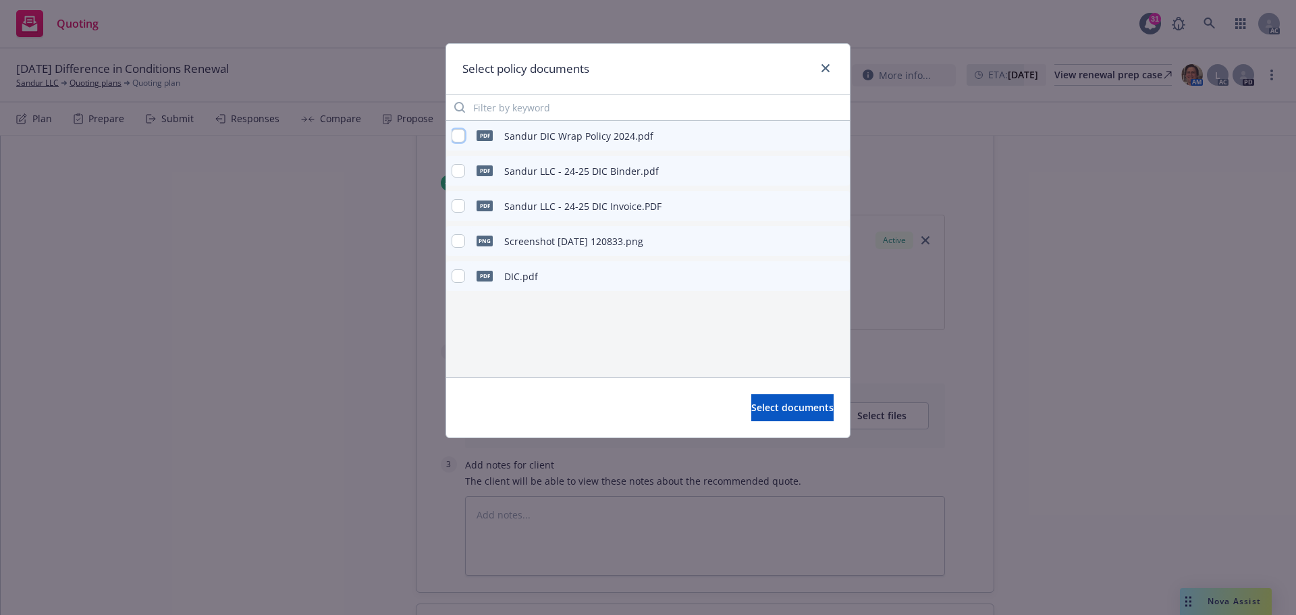
click at [462, 138] on input "checkbox" at bounding box center [458, 135] width 13 height 13
checkbox input "true"
click at [778, 404] on span "Select documents" at bounding box center [792, 407] width 82 height 13
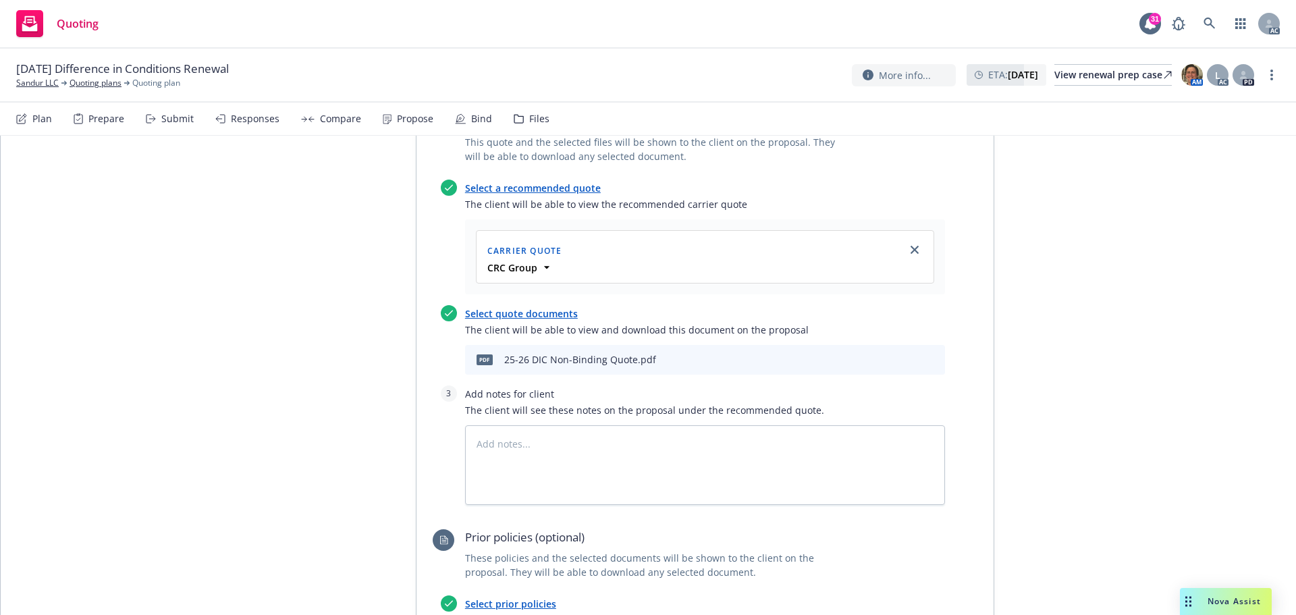
scroll to position [441, 0]
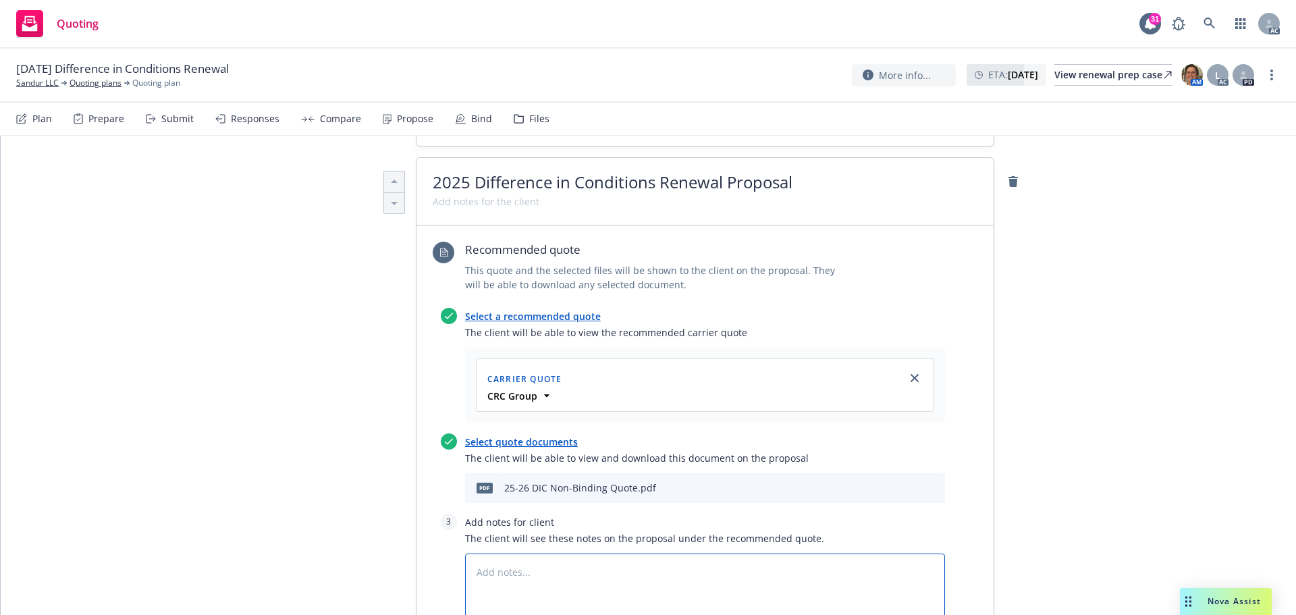
click at [498, 553] on textarea at bounding box center [705, 593] width 480 height 80
type textarea "x"
type textarea "B"
type textarea "x"
type textarea "Bi"
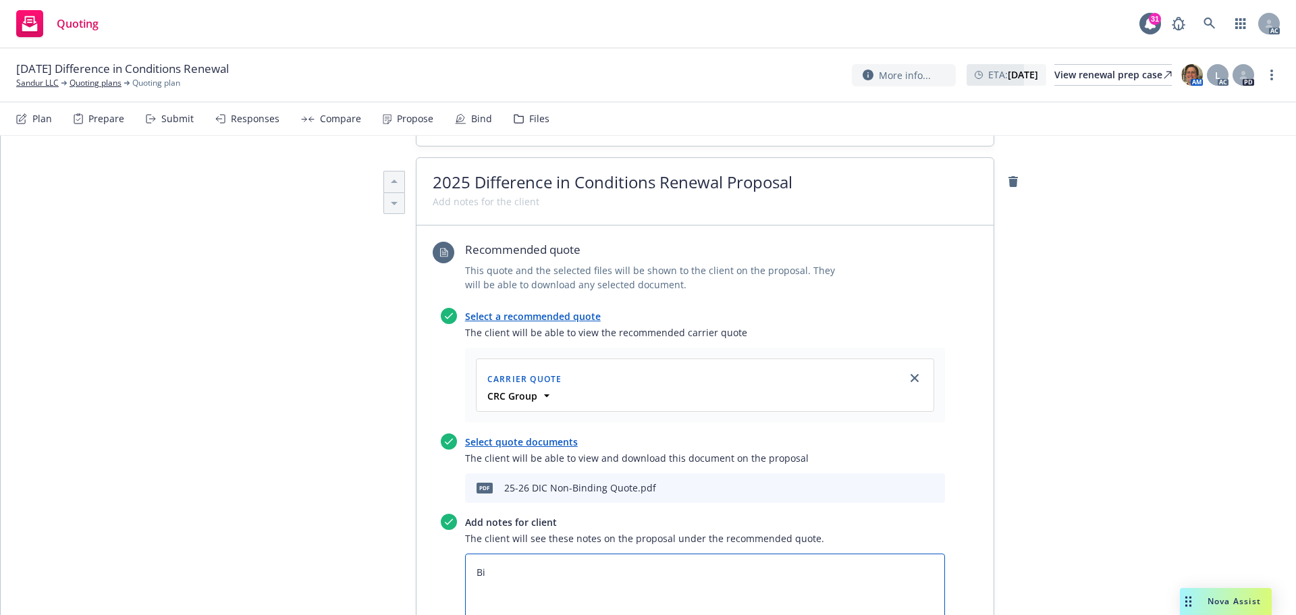
type textarea "x"
type textarea "Bind"
type textarea "x"
type textarea "Bind"
type textarea "x"
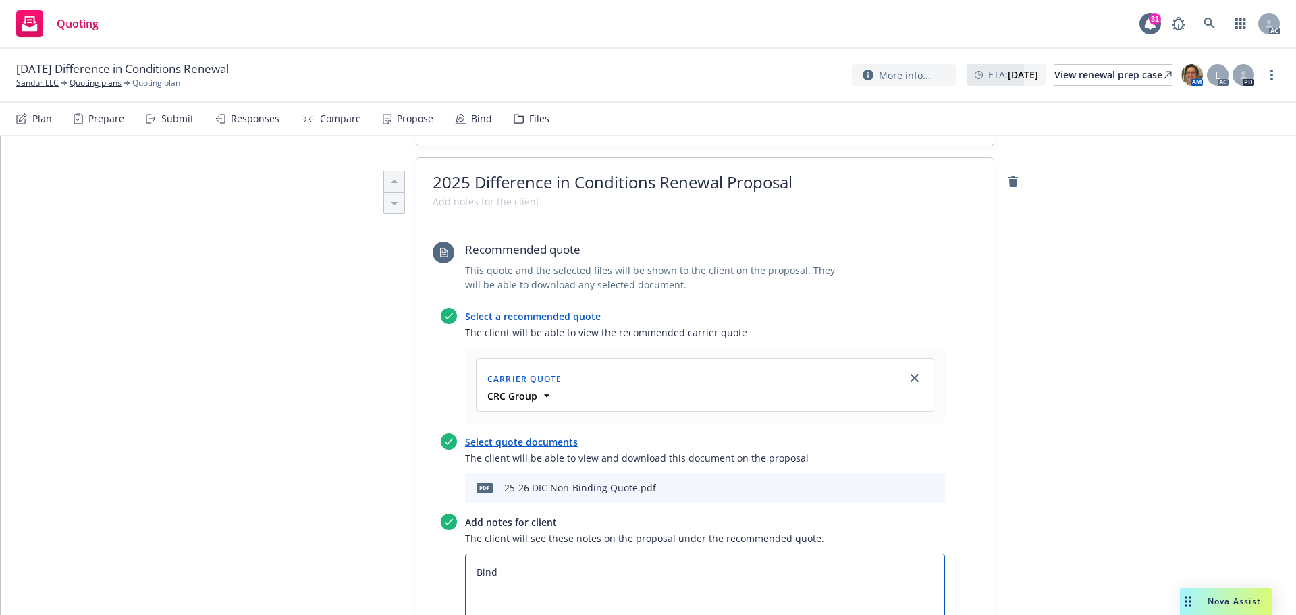
type textarea "Bind S"
type textarea "x"
type textarea "Bind Su"
type textarea "x"
type textarea "Bind Sub"
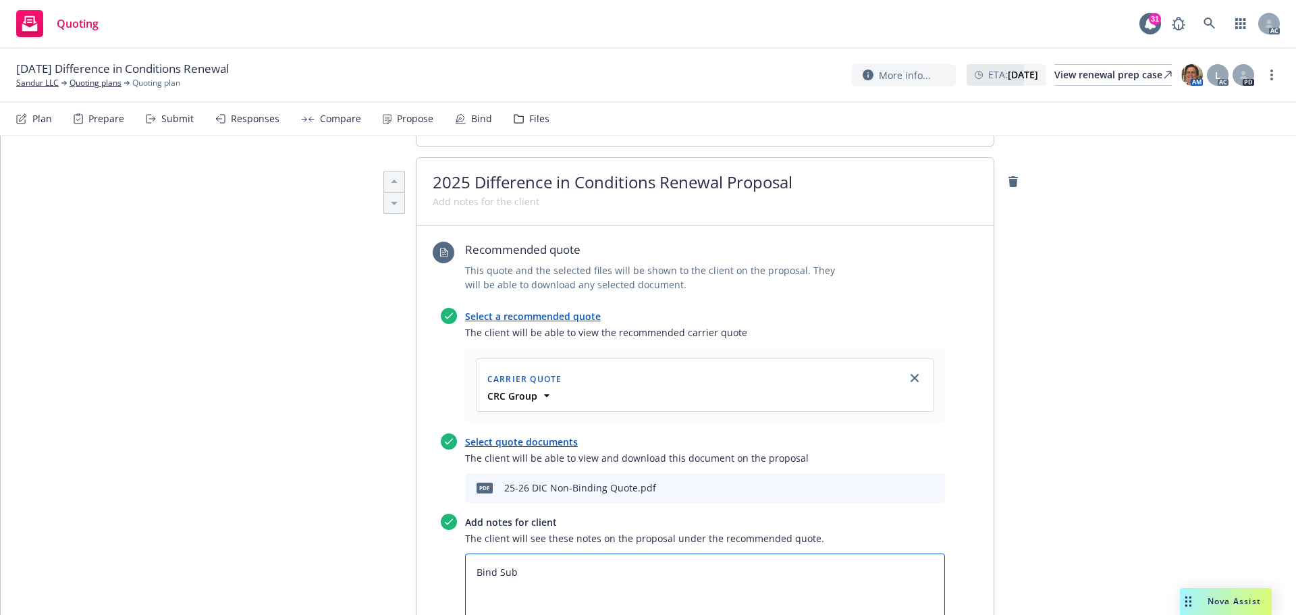
type textarea "x"
type textarea "Bind Subj"
type textarea "x"
type textarea "Bind Subje"
type textarea "x"
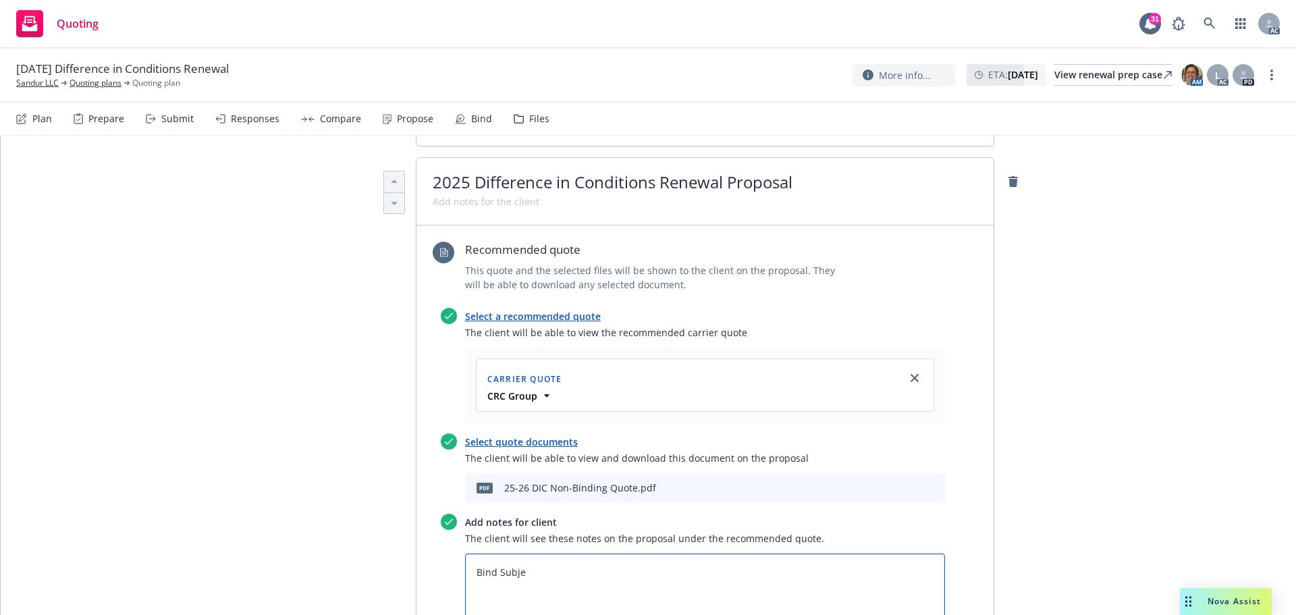
type textarea "Bind Subjec"
type textarea "x"
type textarea "Bind Subject"
type textarea "x"
type textarea "Bind Subjecti"
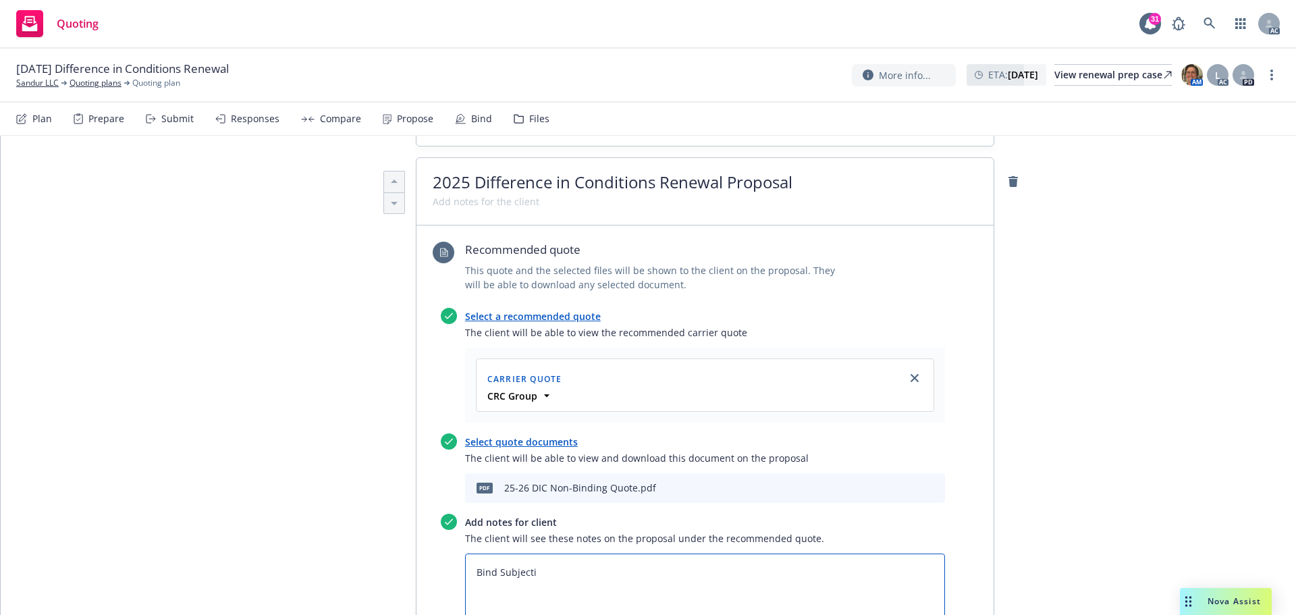
type textarea "x"
type textarea "Bind Subjectib"
type textarea "x"
type textarea "Bind Subjectibi"
type textarea "x"
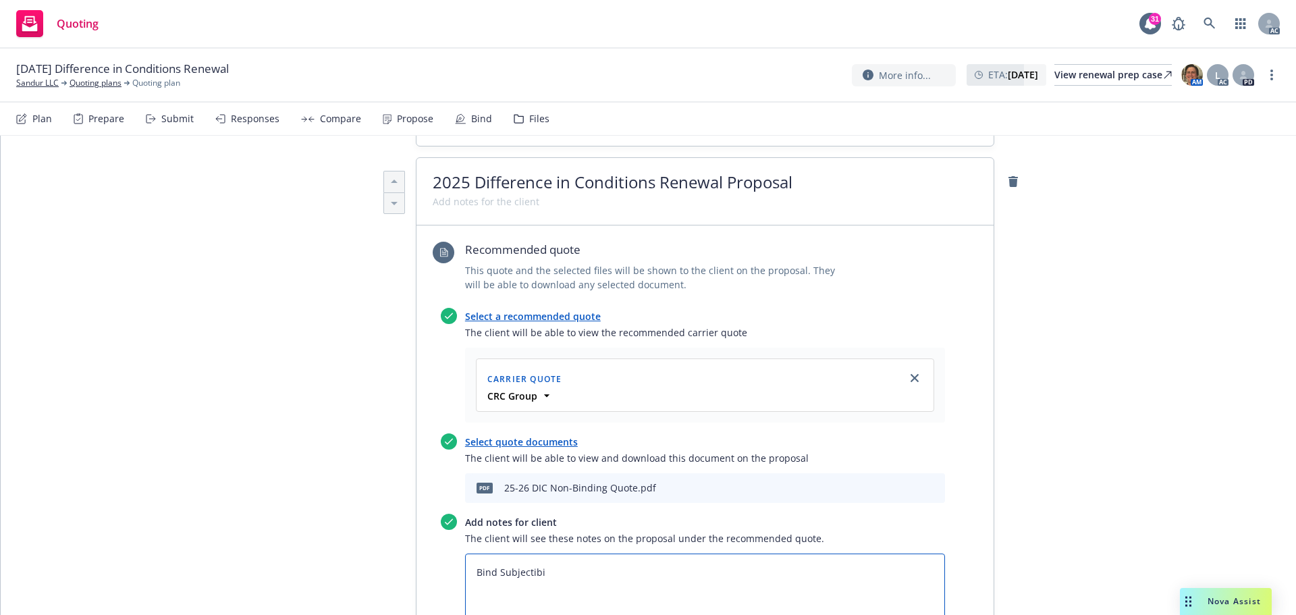
type textarea "Bind Subjectibiy"
type textarea "x"
type textarea "Bind Subjectibi"
type textarea "x"
type textarea "Bind Subjectib"
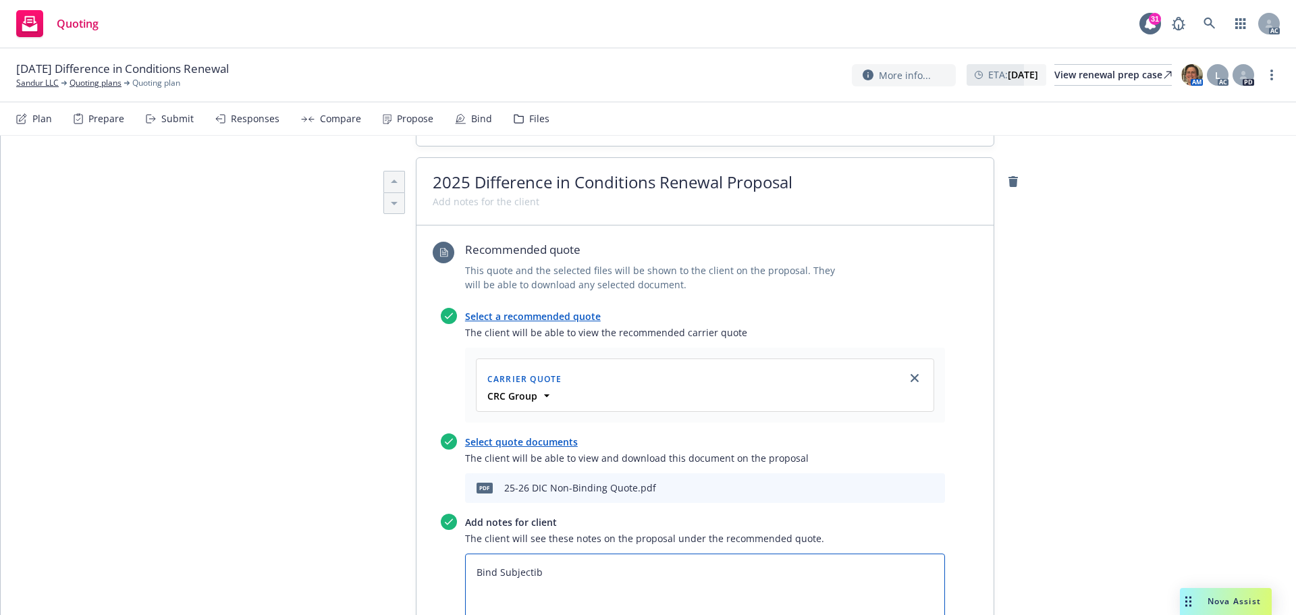
type textarea "x"
type textarea "Bind Subjecti"
type textarea "x"
type textarea "Bind Subjectiv"
type textarea "x"
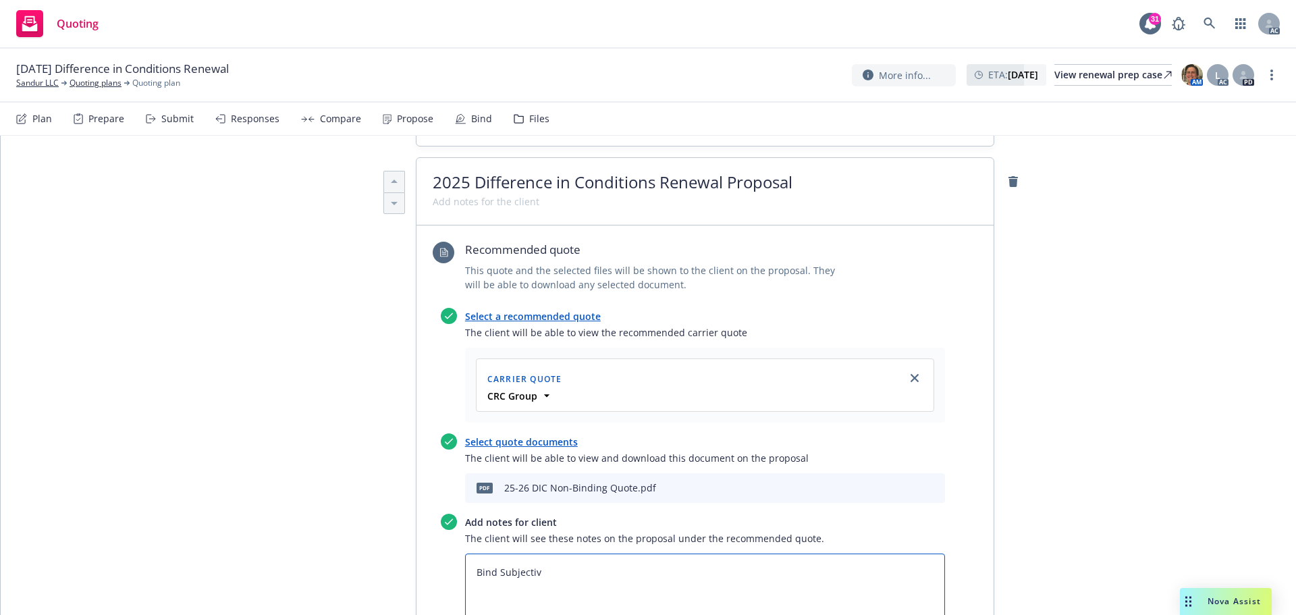
type textarea "Bind Subjectivi"
type textarea "x"
type textarea "Bind Subjectiviti"
type textarea "x"
type textarea "Bind Subjectivitie"
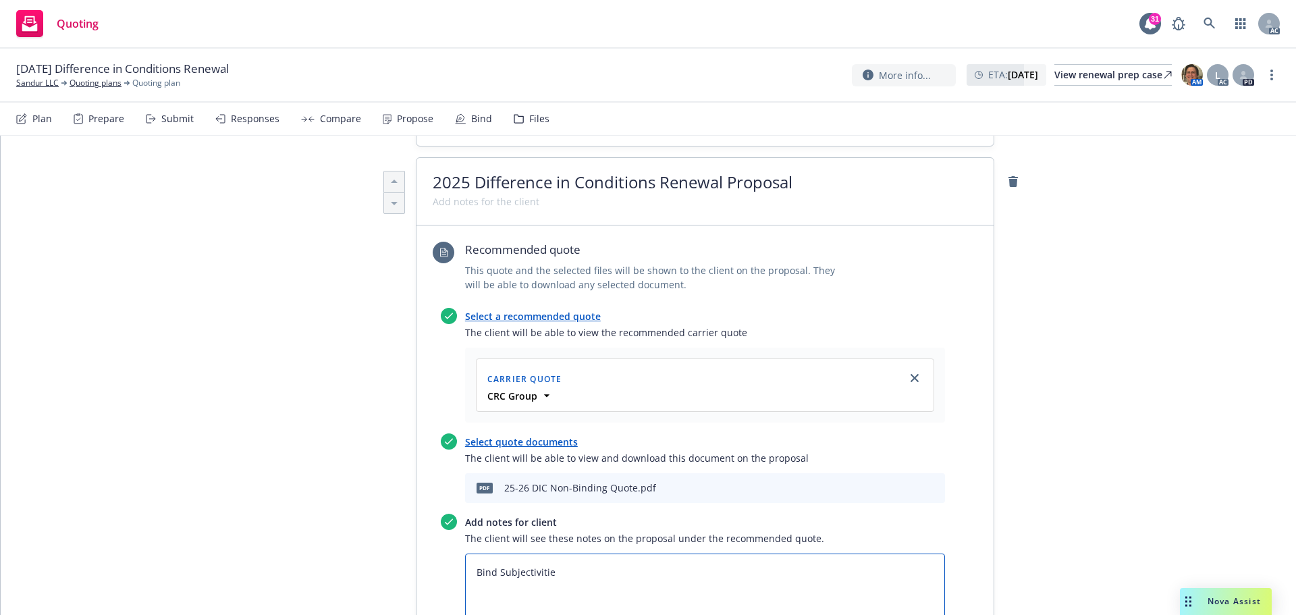
type textarea "x"
type textarea "Bind Subjectivities"
type textarea "x"
type textarea "Bind Subjectivities:"
type textarea "x"
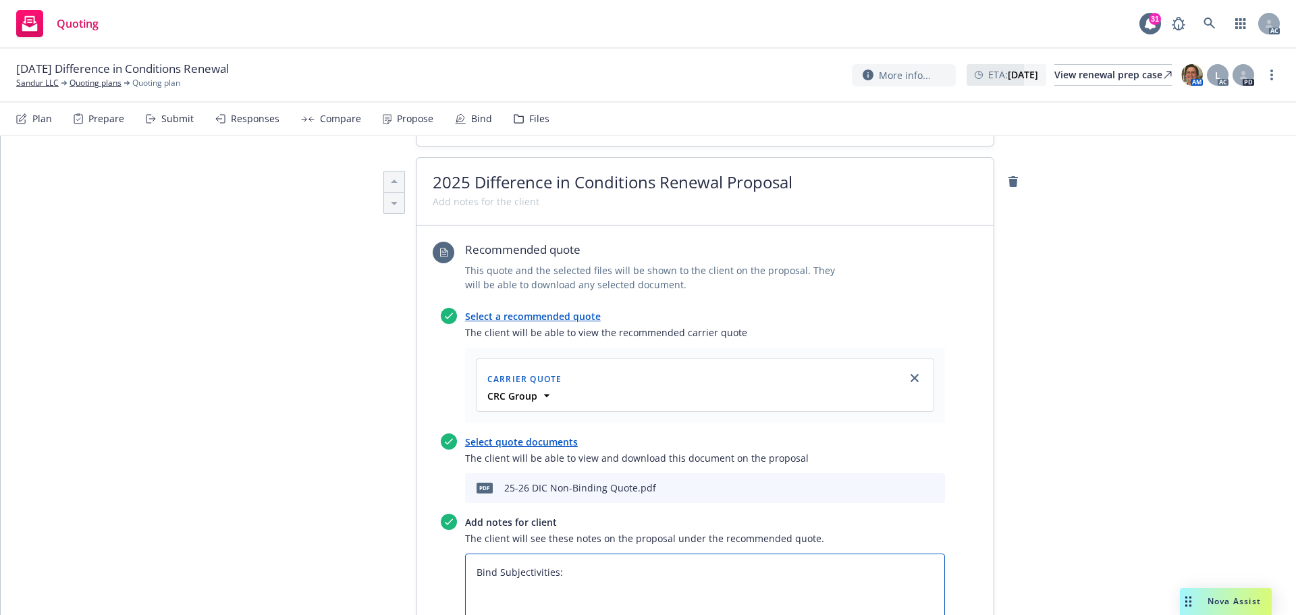
type textarea "Bind Subjectivities:"
click at [499, 553] on textarea "Bind Subjectivities:" at bounding box center [705, 593] width 480 height 80
paste textarea "Receipt of the completed and signed Surplus Lines Tax Filing Confirmation form.…"
type textarea "x"
type textarea "Bind Subjectivities: Receipt of the completed and signed Surplus Lines Tax Fili…"
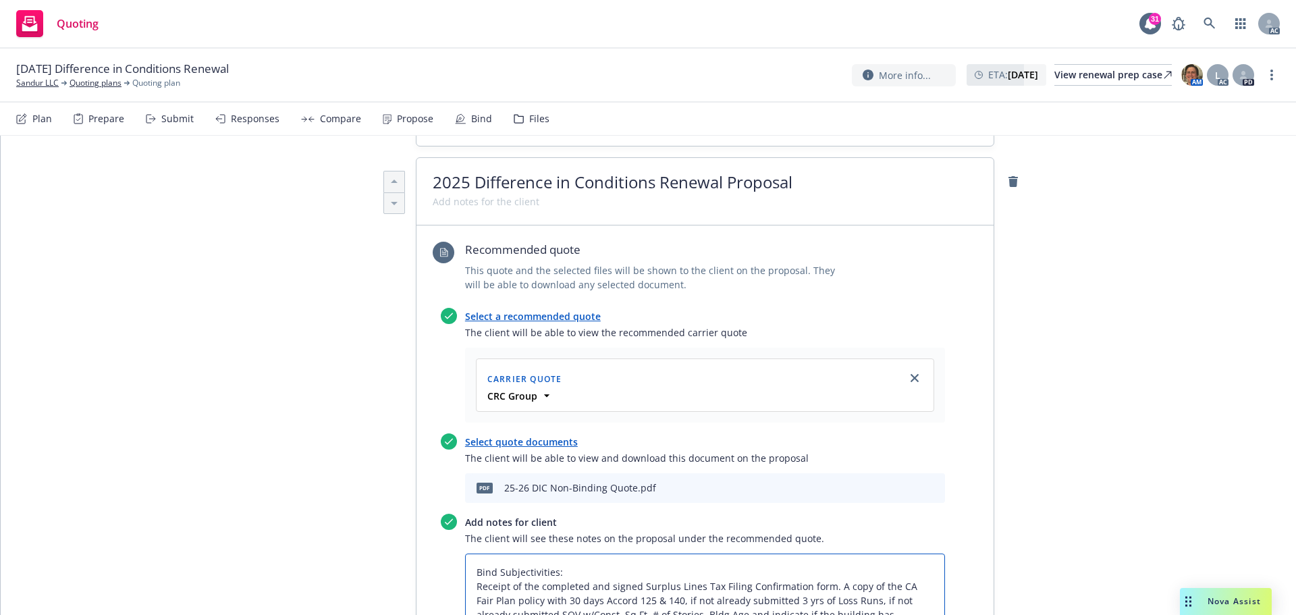
scroll to position [576, 0]
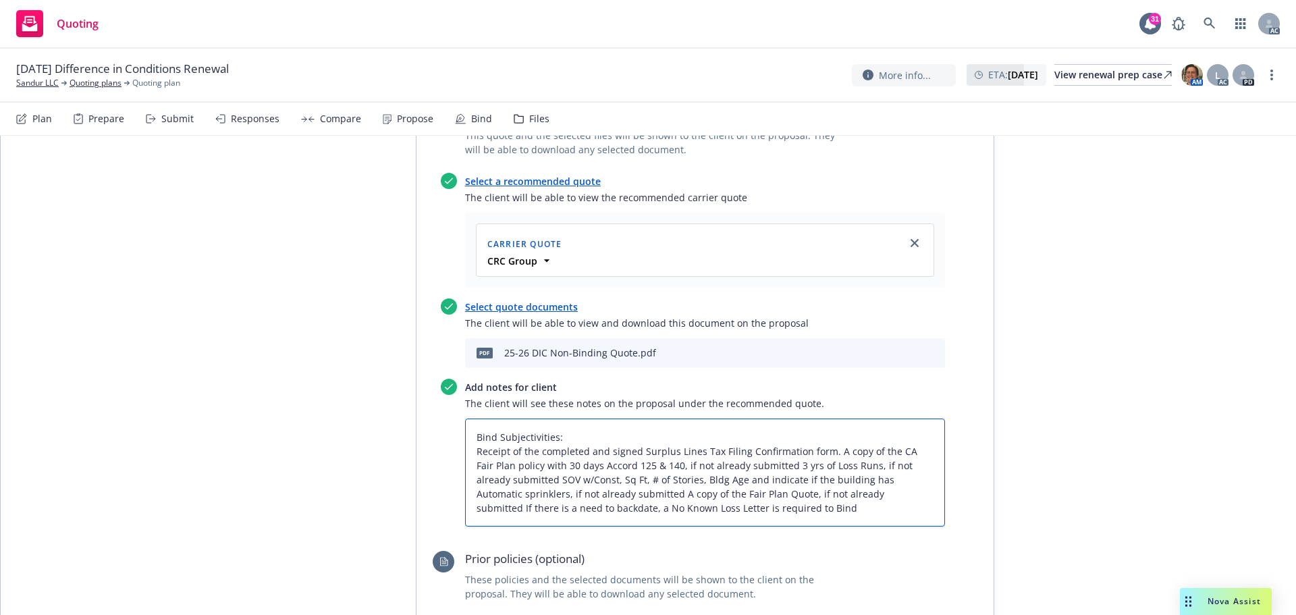
click at [826, 418] on textarea "Bind Subjectivities: Receipt of the completed and signed Surplus Lines Tax Fili…" at bounding box center [705, 472] width 480 height 108
type textarea "x"
type textarea "Bind Subjectivities: Receipt of the completed and signed Surplus Lines Tax Fili…"
click at [676, 418] on textarea "Bind Subjectivities: Receipt of the completed and signed Surplus Lines Tax Fili…" at bounding box center [705, 472] width 480 height 108
click at [673, 418] on textarea "Bind Subjectivities: Receipt of the completed and signed Surplus Lines Tax Fili…" at bounding box center [705, 472] width 480 height 108
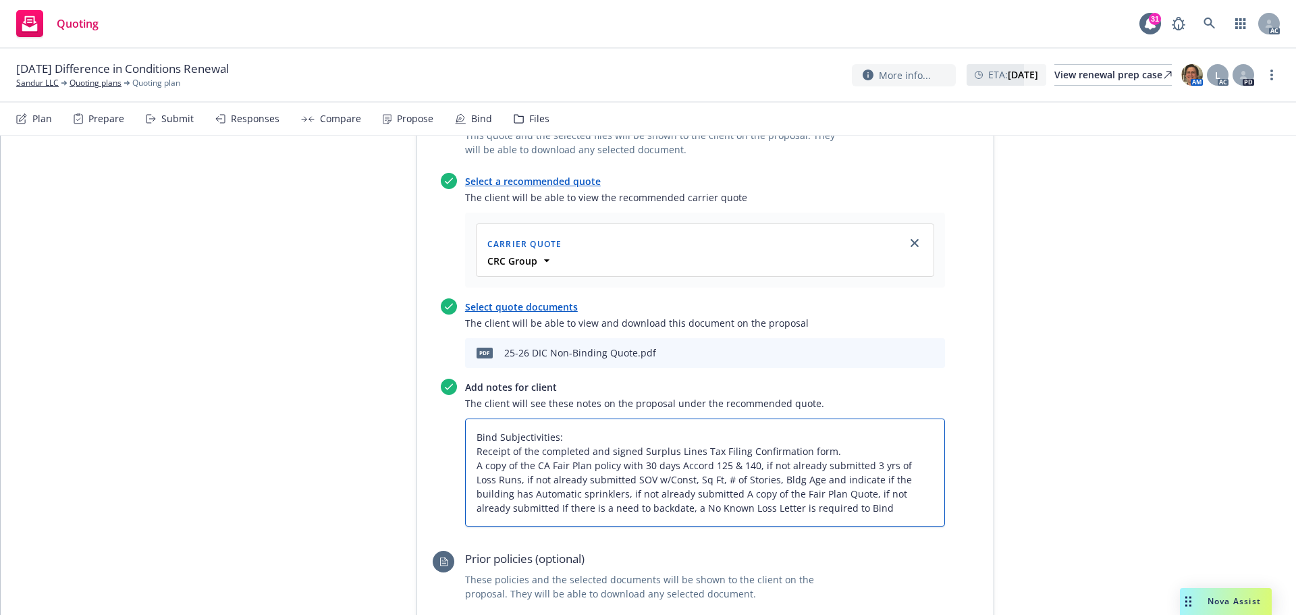
type textarea "x"
type textarea "Bind Subjectivities: Receipt of the completed and signed Surplus Lines Tax Fili…"
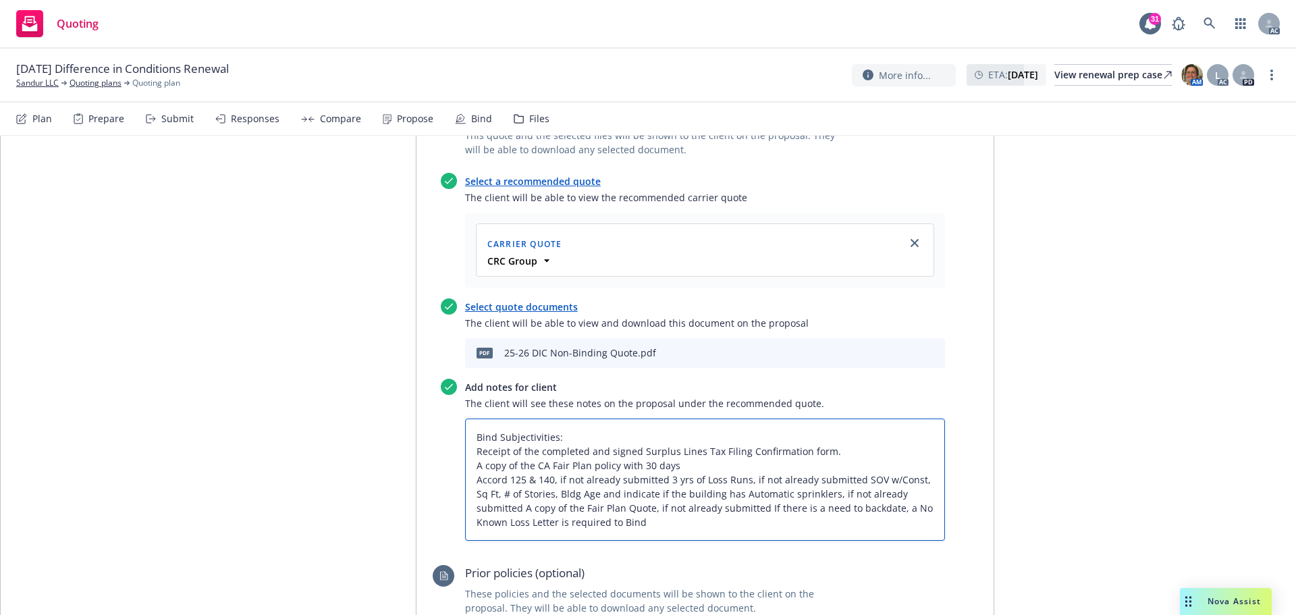
click at [661, 421] on textarea "Bind Subjectivities: Receipt of the completed and signed Surplus Lines Tax Fili…" at bounding box center [705, 479] width 480 height 122
type textarea "x"
type textarea "Bind Subjectivities: Receipt of the completed and signed Surplus Lines Tax Fili…"
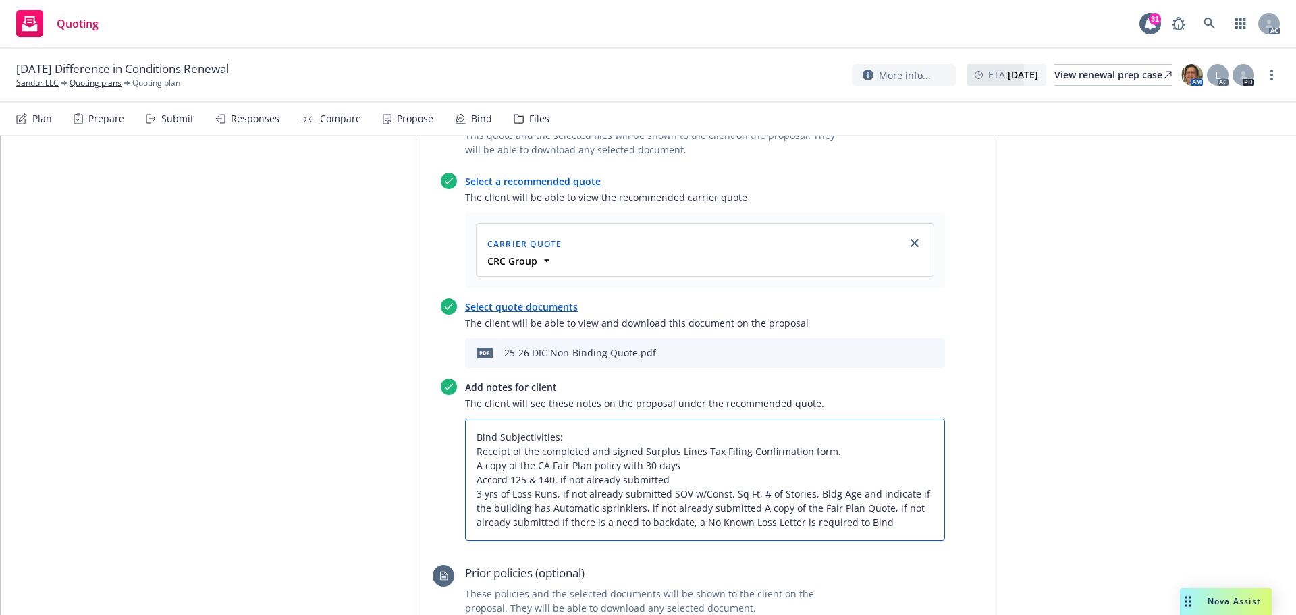
click at [664, 436] on textarea "Bind Subjectivities: Receipt of the completed and signed Surplus Lines Tax Fili…" at bounding box center [705, 479] width 480 height 122
type textarea "x"
type textarea "Bind Subjectivities: Receipt of the completed and signed Surplus Lines Tax Fili…"
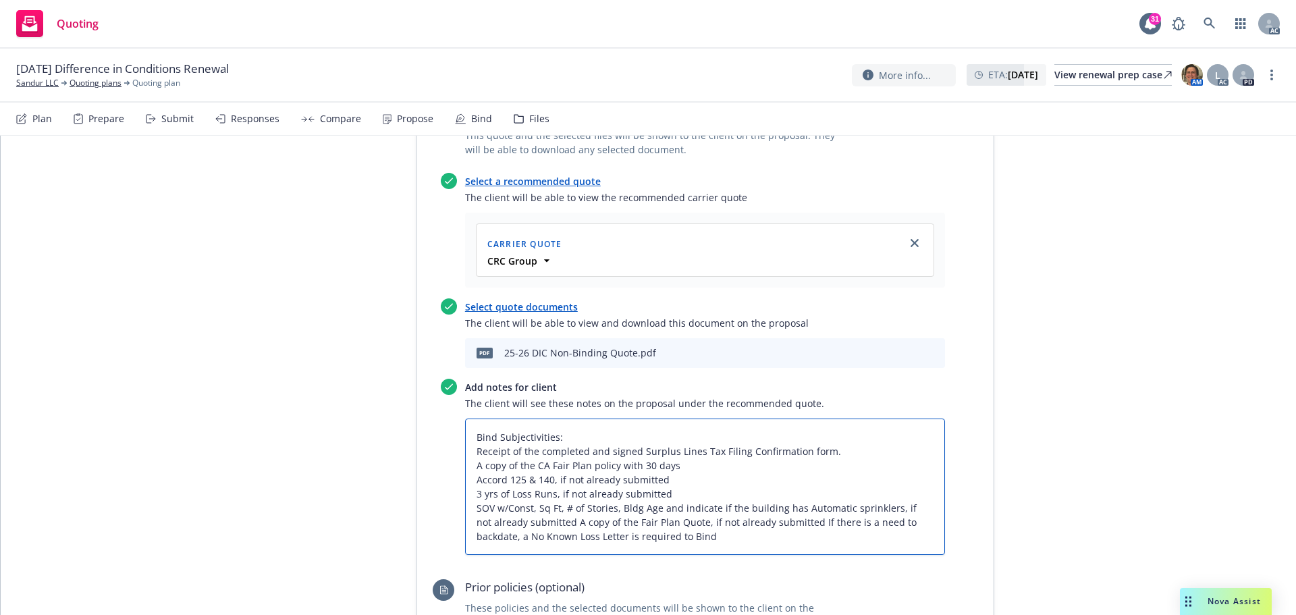
click at [551, 464] on textarea "Bind Subjectivities: Receipt of the completed and signed Surplus Lines Tax Fili…" at bounding box center [705, 486] width 480 height 136
click at [554, 463] on textarea "Bind Subjectivities: Receipt of the completed and signed Surplus Lines Tax Fili…" at bounding box center [705, 486] width 480 height 136
type textarea "x"
type textarea "Bind Subjectivities: Receipt of the completed and signed Surplus Lines Tax Fili…"
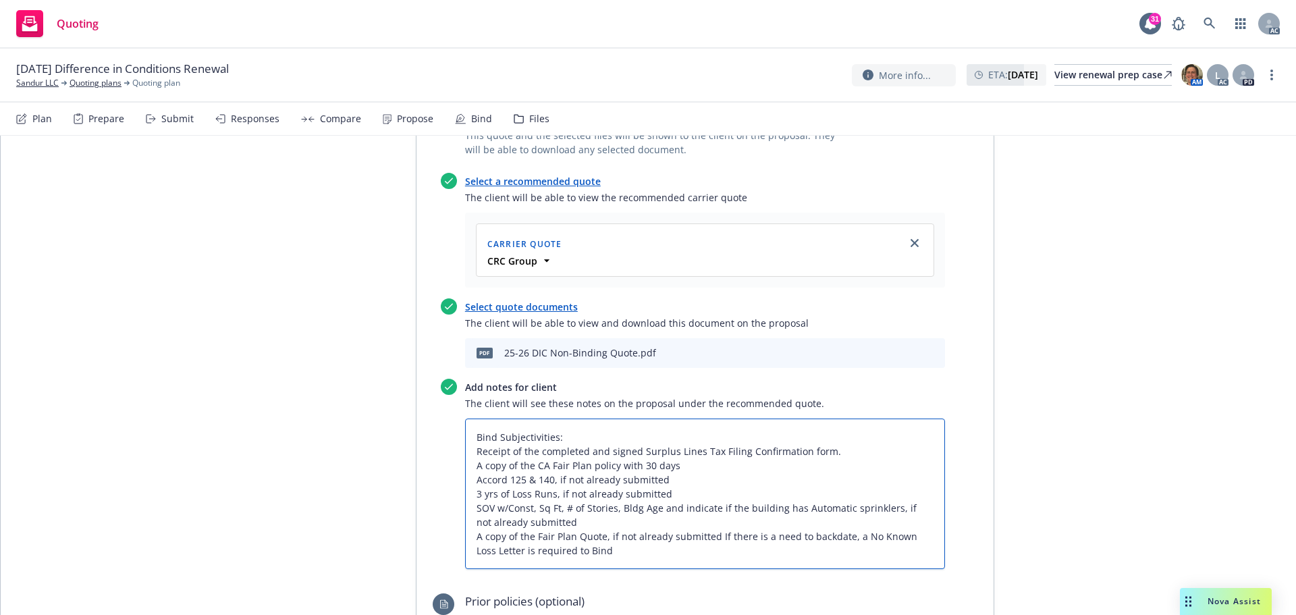
click at [709, 481] on textarea "Bind Subjectivities: Receipt of the completed and signed Surplus Lines Tax Fili…" at bounding box center [705, 493] width 480 height 151
click at [711, 481] on textarea "Bind Subjectivities: Receipt of the completed and signed Surplus Lines Tax Fili…" at bounding box center [705, 493] width 480 height 151
type textarea "x"
type textarea "Bind Subjectivities: Receipt of the completed and signed Surplus Lines Tax Fili…"
click at [470, 418] on textarea "Bind Subjectivities: Receipt of the completed and signed Surplus Lines Tax Fili…" at bounding box center [705, 493] width 480 height 151
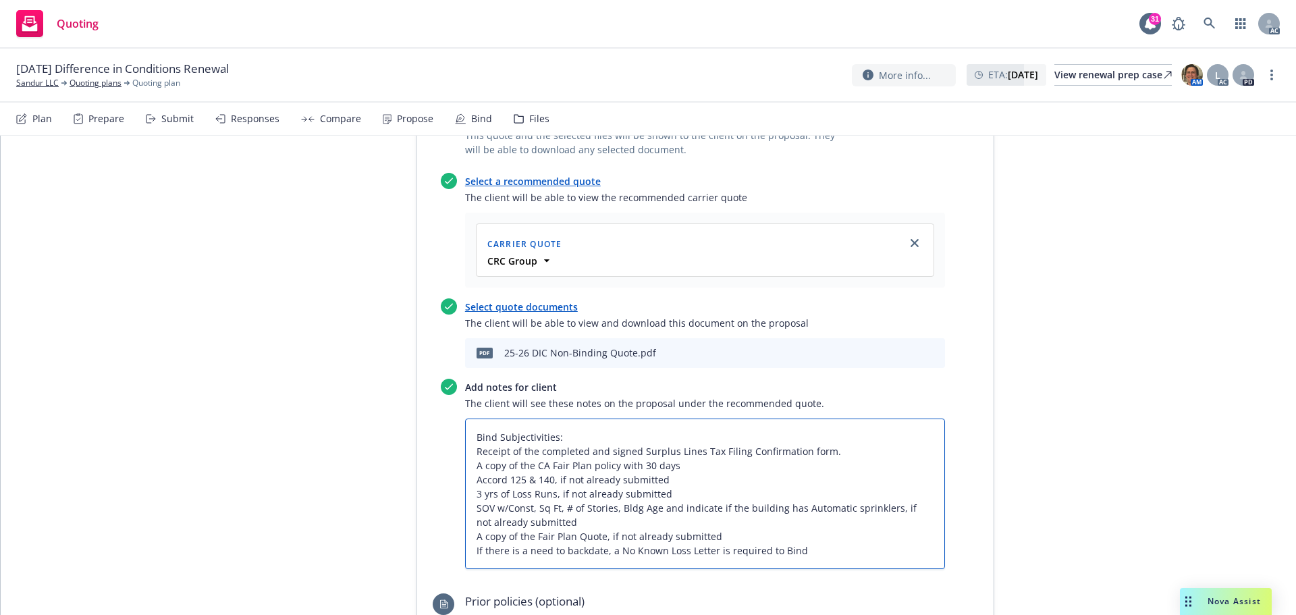
type textarea "x"
type textarea "Bind Subjectivities: 1Receipt of the completed and signed Surplus Lines Tax Fil…"
type textarea "x"
type textarea "Bind Subjectivities: 1.Receipt of the completed and signed Surplus Lines Tax Fi…"
type textarea "x"
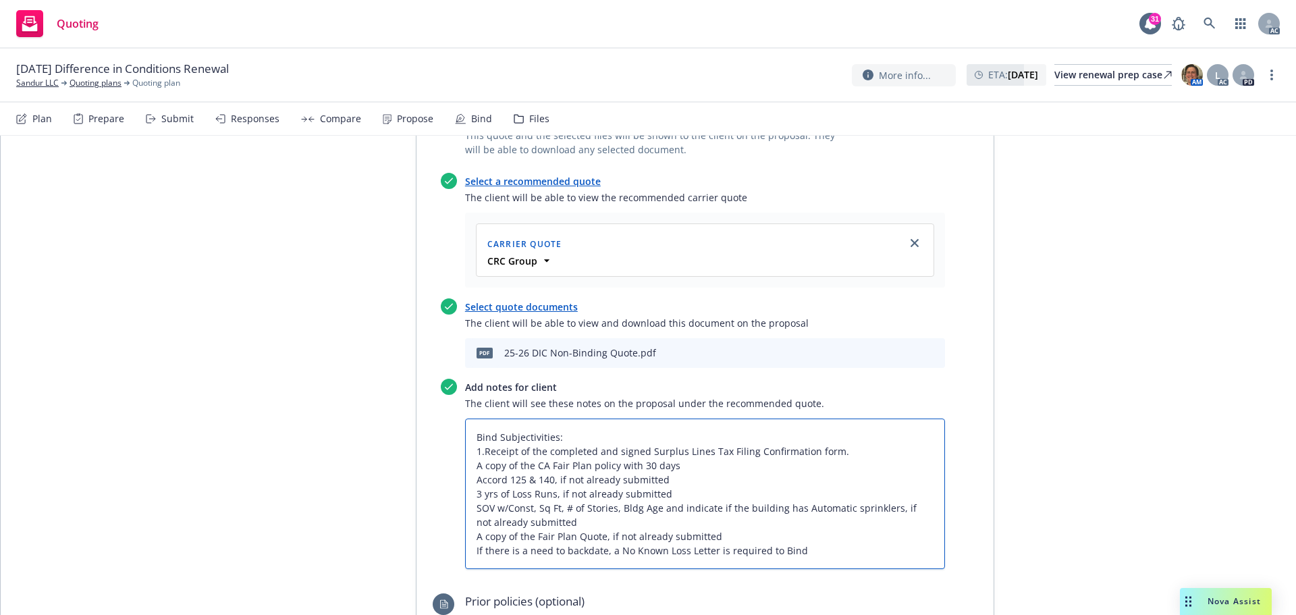
type textarea "Bind Subjectivities: 1. Receipt of the completed and signed Surplus Lines Tax F…"
click at [468, 418] on textarea "Bind Subjectivities: 1. Receipt of the completed and signed Surplus Lines Tax F…" at bounding box center [705, 493] width 480 height 151
type textarea "x"
type textarea "Bind Subjectivities: 1. Receipt of the completed and signed Surplus Lines Tax F…"
type textarea "x"
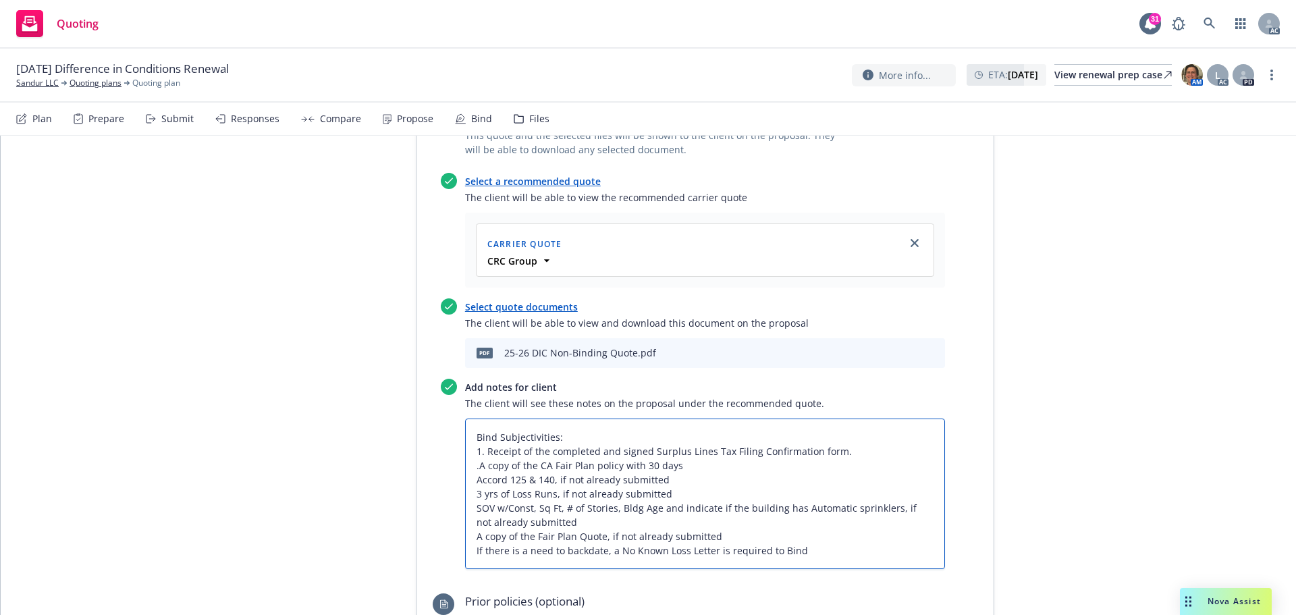
type textarea "Bind Subjectivities: 1. Receipt of the completed and signed Surplus Lines Tax F…"
click at [468, 418] on textarea "Bind Subjectivities: 1. Receipt of the completed and signed Surplus Lines Tax F…" at bounding box center [705, 493] width 480 height 151
type textarea "x"
type textarea "Bind Subjectivities: 1. Receipt of the completed and signed Surplus Lines Tax F…"
click at [469, 420] on textarea "Bind Subjectivities: 1. Receipt of the completed and signed Surplus Lines Tax F…" at bounding box center [705, 493] width 480 height 151
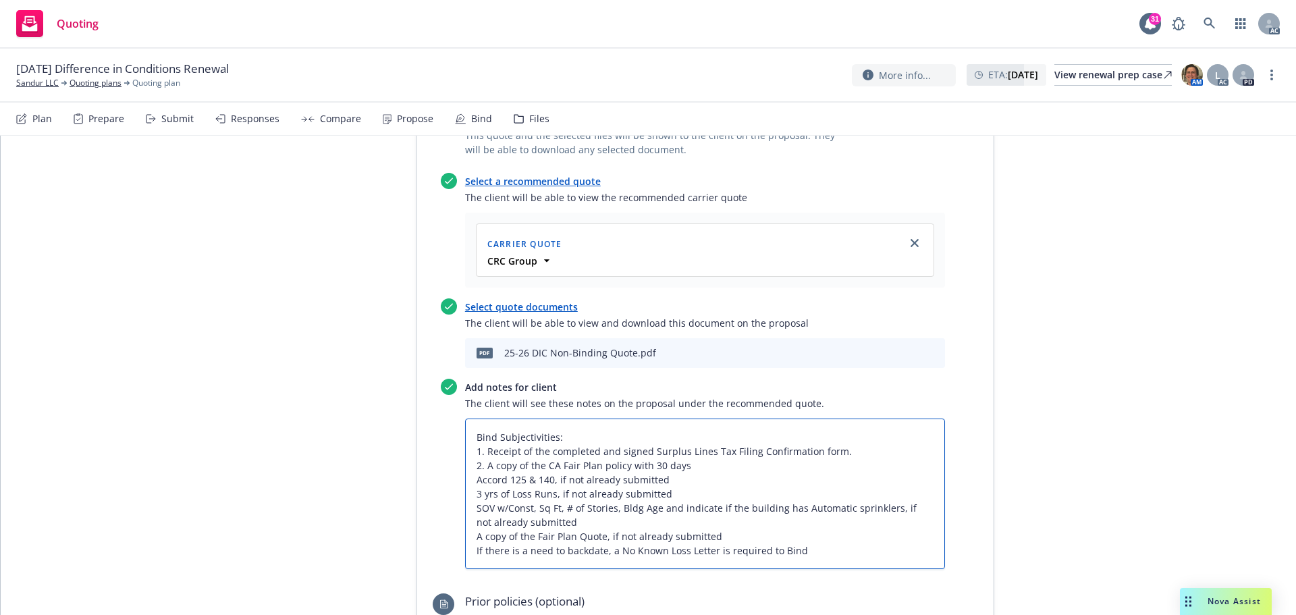
type textarea "x"
type textarea "Bind Subjectivities: 1. Receipt of the completed and signed Surplus Lines Tax F…"
type textarea "x"
type textarea "Bind Subjectivities: 1. Receipt of the completed and signed Surplus Lines Tax F…"
type textarea "x"
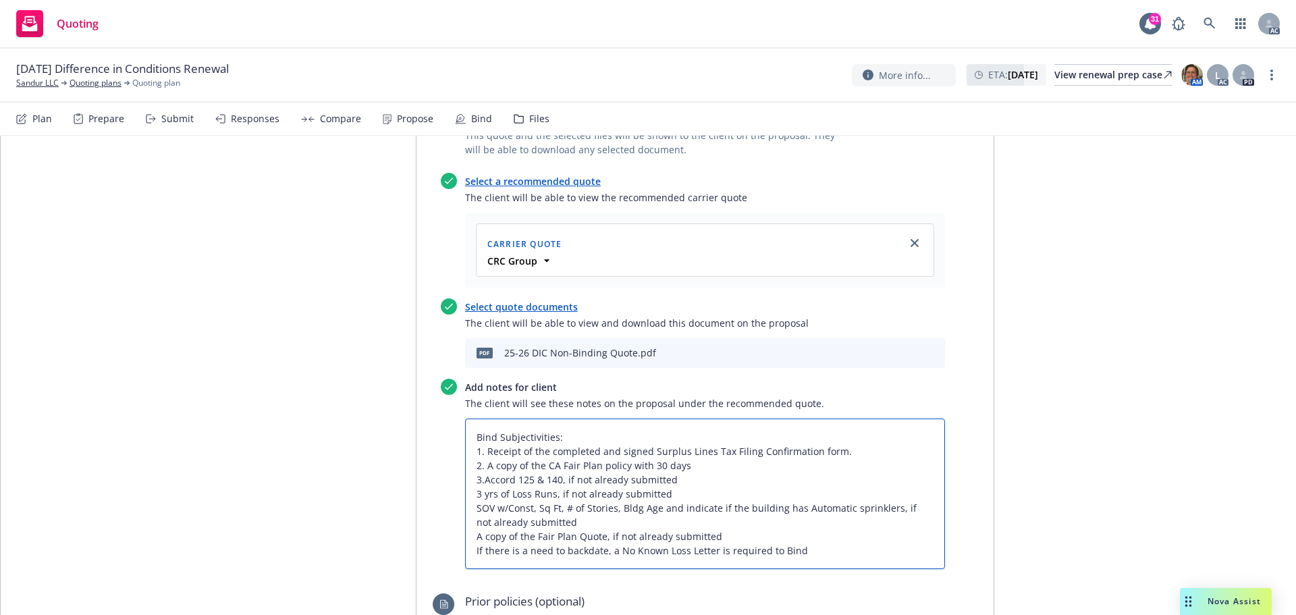
type textarea "Bind Subjectivities: 1. Receipt of the completed and signed Surplus Lines Tax F…"
click at [471, 433] on textarea "Bind Subjectivities: 1. Receipt of the completed and signed Surplus Lines Tax F…" at bounding box center [705, 493] width 480 height 151
type textarea "x"
type textarea "Bind Subjectivities: 1. Receipt of the completed and signed Surplus Lines Tax F…"
type textarea "x"
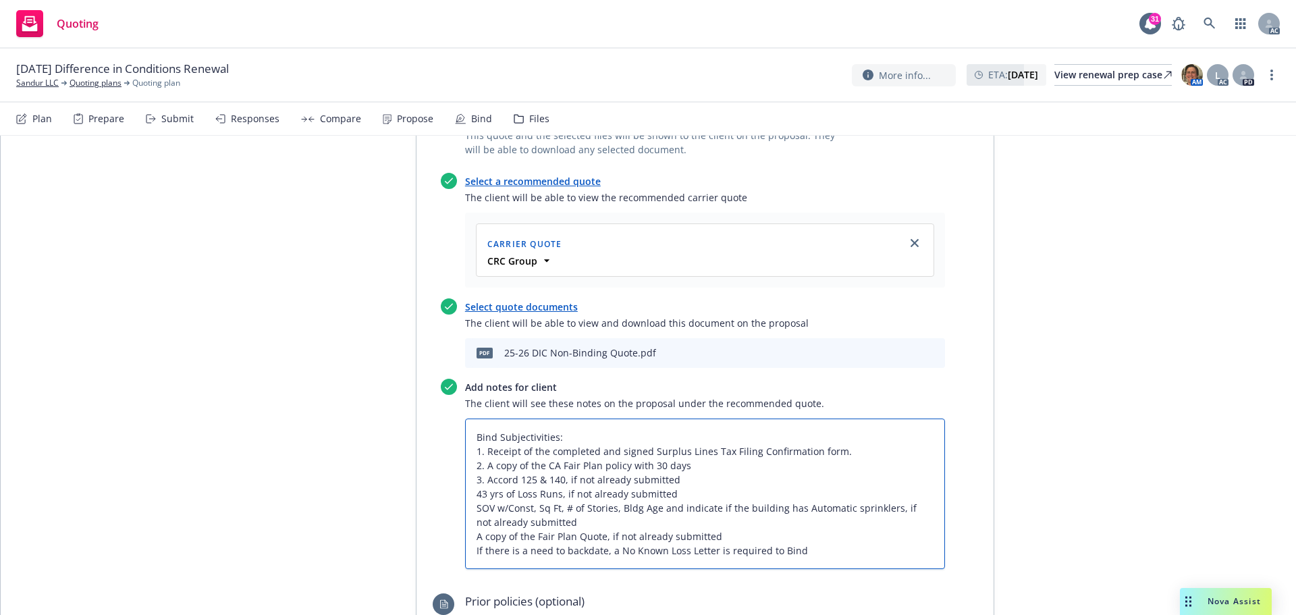
type textarea "Bind Subjectivities: 1. Receipt of the completed and signed Surplus Lines Tax F…"
type textarea "x"
type textarea "Bind Subjectivities: 1. Receipt of the completed and signed Surplus Lines Tax F…"
click at [471, 448] on textarea "Bind Subjectivities: 1. Receipt of the completed and signed Surplus Lines Tax F…" at bounding box center [705, 493] width 480 height 151
type textarea "x"
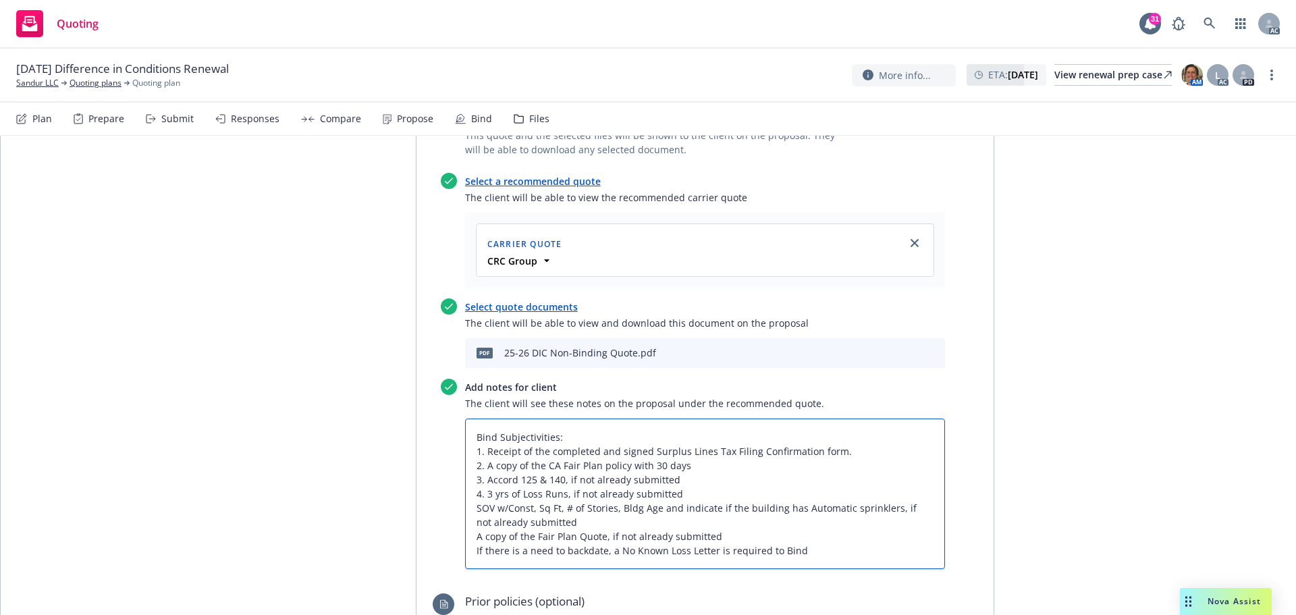
type textarea "Bind Subjectivities: 1. Receipt of the completed and signed Surplus Lines Tax F…"
type textarea "x"
type textarea "Bind Subjectivities: 1. Receipt of the completed and signed Surplus Lines Tax F…"
type textarea "x"
type textarea "Bind Subjectivities: 1. Receipt of the completed and signed Surplus Lines Tax F…"
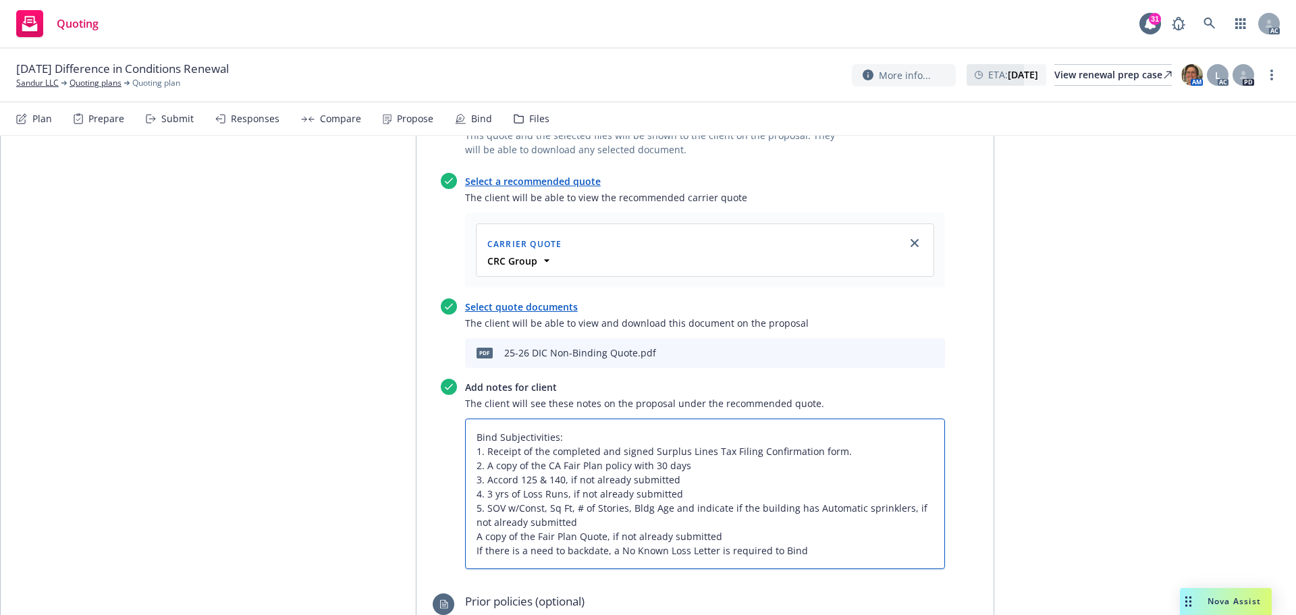
click at [470, 475] on textarea "Bind Subjectivities: 1. Receipt of the completed and signed Surplus Lines Tax F…" at bounding box center [705, 493] width 480 height 151
type textarea "x"
type textarea "Bind Subjectivities: 1. Receipt of the completed and signed Surplus Lines Tax F…"
type textarea "x"
type textarea "Bind Subjectivities: 1. Receipt of the completed and signed Surplus Lines Tax F…"
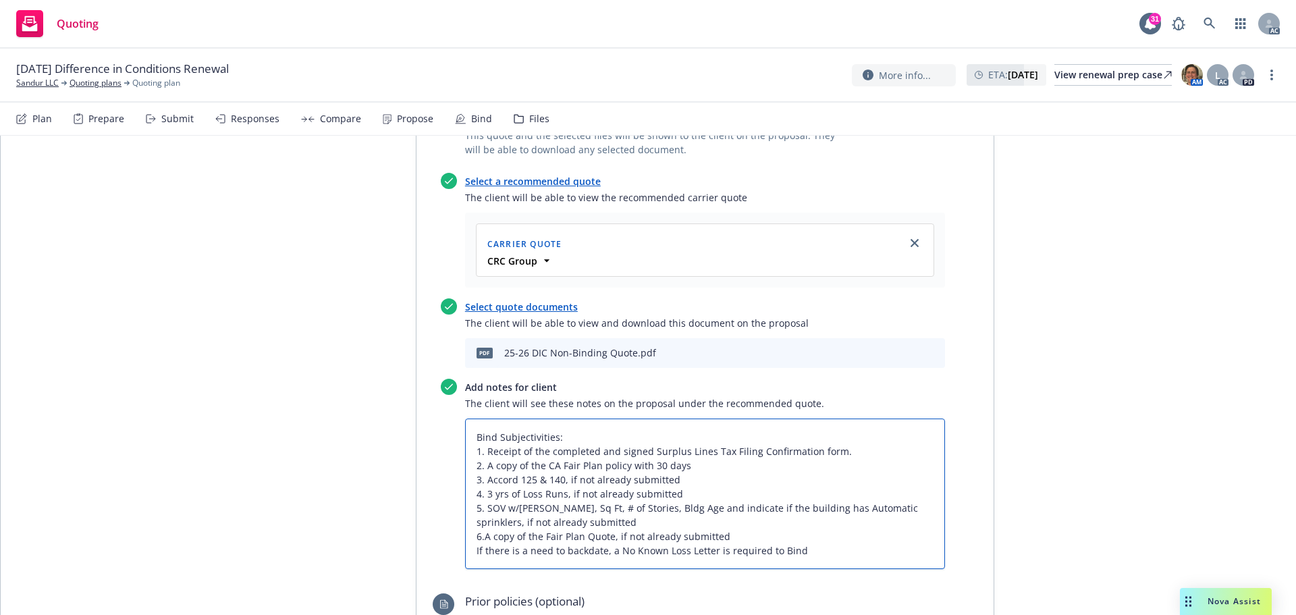
type textarea "x"
type textarea "Bind Subjectivities: 1. Receipt of the completed and signed Surplus Lines Tax F…"
click at [472, 491] on textarea "Bind Subjectivities: 1. Receipt of the completed and signed Surplus Lines Tax F…" at bounding box center [705, 493] width 480 height 151
type textarea "x"
type textarea "Bind Subjectivities: 1. Receipt of the completed and signed Surplus Lines Tax F…"
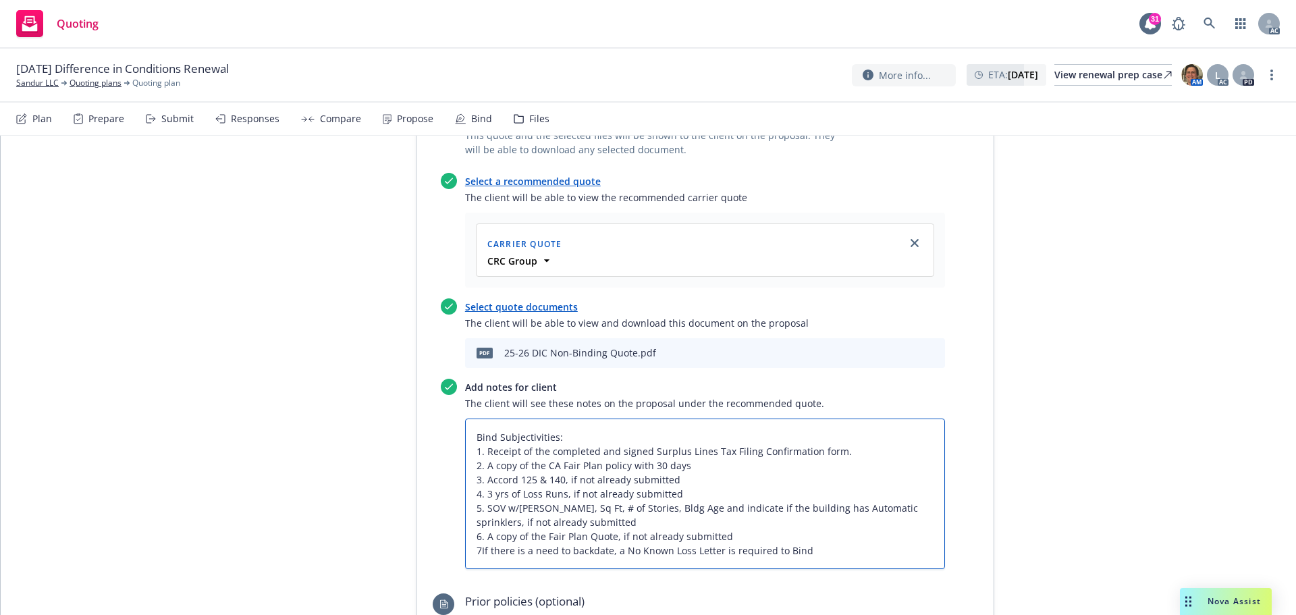
type textarea "x"
type textarea "Bind Subjectivities: 1. Receipt of the completed and signed Surplus Lines Tax F…"
type textarea "x"
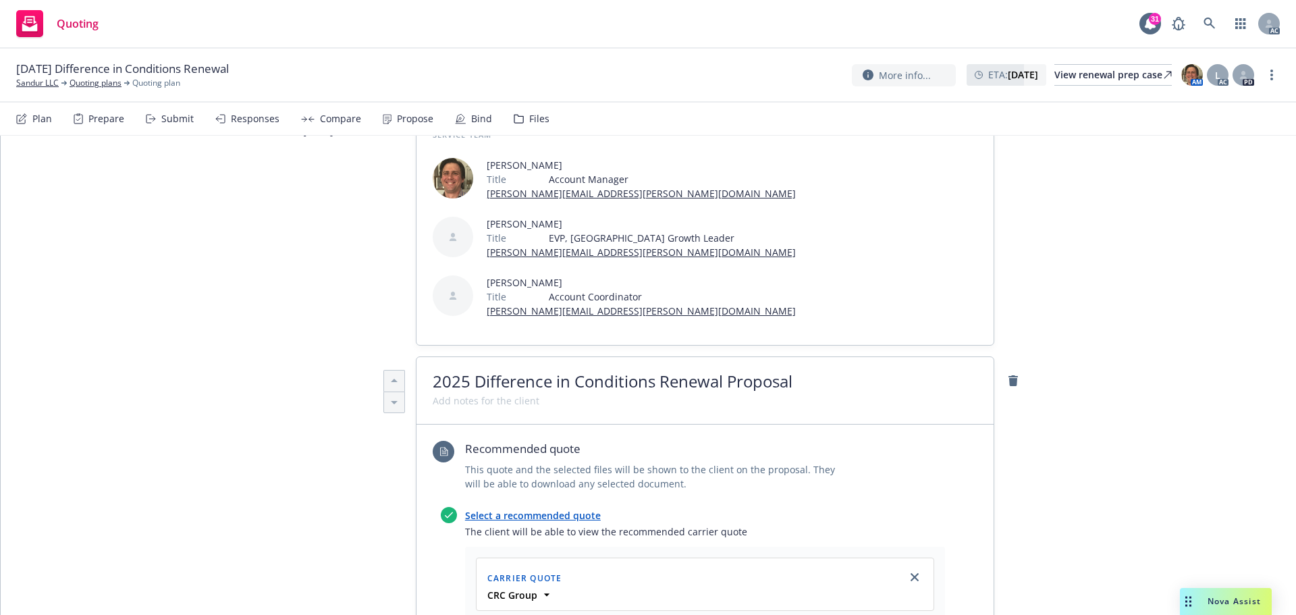
scroll to position [0, 0]
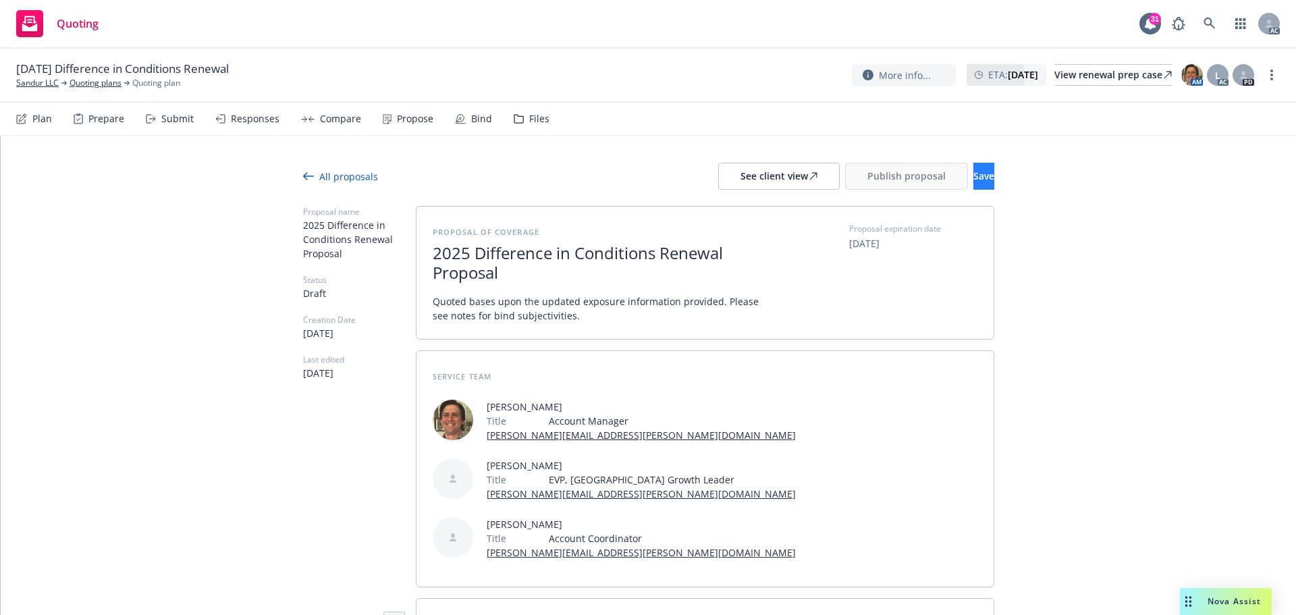
type textarea "Bind Subjectivities: 1. Receipt of the completed and signed Surplus Lines Tax F…"
click at [973, 186] on button "Save" at bounding box center [983, 176] width 21 height 27
click at [740, 175] on div "See client view" at bounding box center [778, 176] width 77 height 26
type textarea "x"
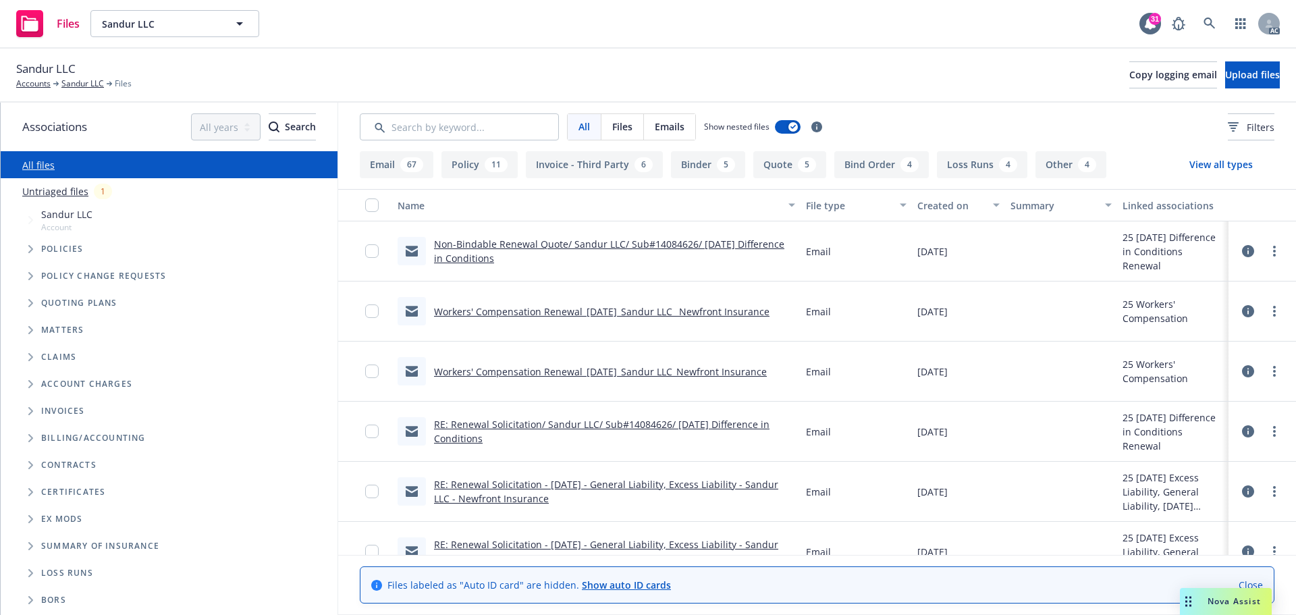
click at [786, 165] on button "Quote 5" at bounding box center [789, 164] width 73 height 27
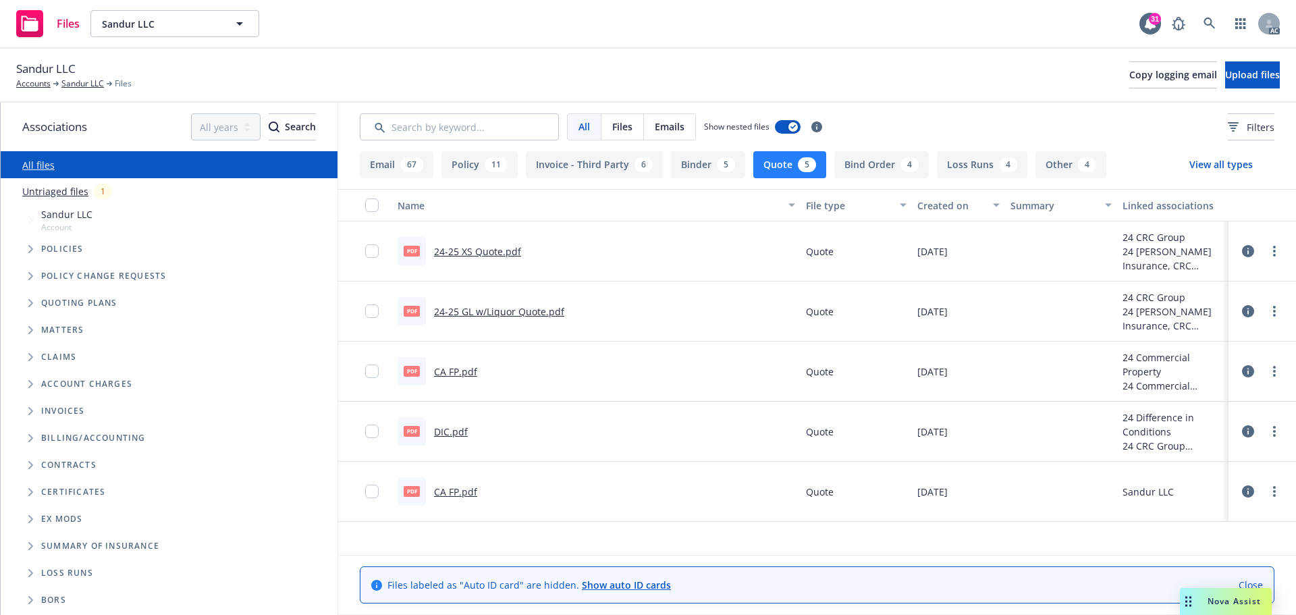
click at [450, 433] on link "DIC.pdf" at bounding box center [451, 431] width 34 height 13
